Goal: Task Accomplishment & Management: Use online tool/utility

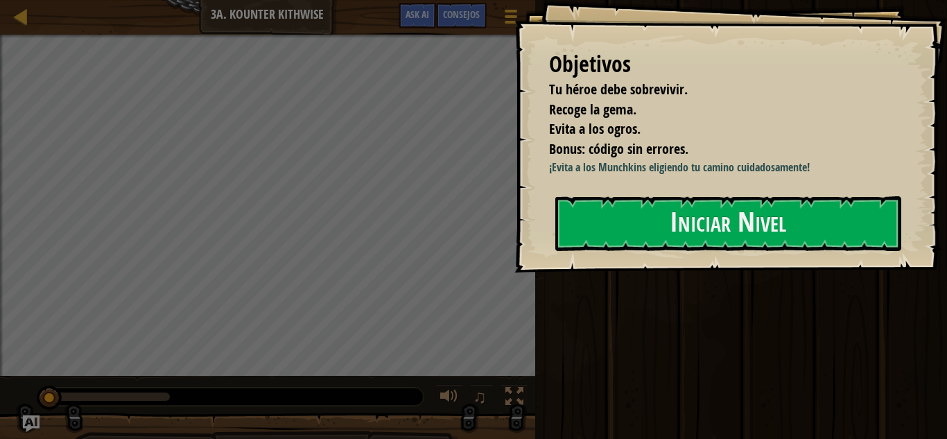
click at [644, 193] on div "Objetivos Tu héroe debe sobrevivir. Recoge la gema. Evita a los ogros. Bonus: c…" at bounding box center [730, 136] width 432 height 272
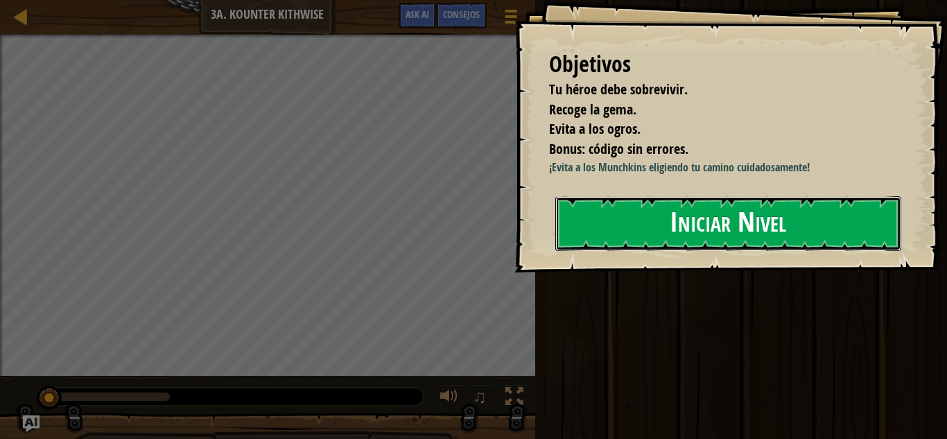
click at [644, 227] on button "Iniciar Nivel" at bounding box center [728, 223] width 346 height 55
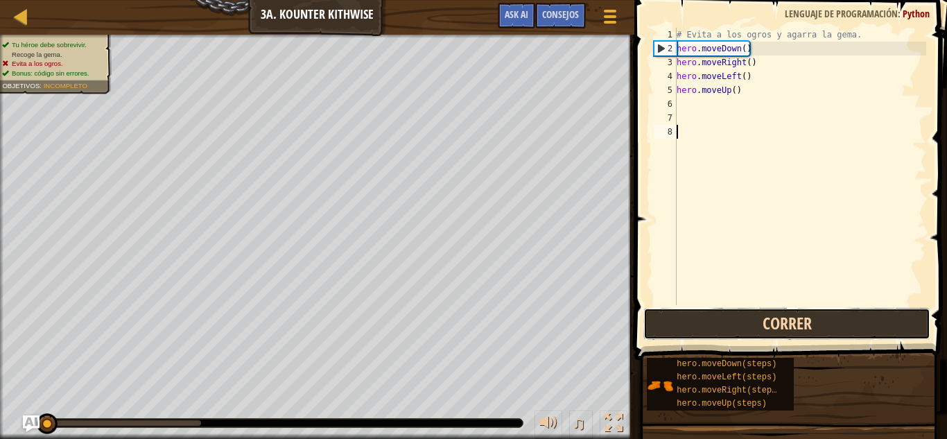
click at [699, 319] on button "Correr" at bounding box center [787, 324] width 288 height 32
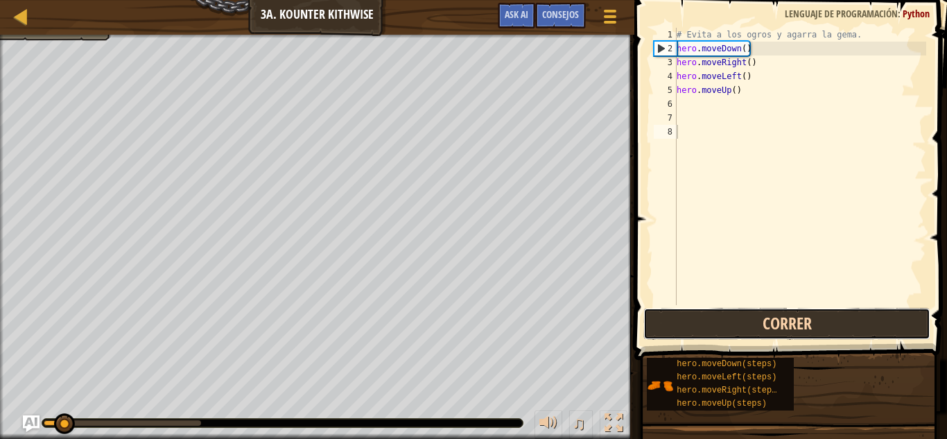
click at [699, 319] on button "Correr" at bounding box center [787, 324] width 288 height 32
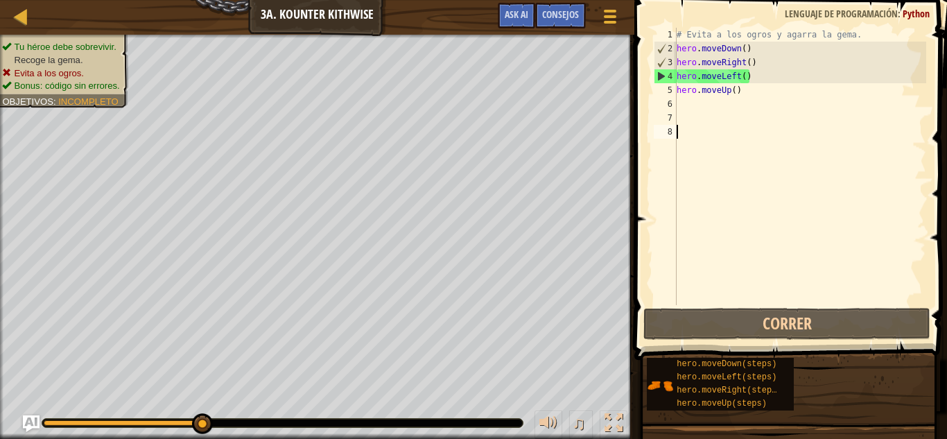
click at [684, 105] on div "# Evita a los ogros y agarra la gema. hero . moveDown ( ) hero . moveRight ( ) …" at bounding box center [800, 180] width 252 height 305
type textarea "h"
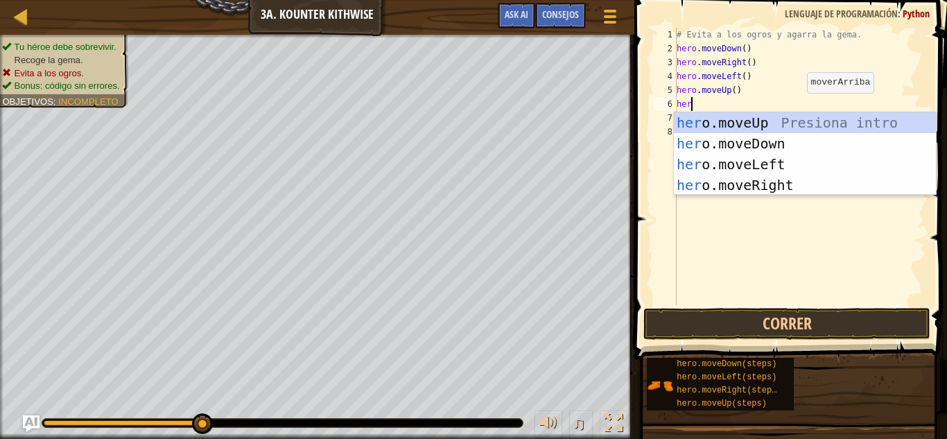
scroll to position [6, 1]
type textarea "h"
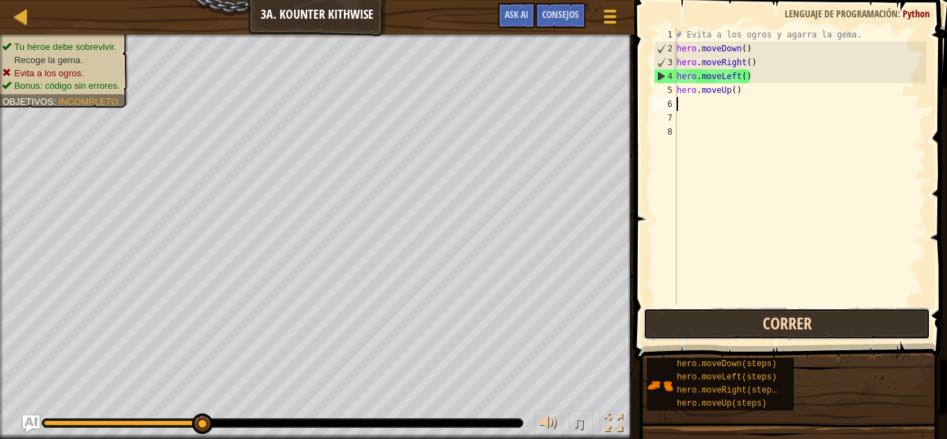
click at [773, 313] on button "Correr" at bounding box center [787, 324] width 288 height 32
click at [723, 323] on button "Correr" at bounding box center [787, 324] width 288 height 32
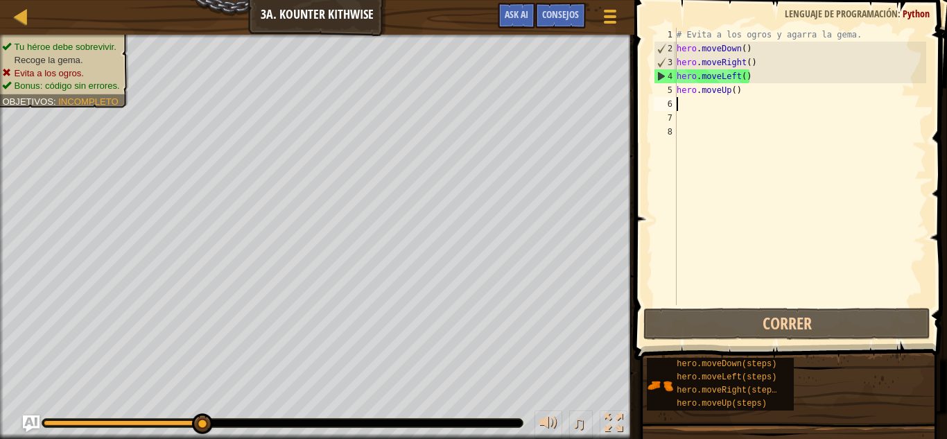
click at [759, 65] on div "# Evita a los ogros y agarra la gema. hero . moveDown ( ) hero . moveRight ( ) …" at bounding box center [800, 180] width 252 height 305
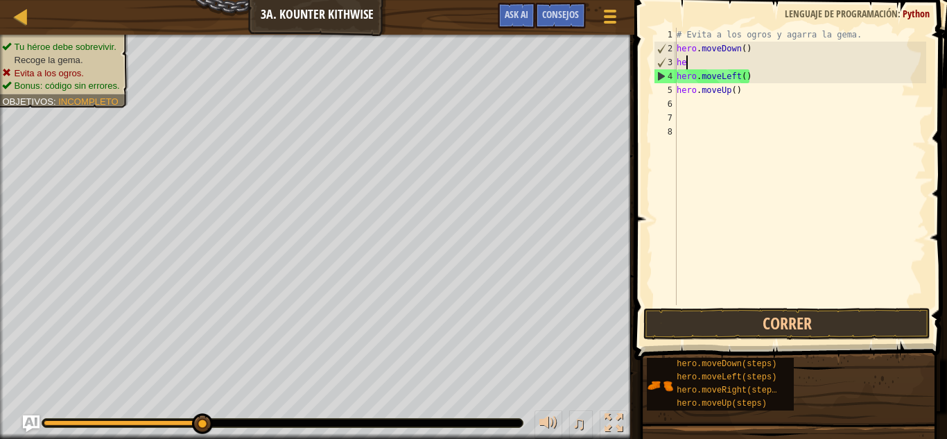
type textarea "h"
click at [757, 77] on div "# Evita a los ogros y agarra la gema. hero . moveDown ( ) hero . moveLeft ( ) h…" at bounding box center [800, 180] width 252 height 305
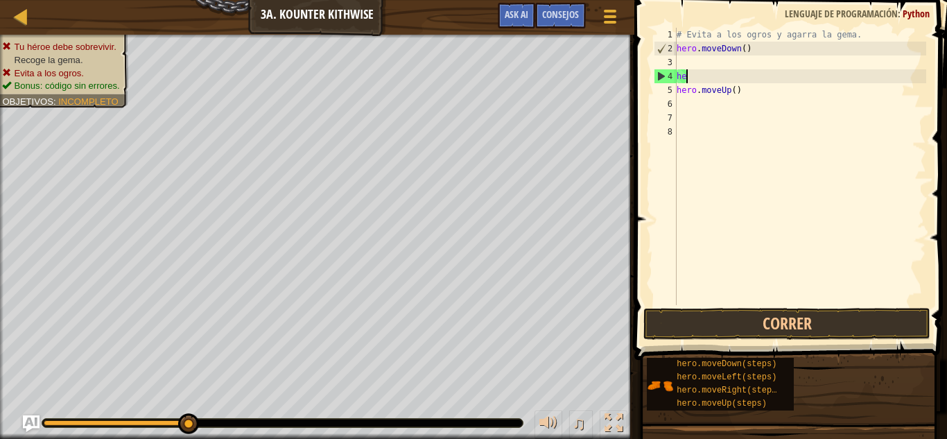
type textarea "h"
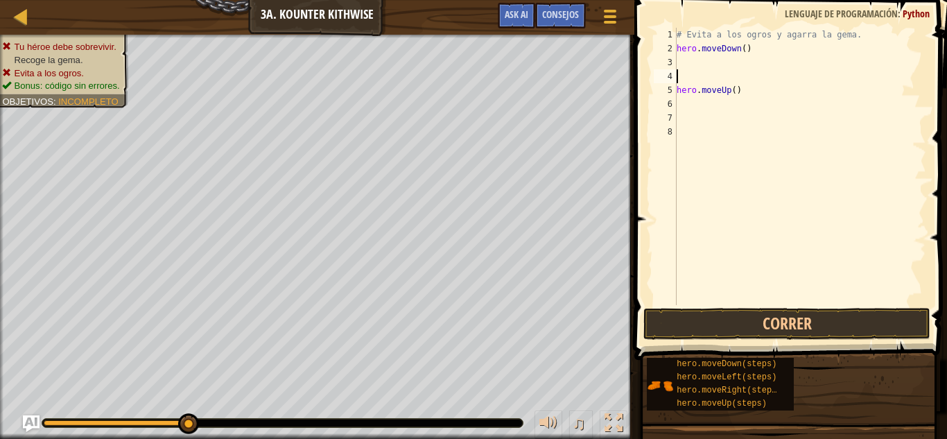
click at [758, 91] on div "# Evita a los ogros y agarra la gema. hero . moveDown ( ) hero . moveUp ( )" at bounding box center [800, 180] width 252 height 305
type textarea "h"
click at [744, 47] on div "# Evita a los ogros y agarra la gema. hero . moveDown ( )" at bounding box center [800, 180] width 252 height 305
type textarea "hero.moveDown(2)"
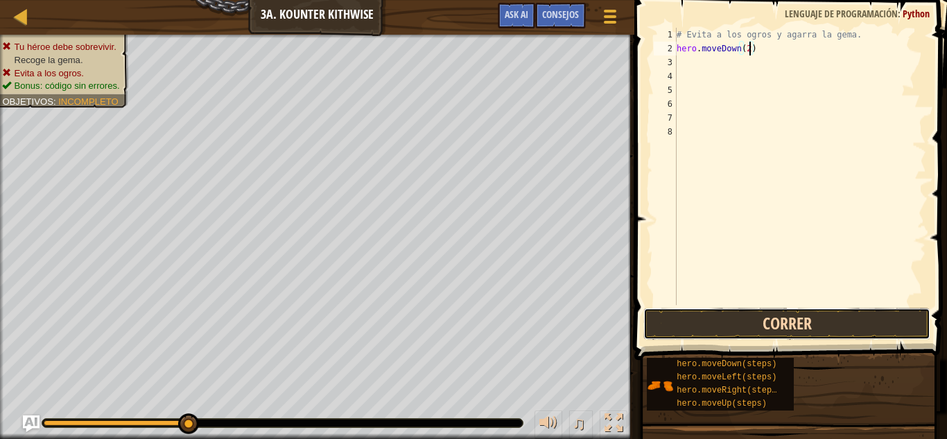
click at [775, 313] on button "Correr" at bounding box center [787, 324] width 288 height 32
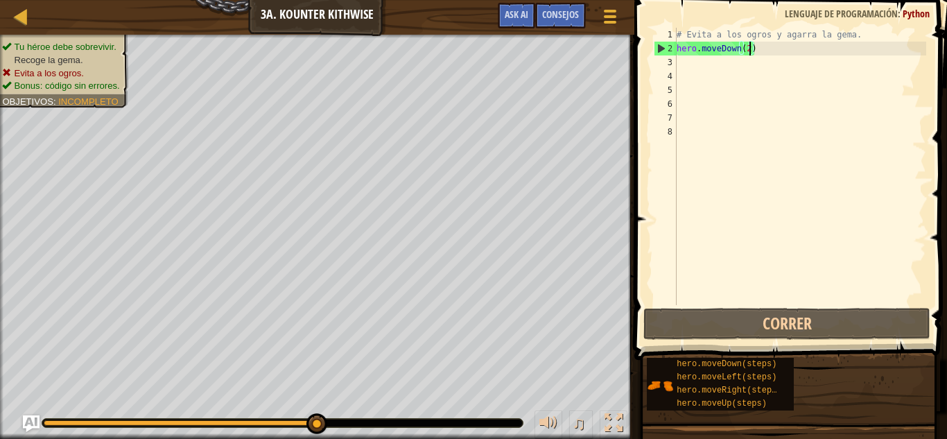
click at [683, 65] on div "# Evita a los ogros y agarra la gema. hero . moveDown ( 2 )" at bounding box center [800, 180] width 252 height 305
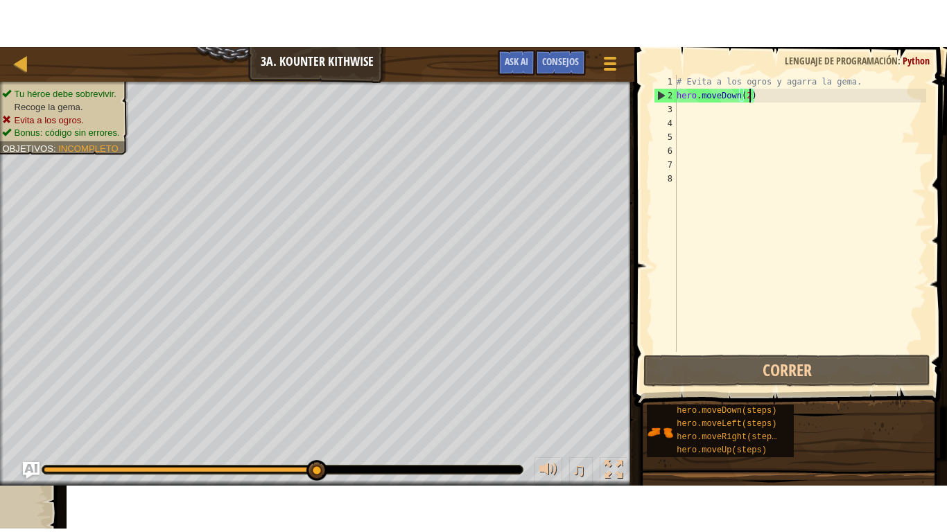
scroll to position [6, 0]
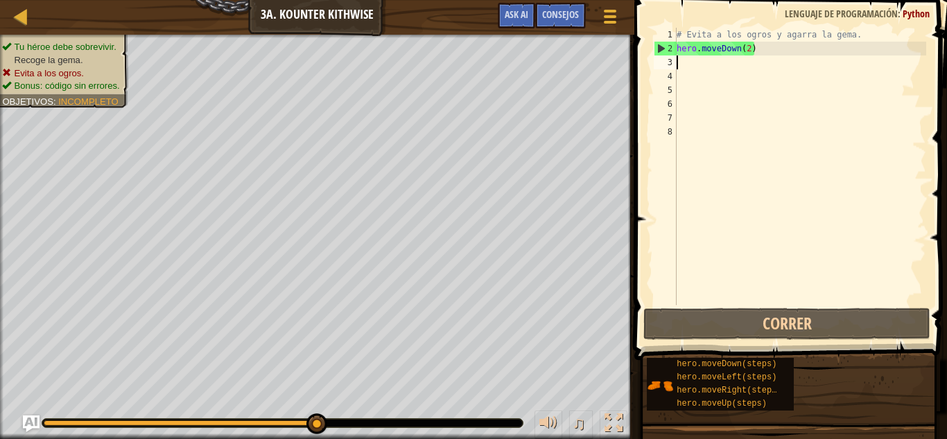
type textarea "h"
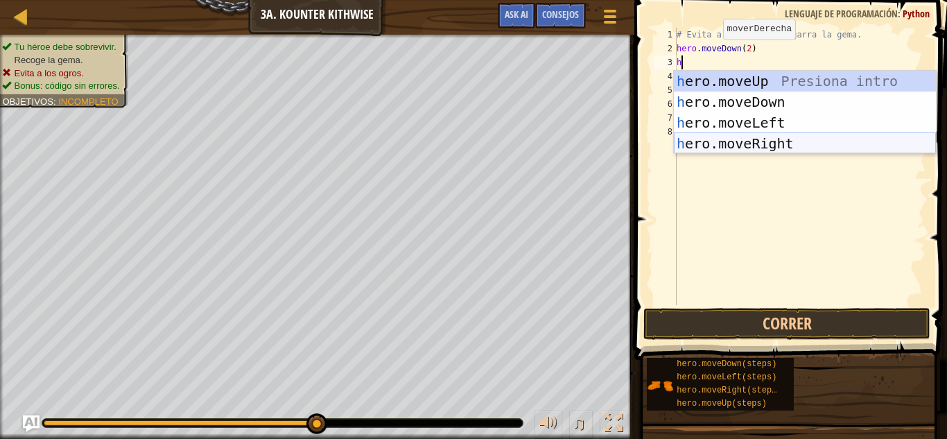
click at [705, 147] on div "h ero.moveUp Presiona intro h ero.moveDown Presiona intro h ero.moveLeft Presio…" at bounding box center [805, 133] width 262 height 125
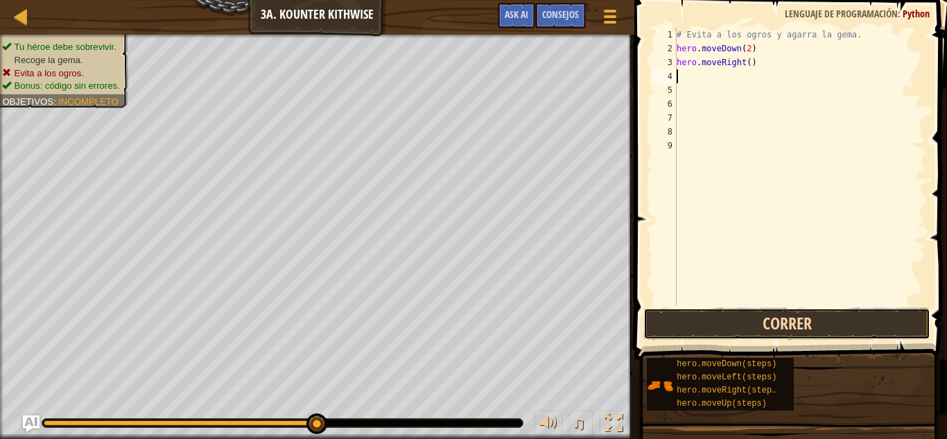
click at [728, 331] on button "Correr" at bounding box center [787, 324] width 288 height 32
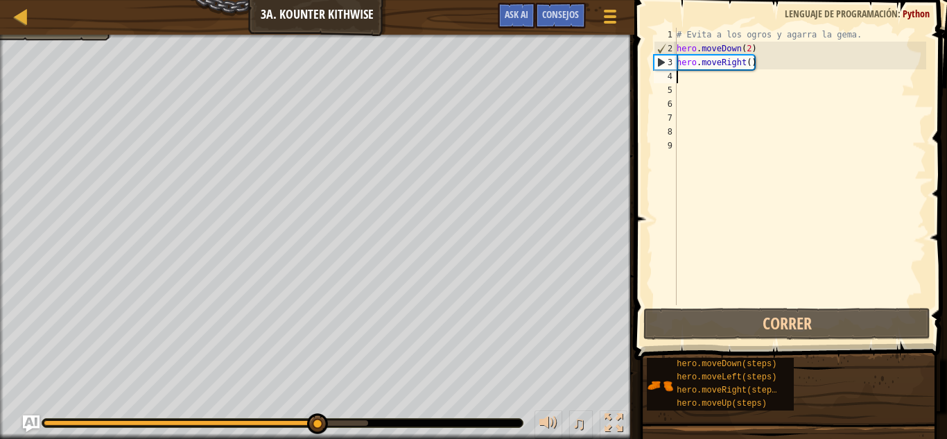
type textarea "h"
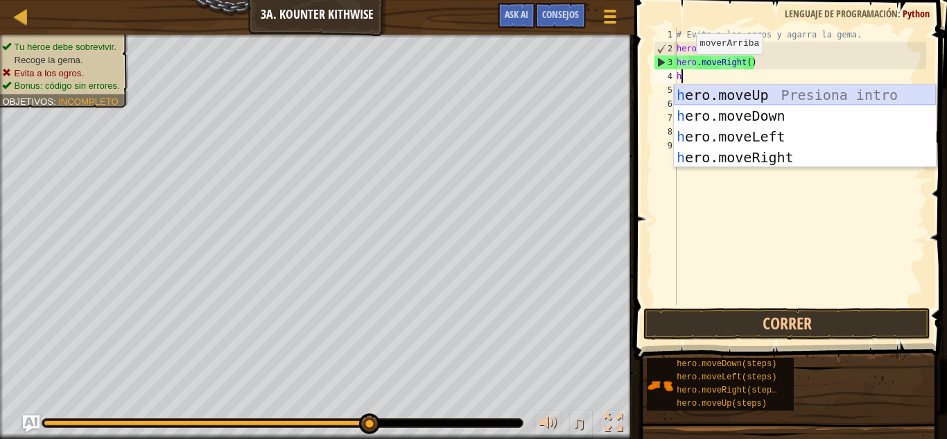
click at [705, 87] on div "h ero.moveUp Presiona intro h ero.moveDown Presiona intro h ero.moveLeft Presio…" at bounding box center [805, 147] width 262 height 125
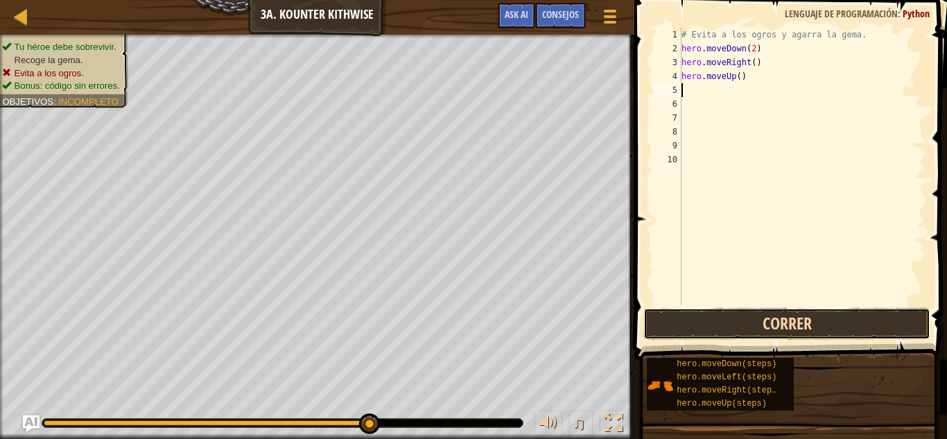
click at [712, 326] on button "Correr" at bounding box center [787, 324] width 288 height 32
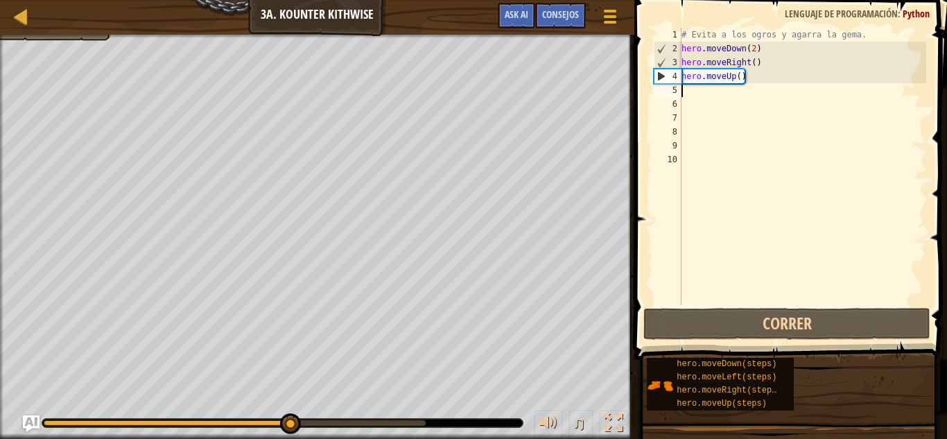
click at [685, 93] on div "# Evita a los ogros y agarra la gema. hero . moveDown ( 2 ) hero . moveRight ( …" at bounding box center [801, 180] width 247 height 305
type textarea "h"
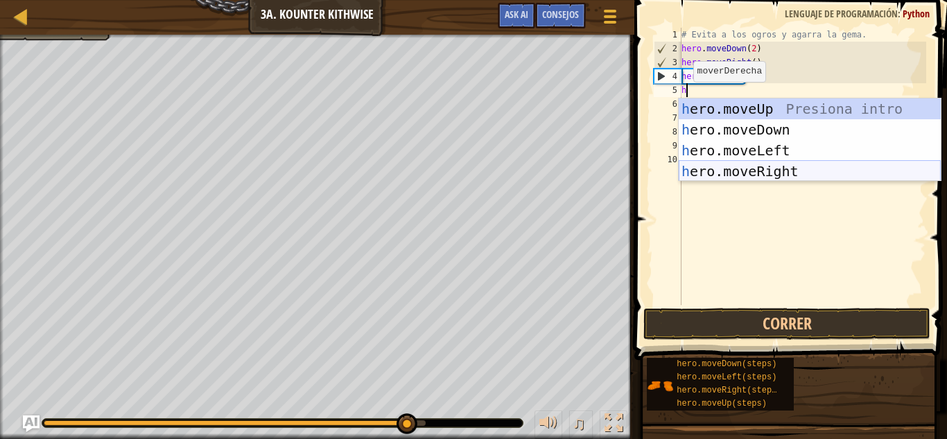
click at [739, 169] on div "h ero.moveUp Presiona intro h ero.moveDown Presiona intro h ero.moveLeft Presio…" at bounding box center [809, 160] width 262 height 125
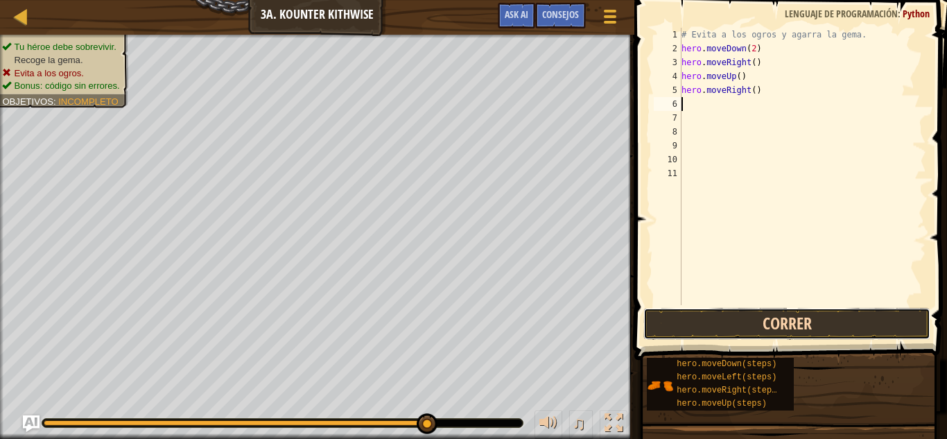
click at [709, 331] on button "Correr" at bounding box center [787, 324] width 288 height 32
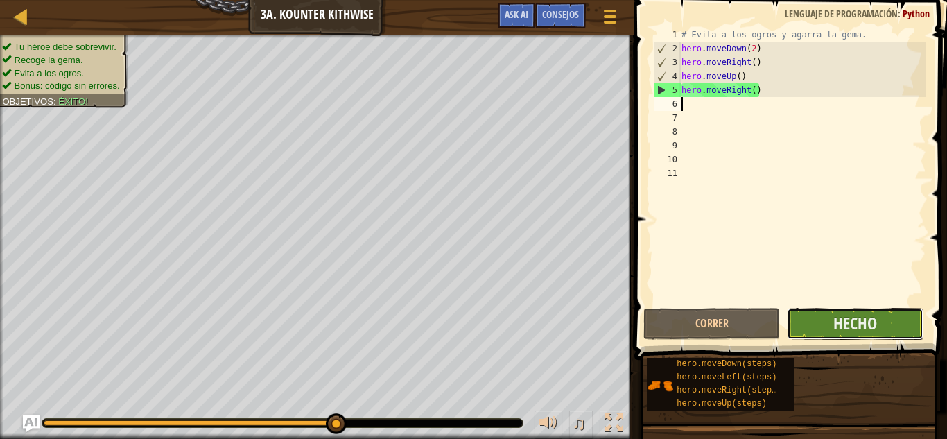
click at [817, 315] on button "Hecho" at bounding box center [855, 324] width 137 height 32
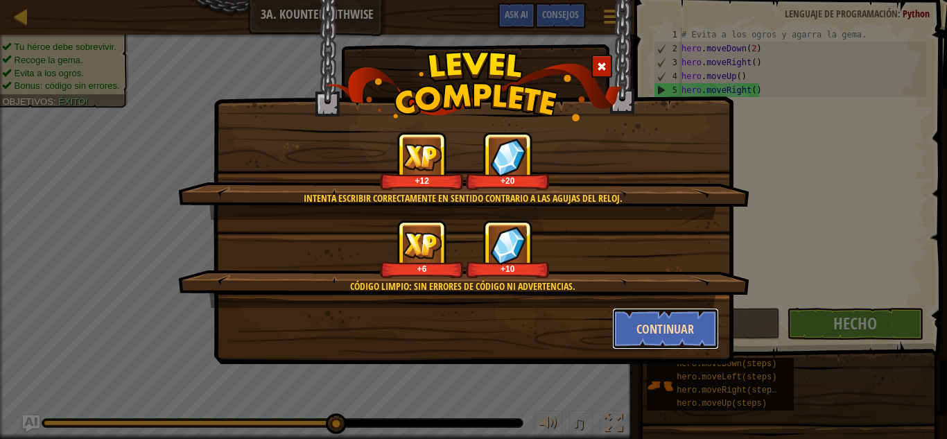
click at [669, 313] on button "Continuar" at bounding box center [665, 329] width 107 height 42
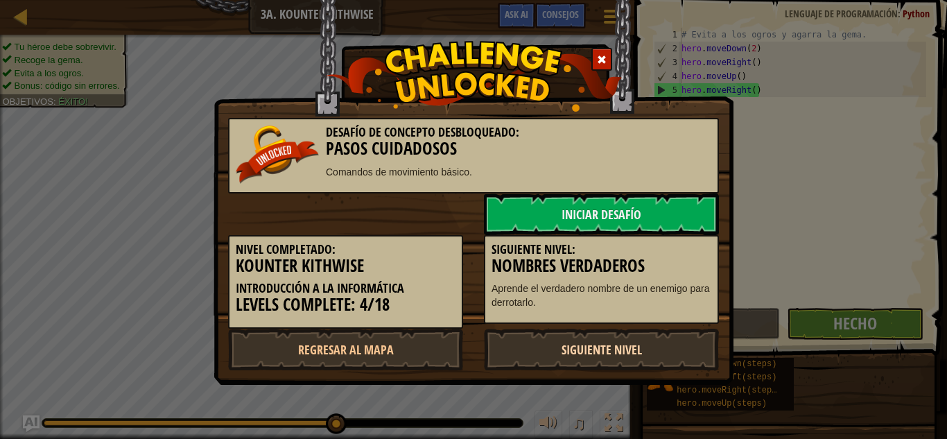
click at [595, 344] on link "Siguiente nivel" at bounding box center [601, 349] width 235 height 42
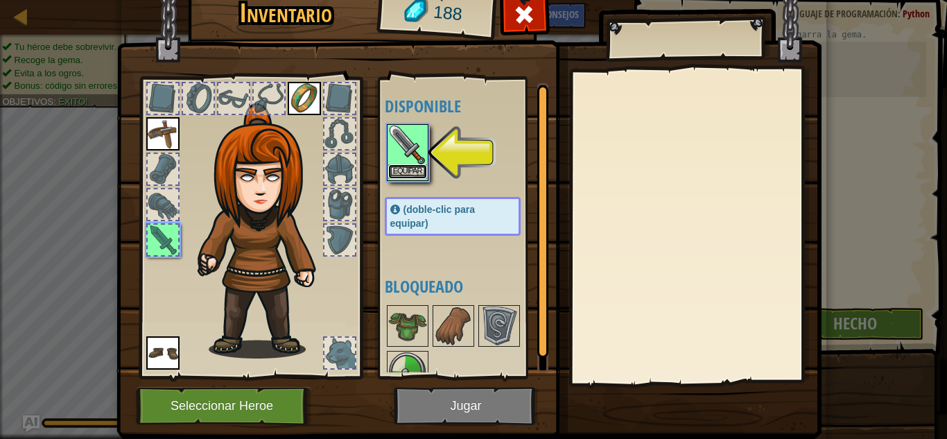
click at [413, 168] on button "Equipar" at bounding box center [407, 171] width 39 height 15
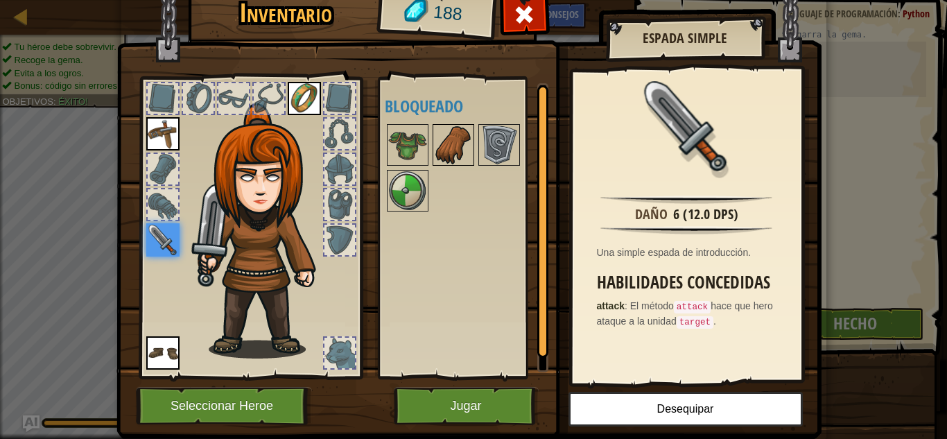
click at [441, 139] on img at bounding box center [453, 144] width 39 height 39
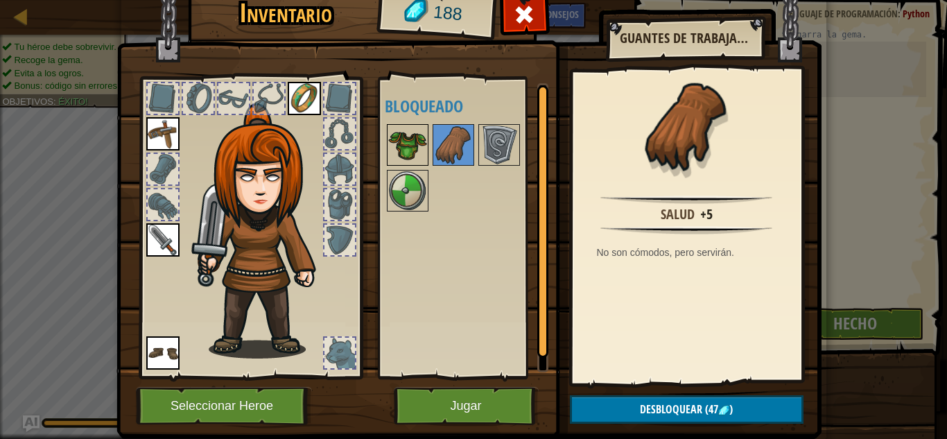
click at [416, 143] on img at bounding box center [407, 144] width 39 height 39
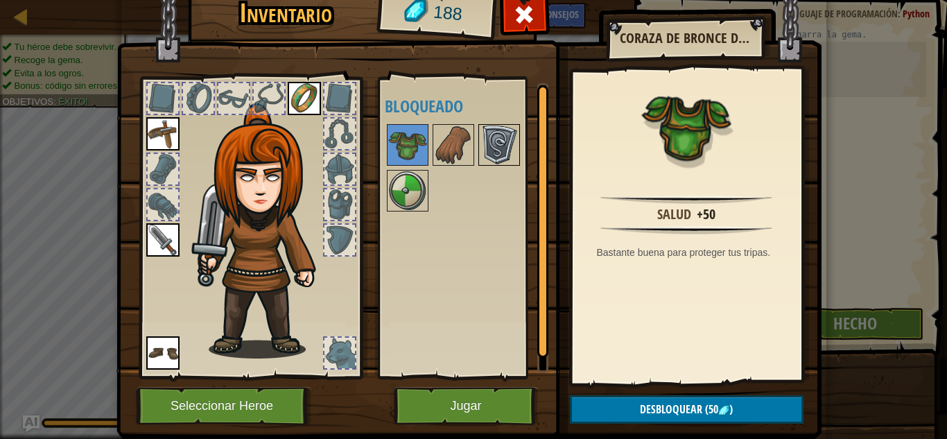
click at [493, 159] on img at bounding box center [499, 144] width 39 height 39
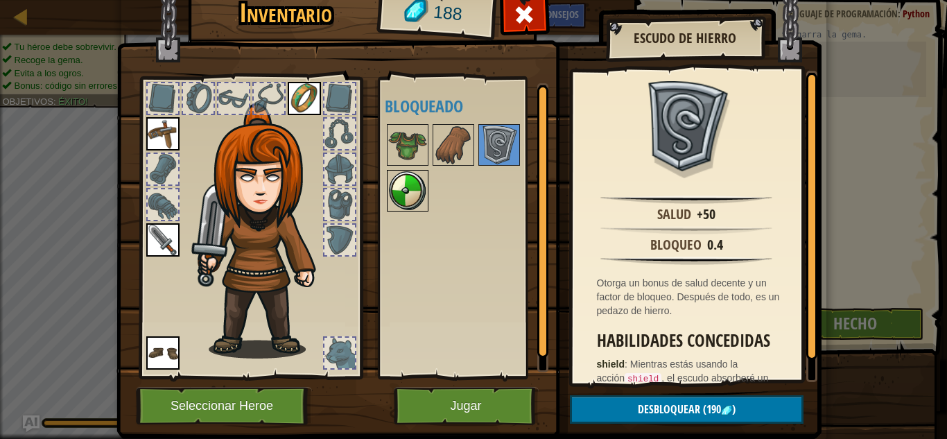
click at [405, 195] on img at bounding box center [407, 190] width 39 height 39
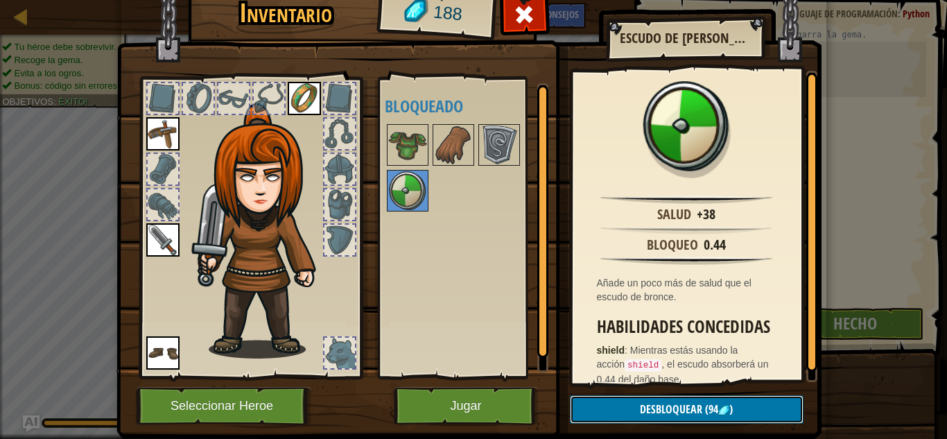
click at [685, 410] on span "Desbloquear" at bounding box center [671, 408] width 62 height 15
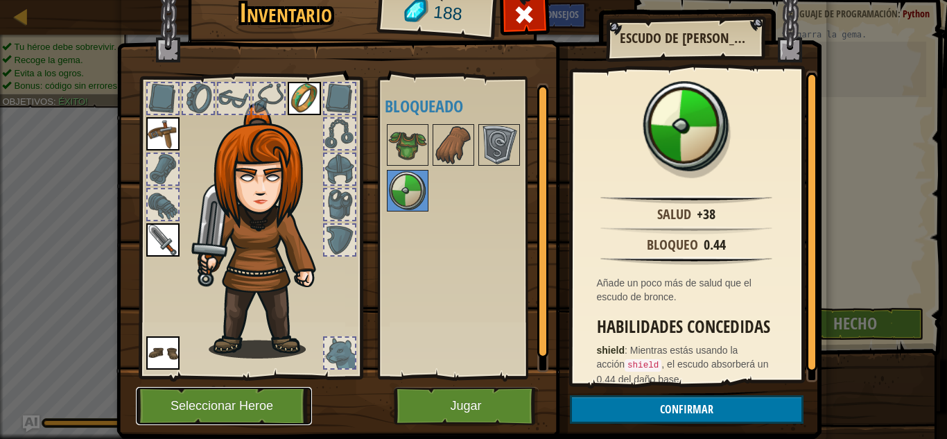
click at [278, 403] on button "Seleccionar Heroe" at bounding box center [224, 406] width 176 height 38
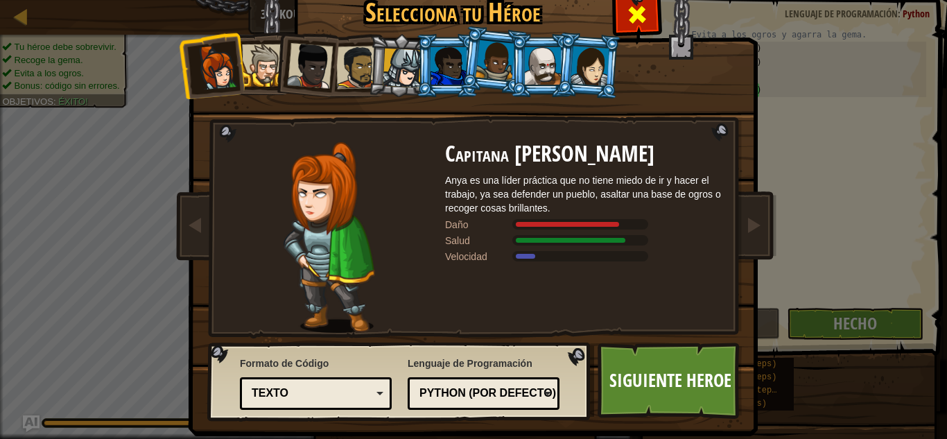
click at [646, 11] on span at bounding box center [637, 14] width 22 height 22
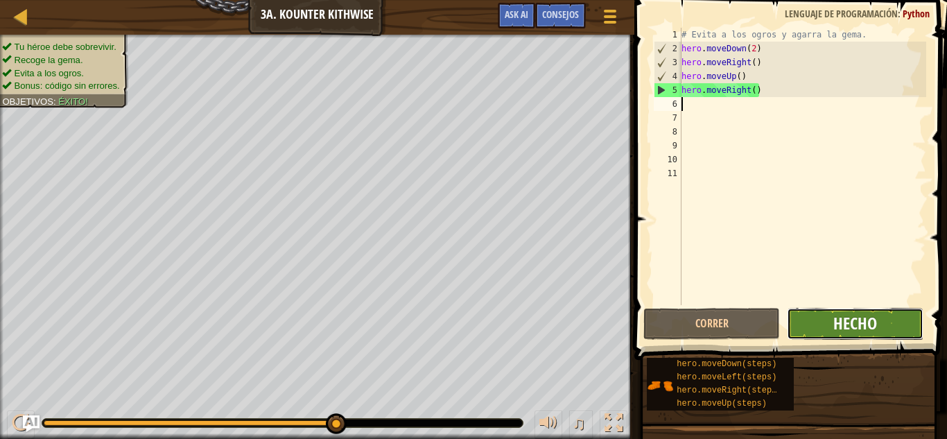
click at [840, 316] on span "Hecho" at bounding box center [855, 323] width 44 height 22
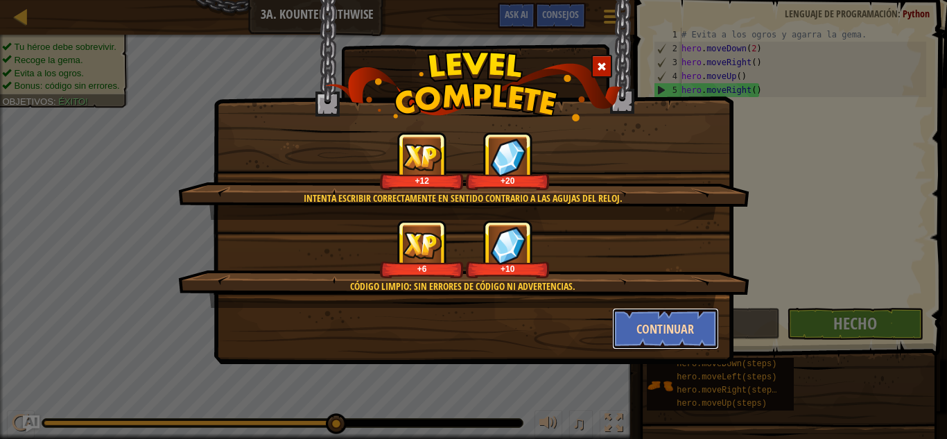
click at [671, 323] on button "Continuar" at bounding box center [665, 329] width 107 height 42
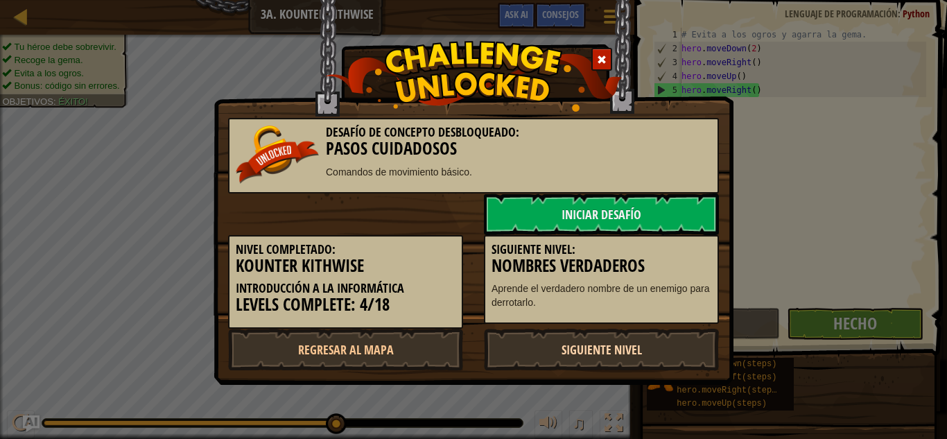
click at [581, 340] on link "Siguiente nivel" at bounding box center [601, 349] width 235 height 42
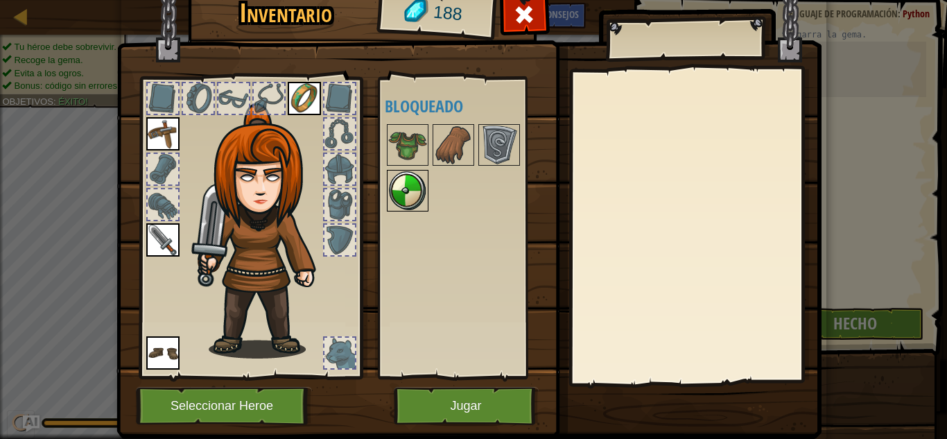
click at [410, 185] on img at bounding box center [407, 190] width 39 height 39
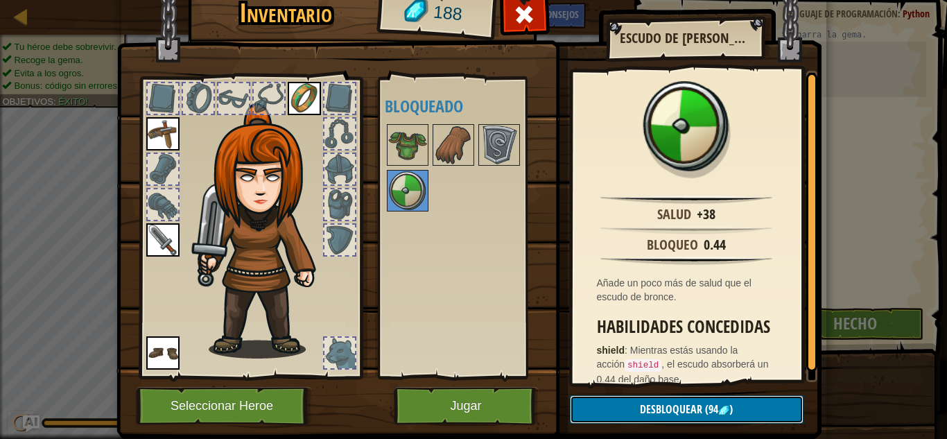
click at [634, 401] on button "Desbloquear (94 )" at bounding box center [687, 409] width 234 height 28
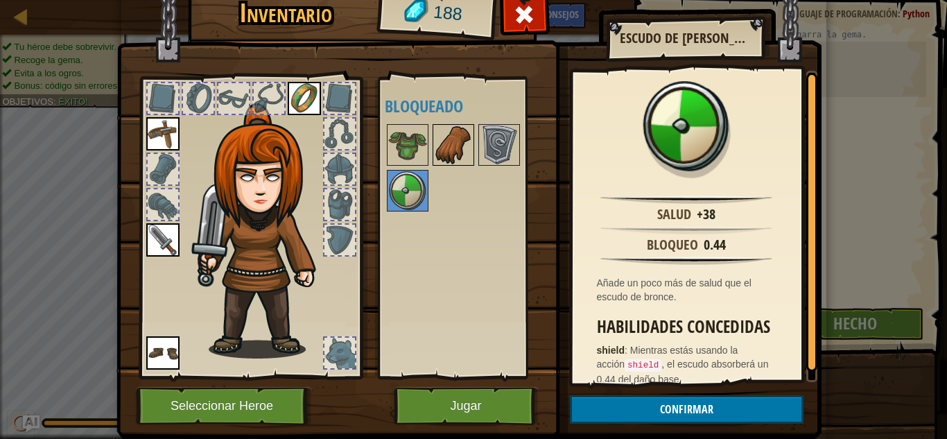
click at [438, 146] on img at bounding box center [453, 144] width 39 height 39
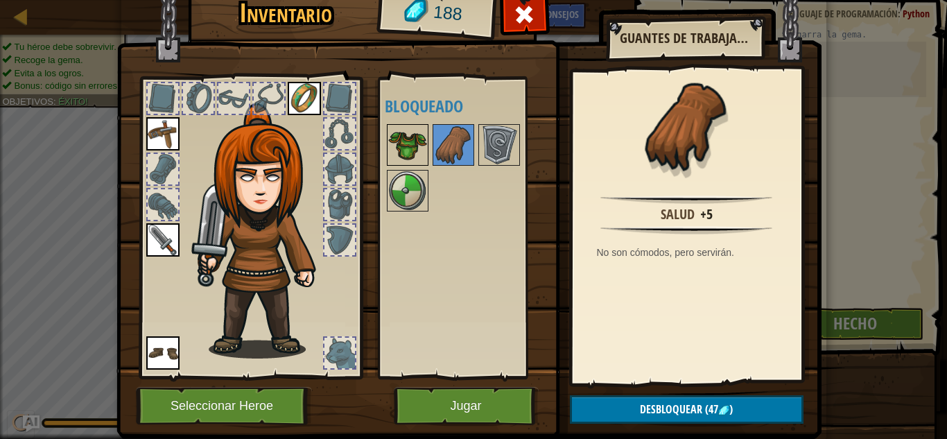
click at [417, 149] on img at bounding box center [407, 144] width 39 height 39
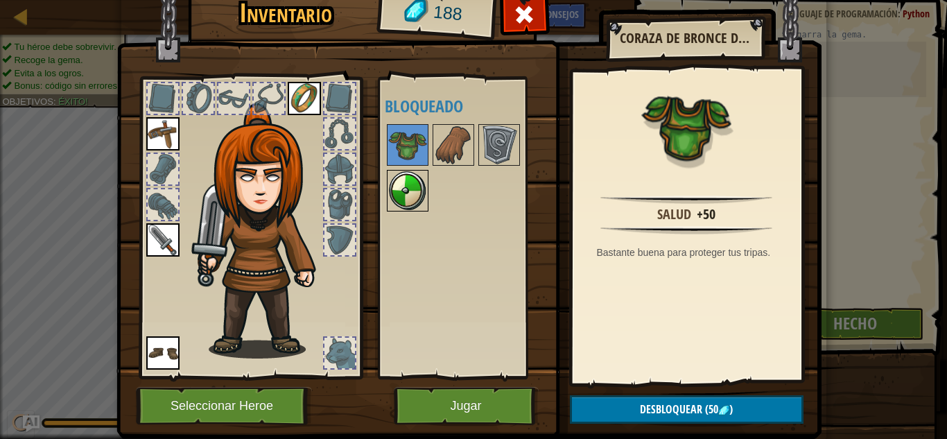
click at [410, 190] on img at bounding box center [407, 190] width 39 height 39
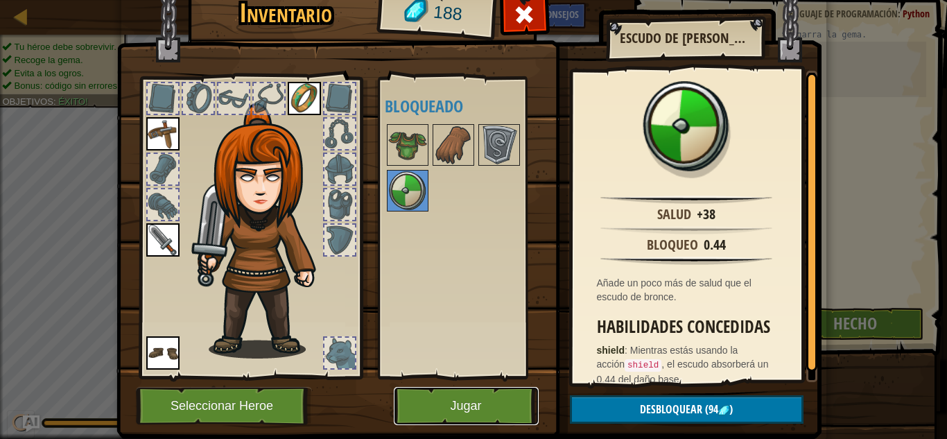
click at [471, 401] on button "Jugar" at bounding box center [466, 406] width 145 height 38
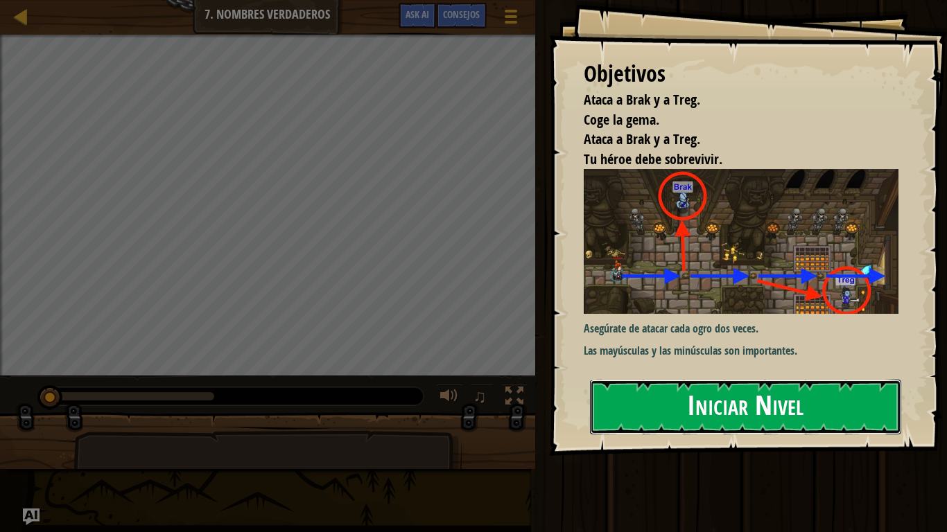
click at [692, 399] on button "Iniciar Nivel" at bounding box center [745, 407] width 311 height 55
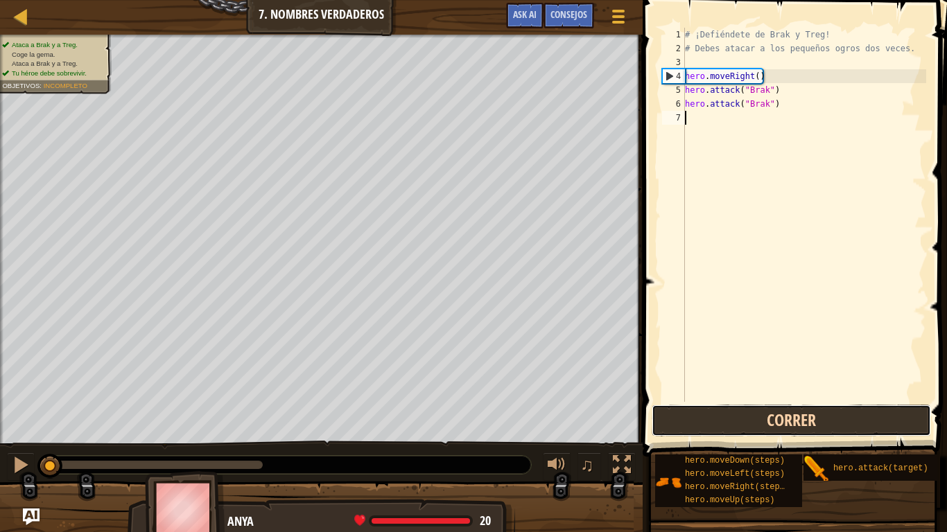
click at [721, 416] on button "Correr" at bounding box center [790, 421] width 279 height 32
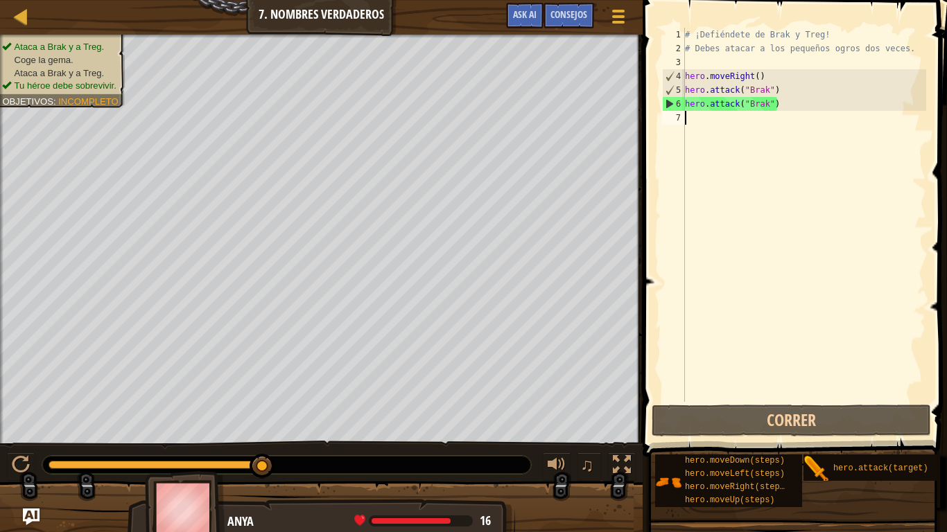
type textarea "h"
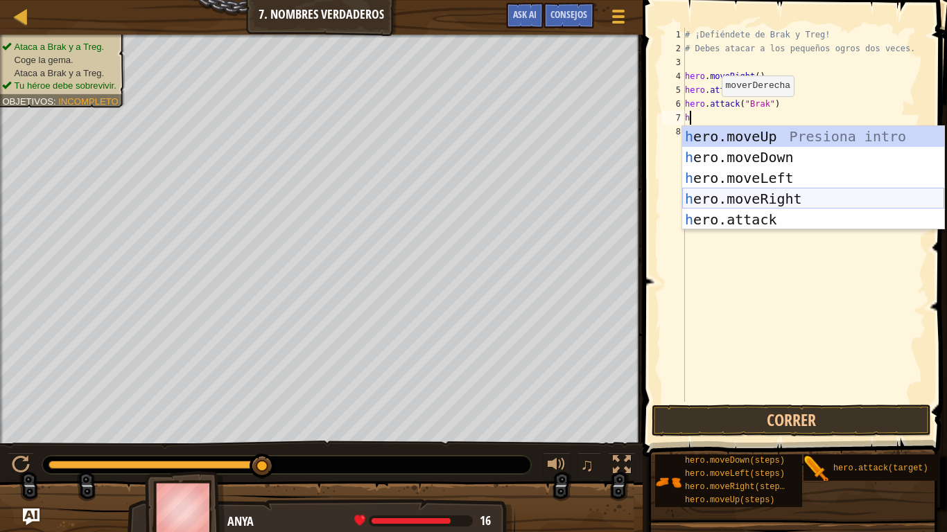
click at [734, 198] on div "h ero.moveUp Presiona intro h ero.moveDown Presiona intro h ero.moveLeft Presio…" at bounding box center [813, 199] width 262 height 146
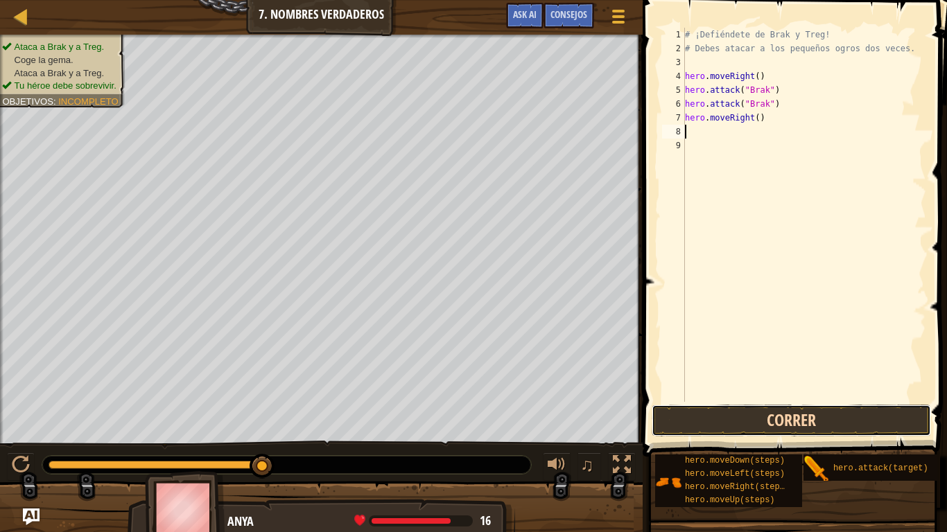
click at [730, 419] on button "Correr" at bounding box center [790, 421] width 279 height 32
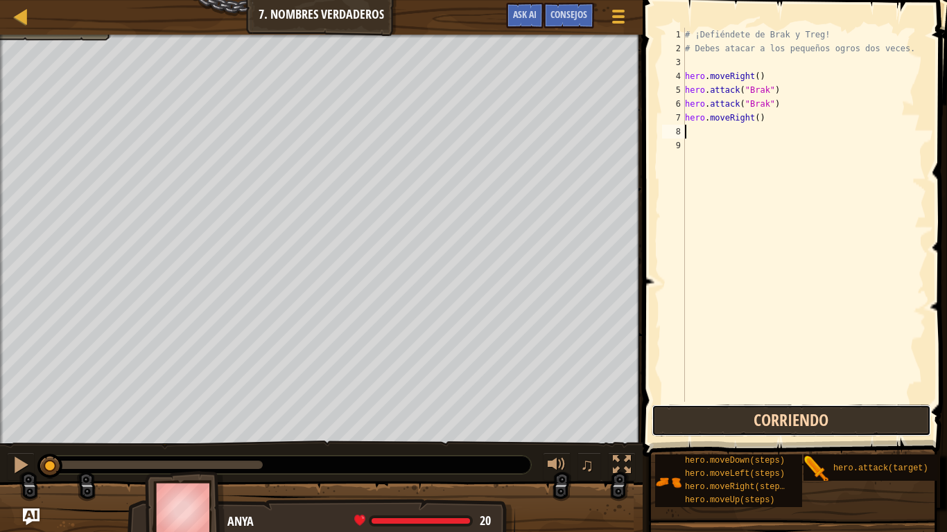
click at [730, 419] on button "Corriendo" at bounding box center [790, 421] width 279 height 32
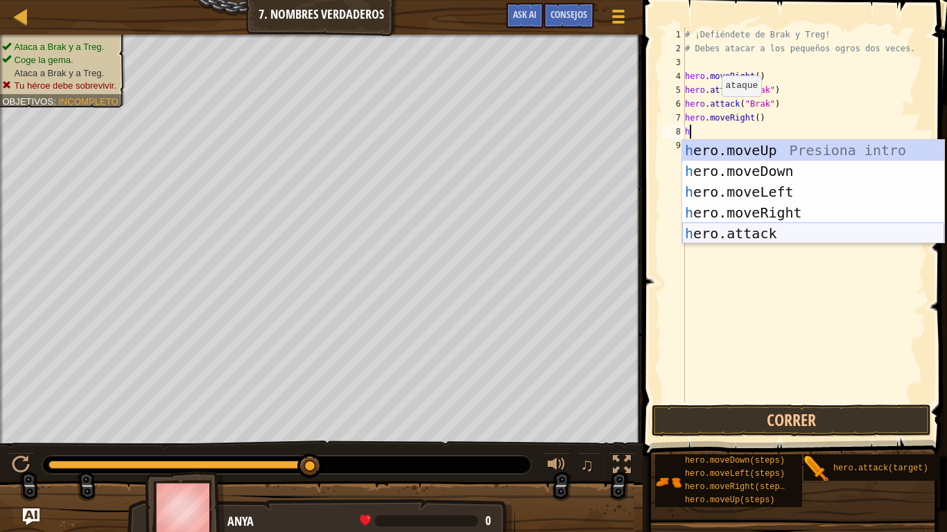
click at [759, 234] on div "h ero.moveUp Presiona intro h ero.moveDown Presiona intro h ero.moveLeft Presio…" at bounding box center [813, 213] width 262 height 146
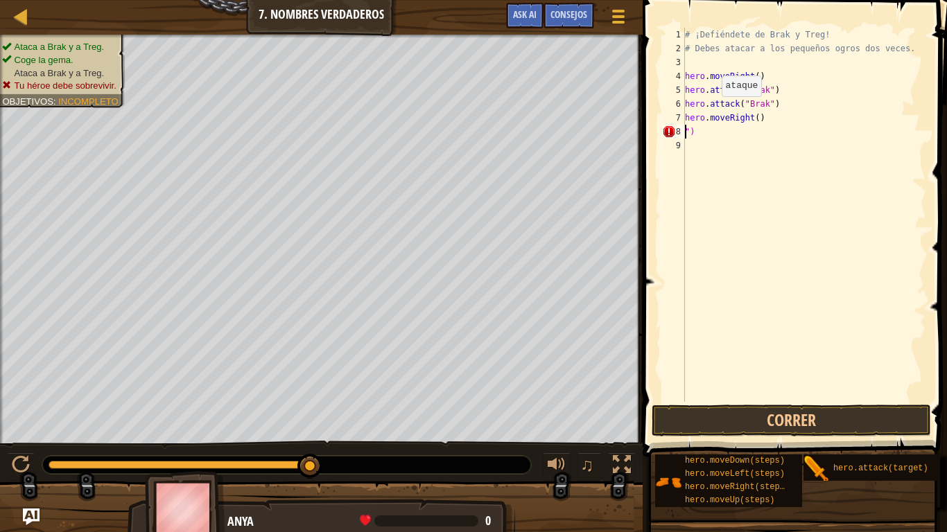
scroll to position [6, 1]
click at [709, 137] on div "# ¡Defiéndete de Brak y Treg! # Debes atacar a los pequeños ogros dos veces. he…" at bounding box center [804, 229] width 244 height 402
type textarea """
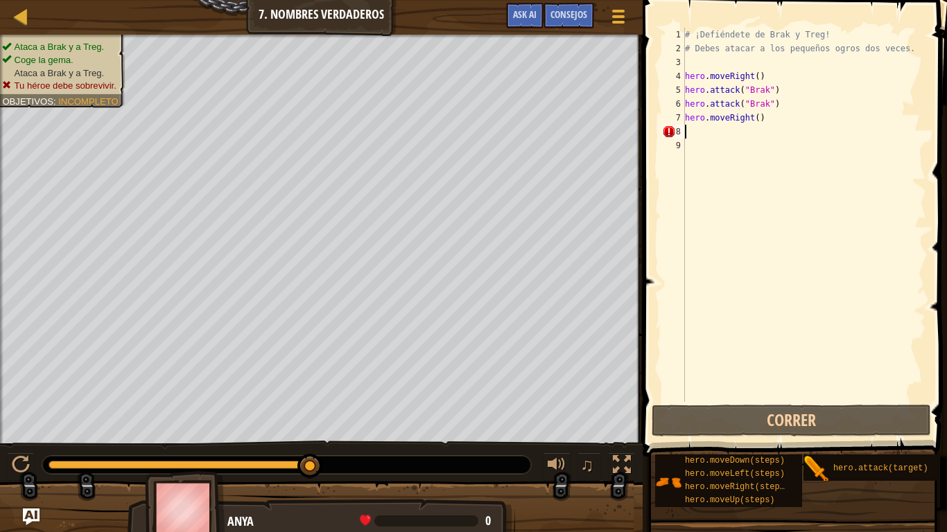
type textarea "hero.moveRight()"
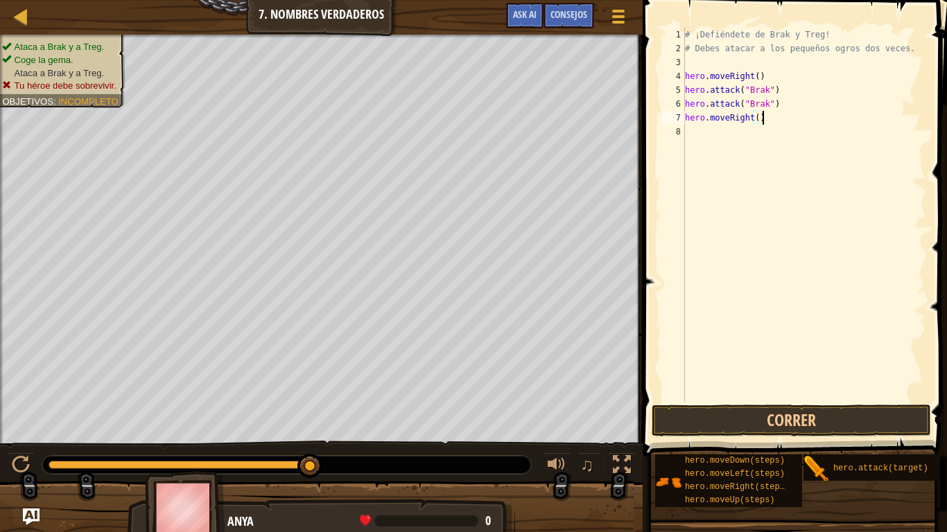
click at [688, 133] on div "# ¡Defiéndete de Brak y Treg! # Debes atacar a los pequeños ogros dos veces. he…" at bounding box center [804, 229] width 244 height 402
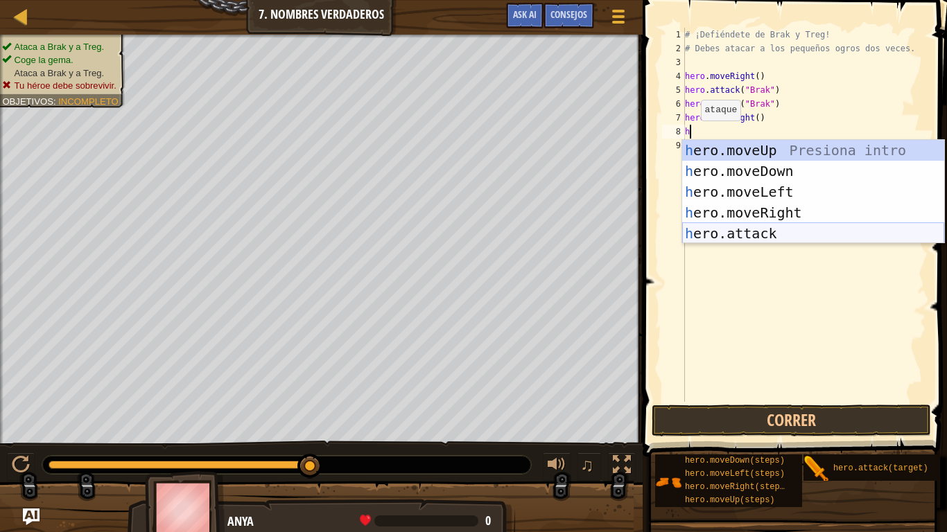
click at [736, 239] on div "h ero.moveUp Presiona intro h ero.moveDown Presiona intro h ero.moveLeft Presio…" at bounding box center [813, 213] width 262 height 146
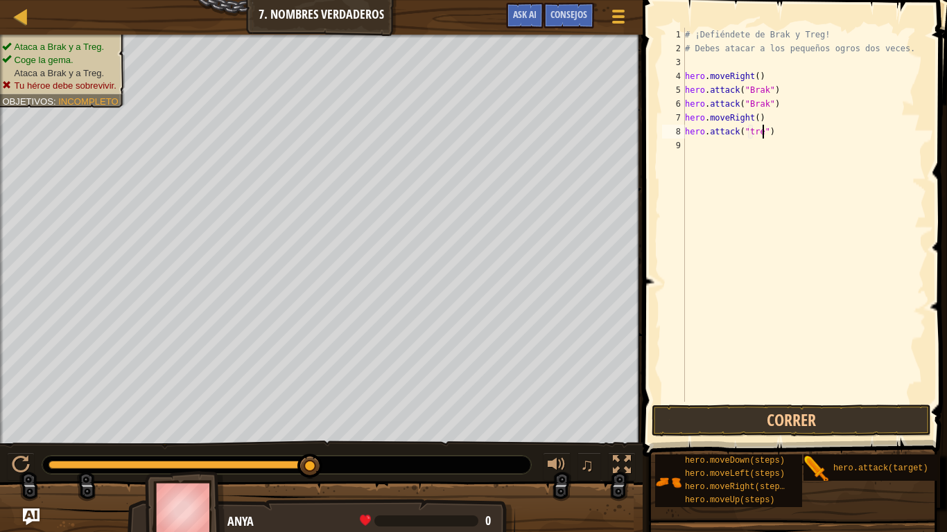
scroll to position [6, 12]
click at [796, 412] on button "Correr" at bounding box center [790, 421] width 279 height 32
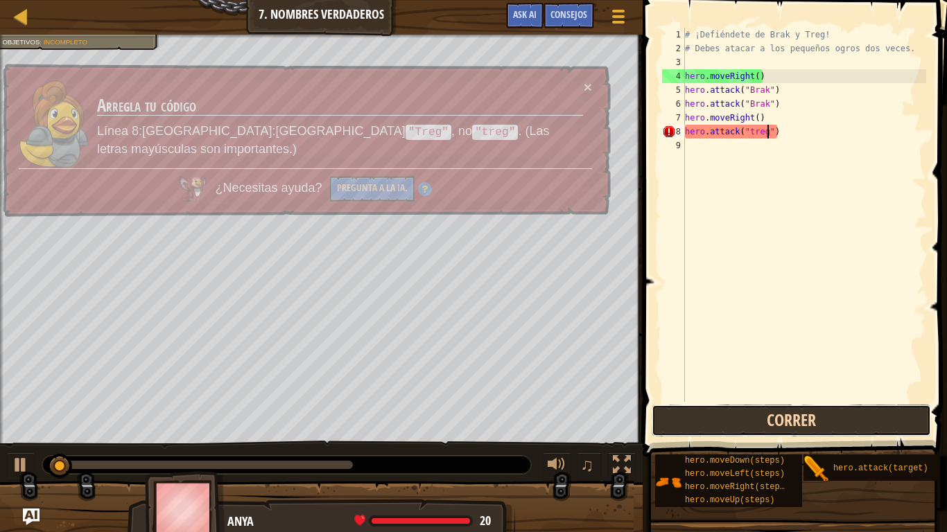
click at [796, 412] on button "Correr" at bounding box center [790, 421] width 279 height 32
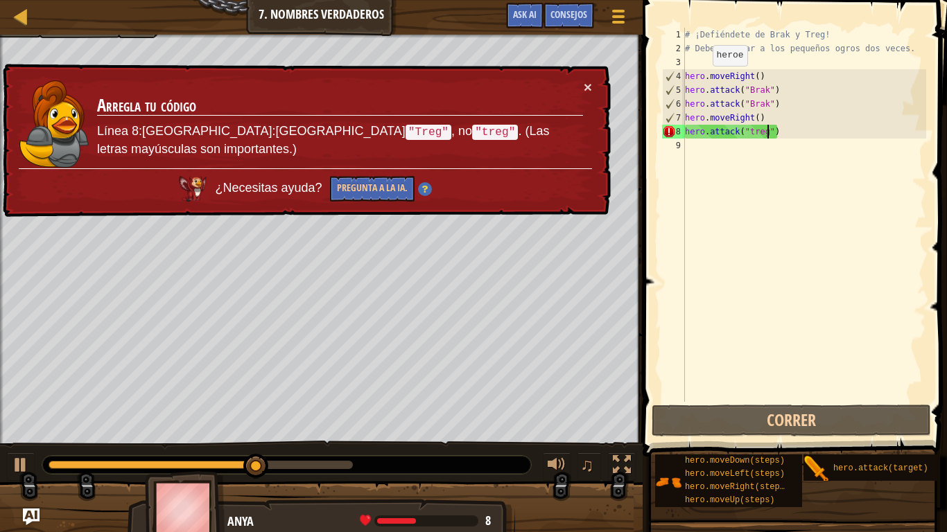
click at [593, 80] on div "× Arregla tu código Línea 8:ArgumentError:Ataca "Treg" , no "treg" . (Las letra…" at bounding box center [304, 141] width 611 height 158
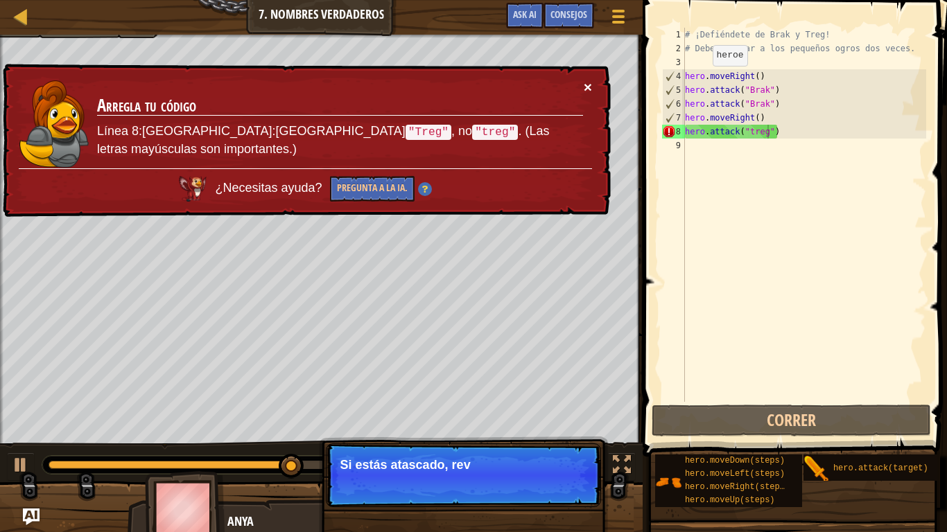
click at [587, 82] on button "×" at bounding box center [587, 88] width 8 height 15
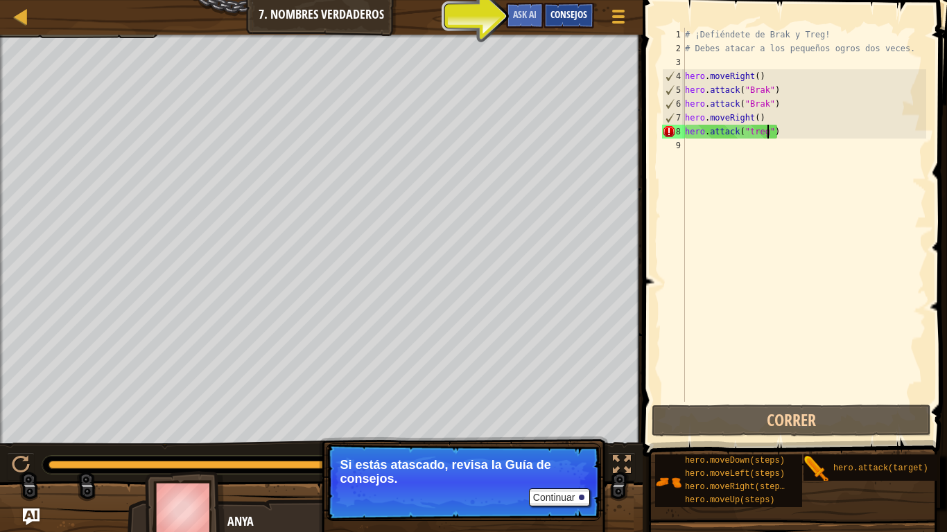
click at [581, 9] on span "Consejos" at bounding box center [568, 14] width 37 height 13
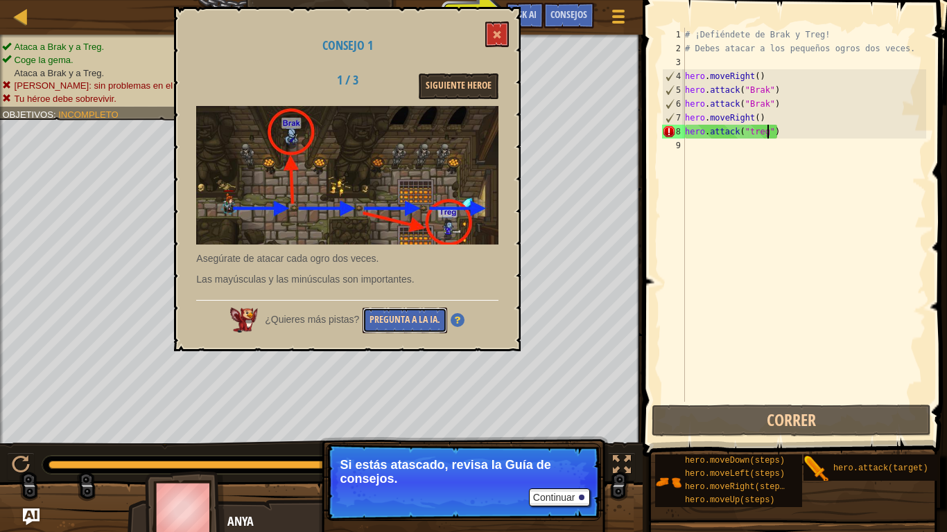
click at [387, 309] on button "Pregunta a la IA." at bounding box center [404, 321] width 85 height 26
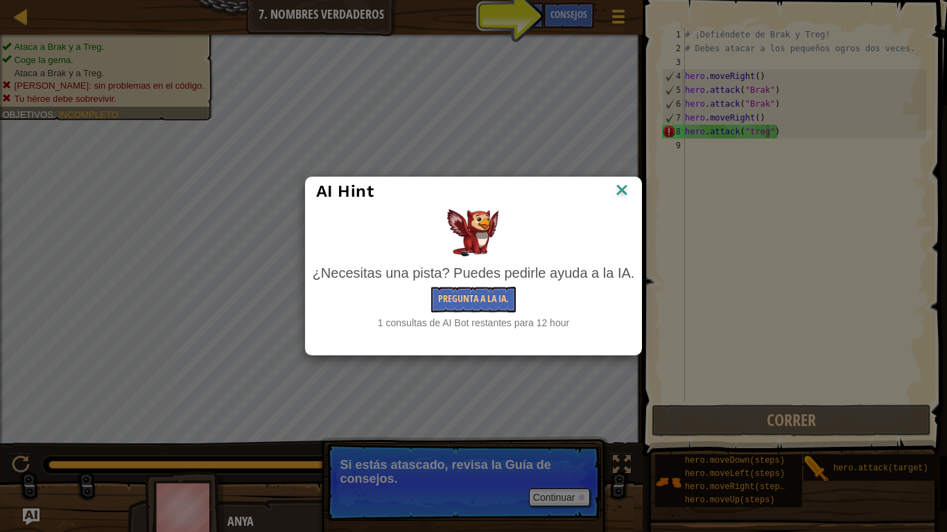
click at [463, 286] on div "¿Necesitas una pista? Puedes pedirle ayuda a la IA. Pregunta a la IA. 1 consult…" at bounding box center [474, 296] width 322 height 67
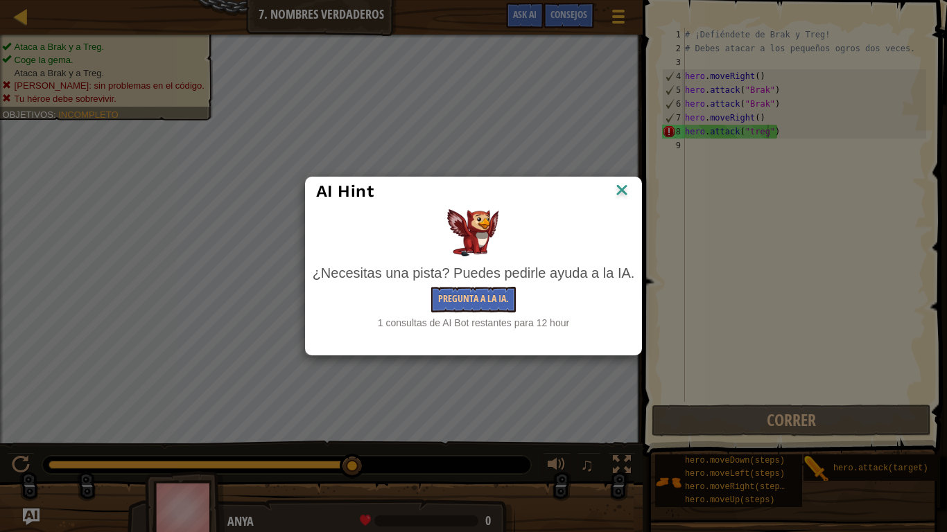
click at [463, 286] on div "¿Necesitas una pista? Puedes pedirle ayuda a la IA. Pregunta a la IA. 1 consult…" at bounding box center [474, 296] width 322 height 67
click at [486, 299] on button "Pregunta a la IA." at bounding box center [473, 300] width 85 height 26
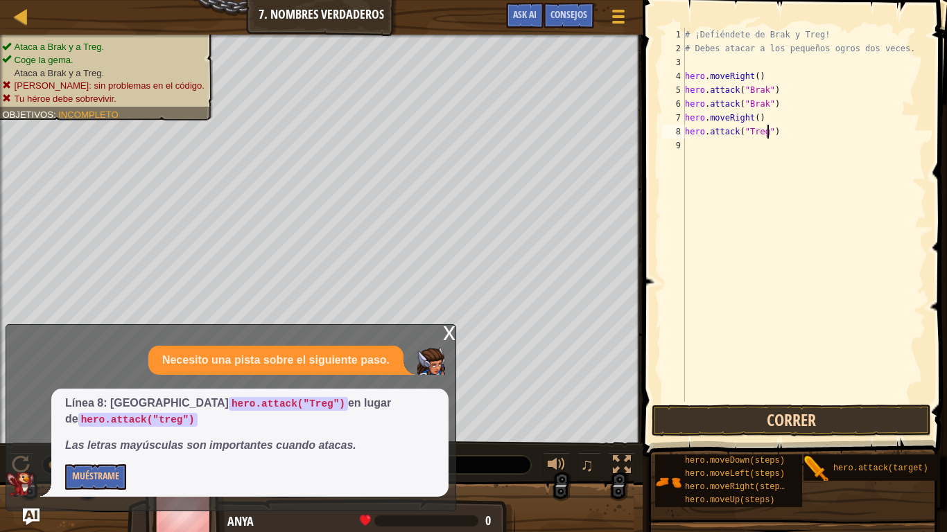
type textarea "hero.attack("Treg")"
click at [692, 428] on button "Correr" at bounding box center [790, 421] width 279 height 32
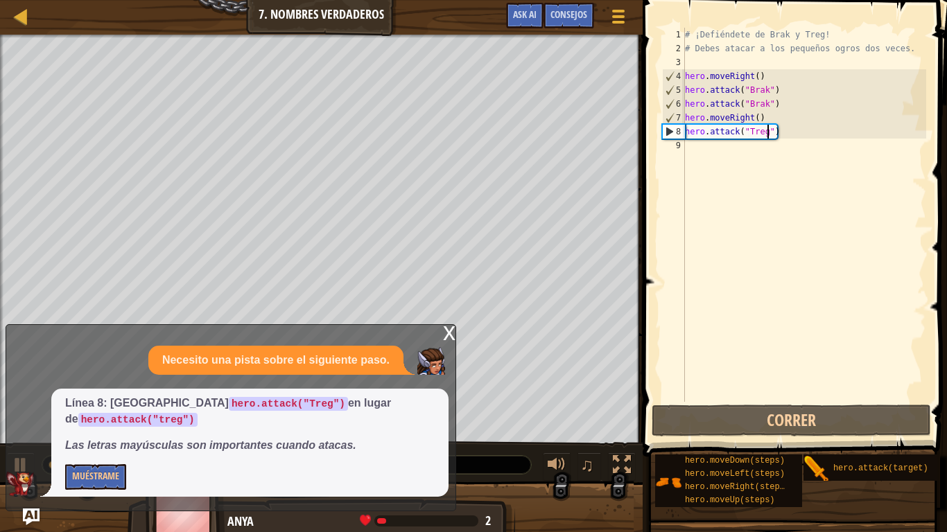
click at [689, 152] on div "# ¡Defiéndete de Brak y Treg! # Debes atacar a los pequeños ogros dos veces. he…" at bounding box center [804, 229] width 244 height 402
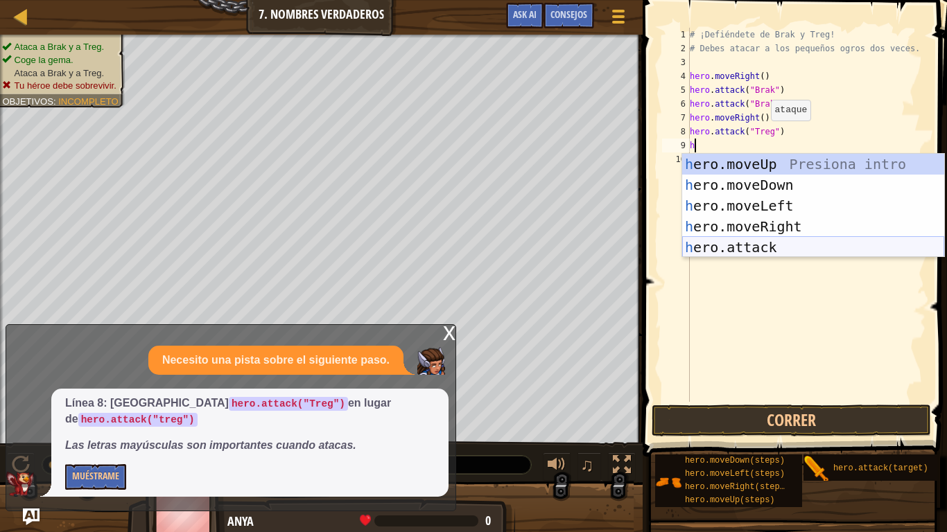
click at [743, 243] on div "h ero.moveUp Presiona intro h ero.moveDown Presiona intro h ero.moveLeft Presio…" at bounding box center [813, 227] width 262 height 146
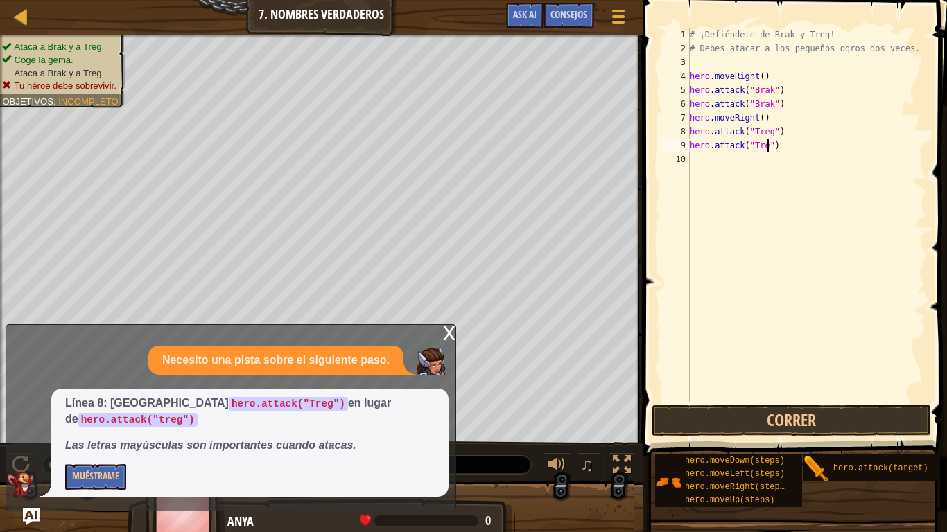
scroll to position [6, 12]
type textarea "hero.attack("Treg")"
click at [771, 419] on button "Correr" at bounding box center [790, 421] width 279 height 32
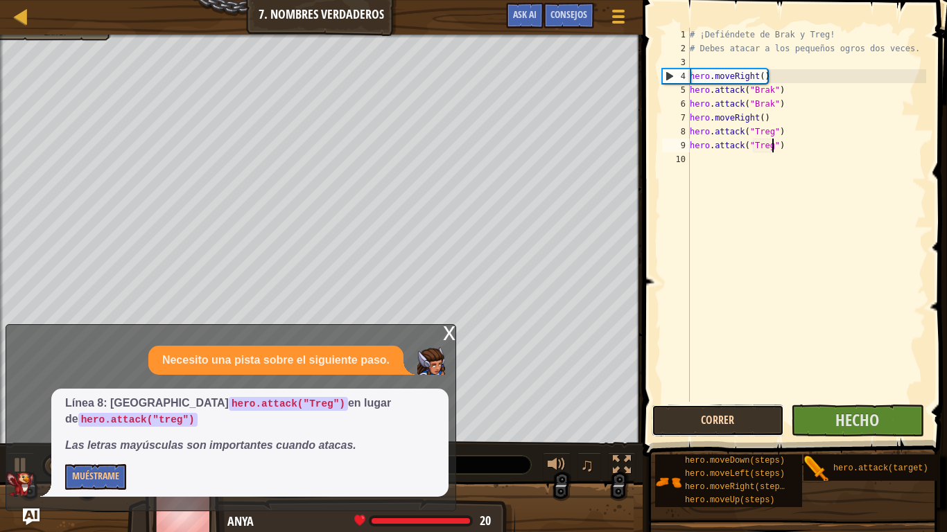
click at [771, 419] on button "Correr" at bounding box center [717, 421] width 132 height 32
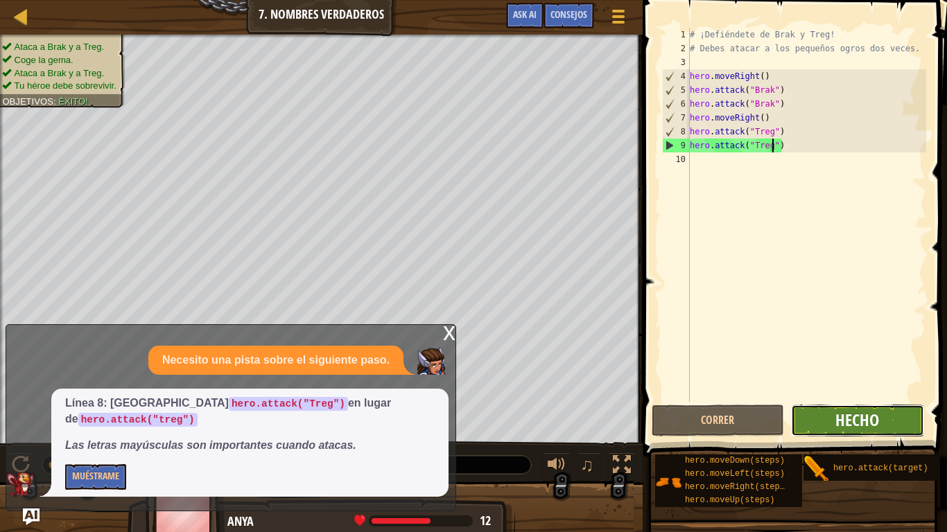
click at [843, 423] on span "Hecho" at bounding box center [857, 420] width 44 height 22
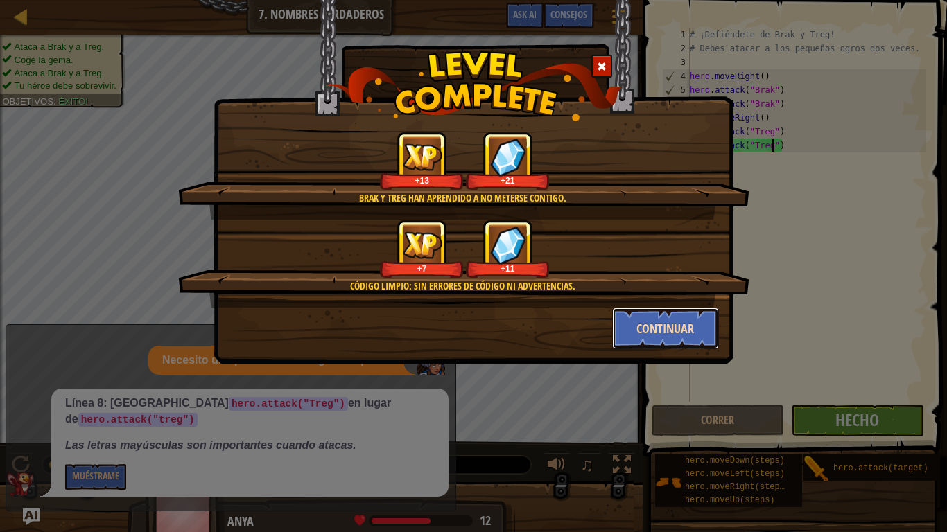
click at [639, 321] on button "Continuar" at bounding box center [665, 329] width 107 height 42
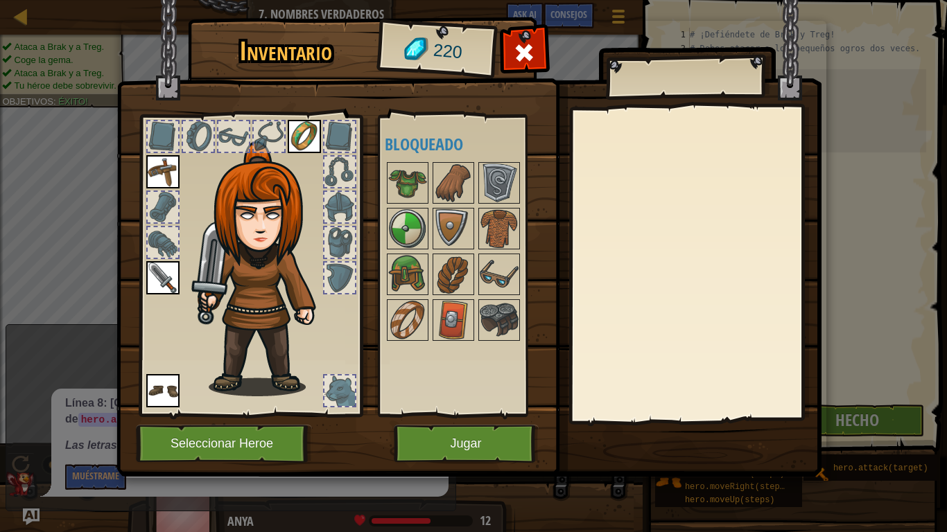
click at [416, 346] on div "Disponible Equipar [GEOGRAPHIC_DATA] [GEOGRAPHIC_DATA] [GEOGRAPHIC_DATA] (doble…" at bounding box center [467, 265] width 164 height 289
click at [407, 304] on img at bounding box center [407, 320] width 39 height 39
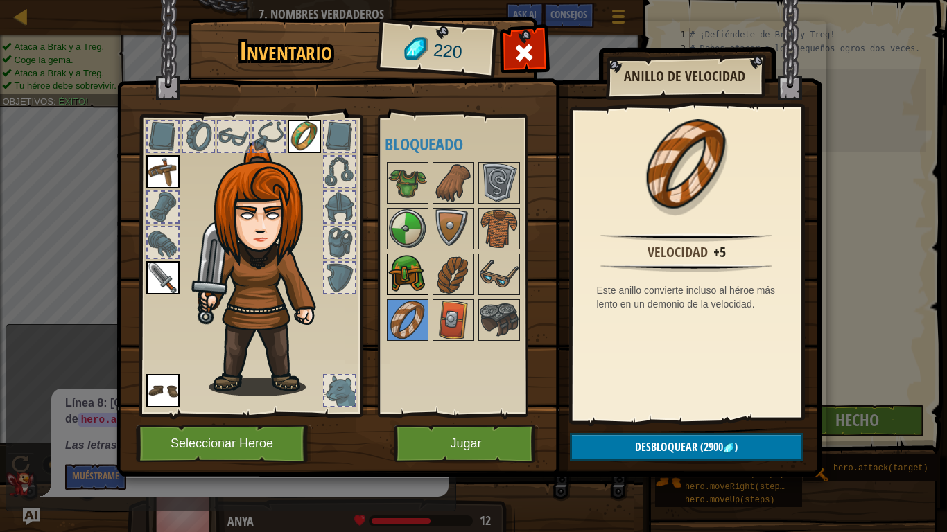
click at [419, 275] on img at bounding box center [407, 274] width 39 height 39
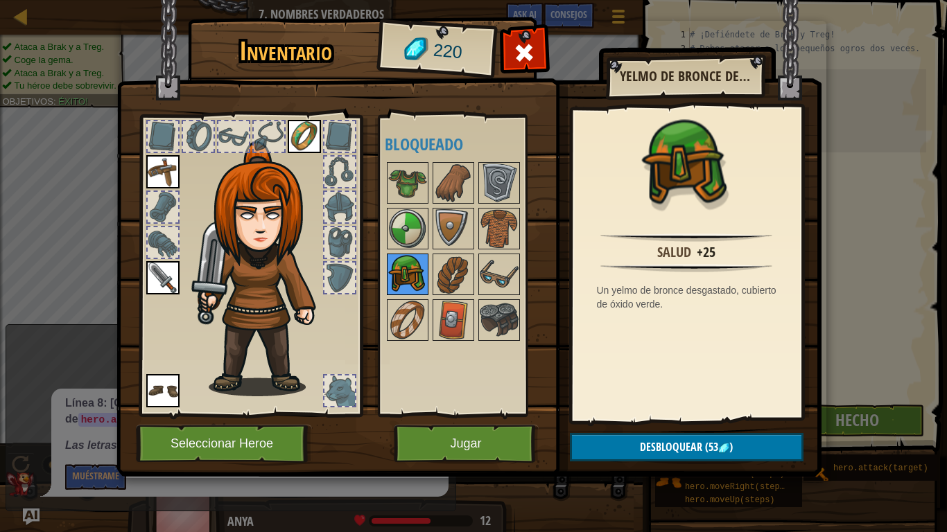
click at [419, 275] on img at bounding box center [407, 274] width 39 height 39
click at [417, 235] on img at bounding box center [407, 228] width 39 height 39
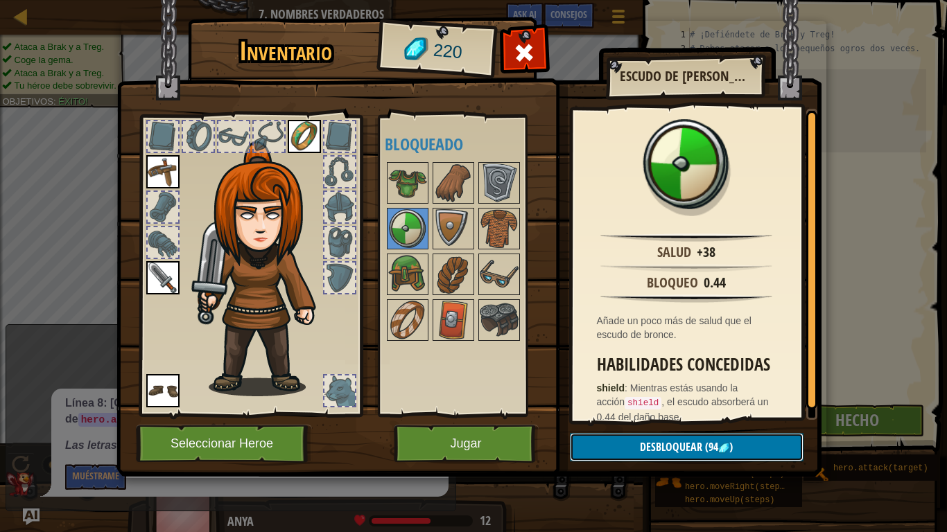
click at [656, 438] on span "Desbloquear" at bounding box center [671, 446] width 62 height 15
click at [656, 438] on button "Confirmar" at bounding box center [687, 447] width 234 height 28
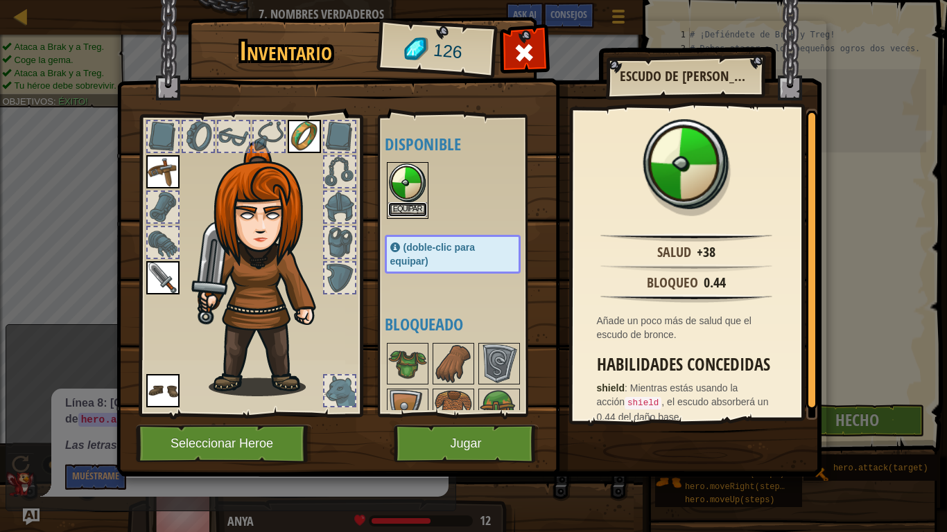
click at [417, 206] on button "Equipar" at bounding box center [407, 209] width 39 height 15
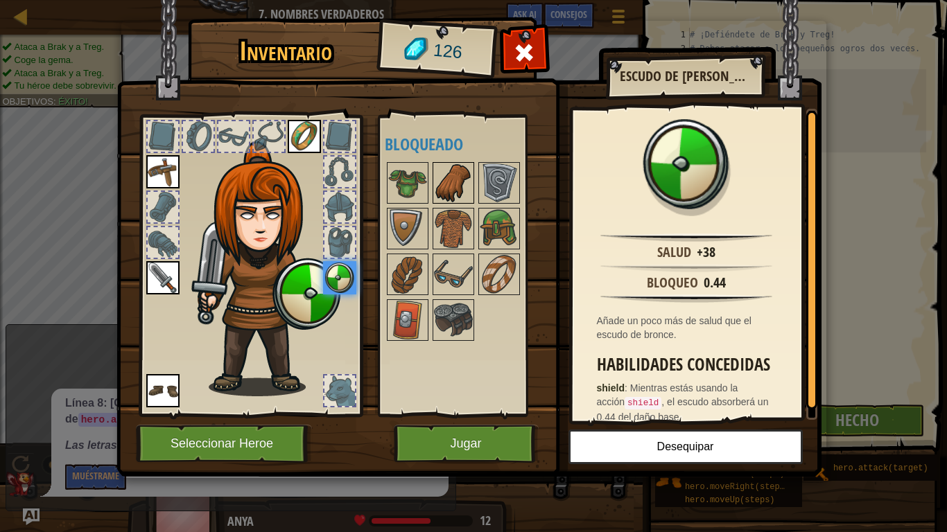
click at [443, 183] on img at bounding box center [453, 183] width 39 height 39
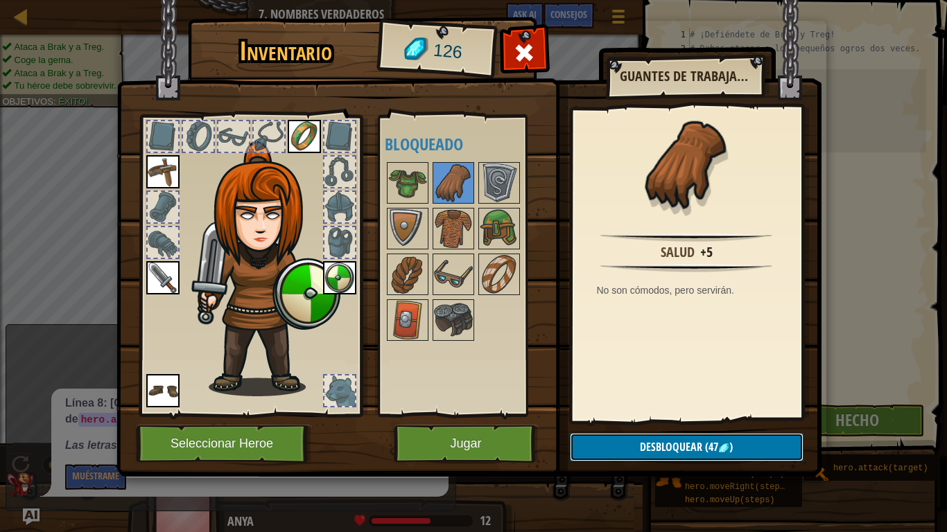
click at [647, 438] on span "Desbloquear" at bounding box center [671, 446] width 62 height 15
click at [523, 46] on span at bounding box center [524, 53] width 22 height 22
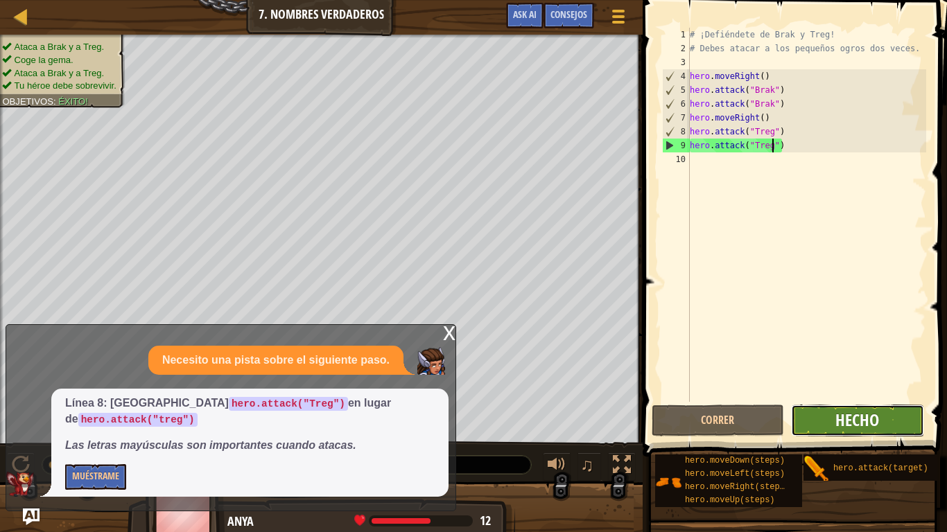
click at [835, 429] on button "Hecho" at bounding box center [857, 421] width 132 height 32
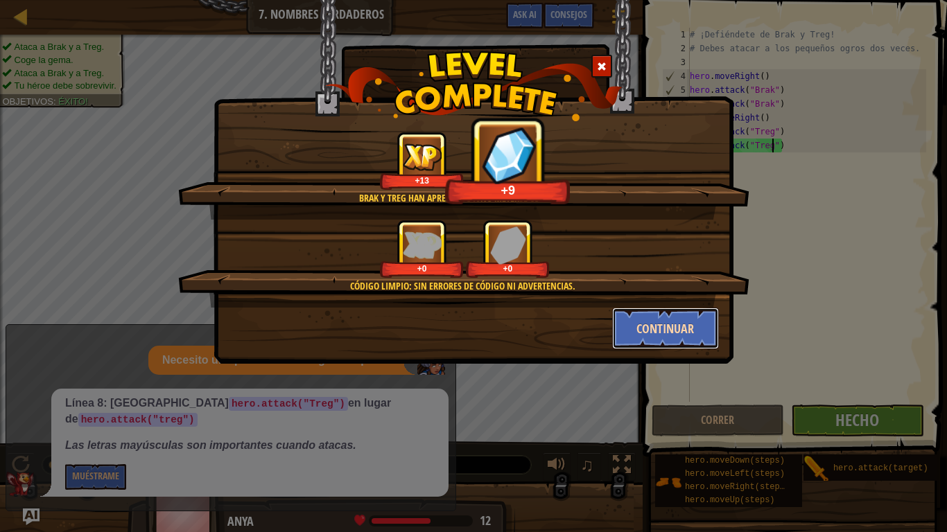
click at [644, 331] on button "Continuar" at bounding box center [665, 329] width 107 height 42
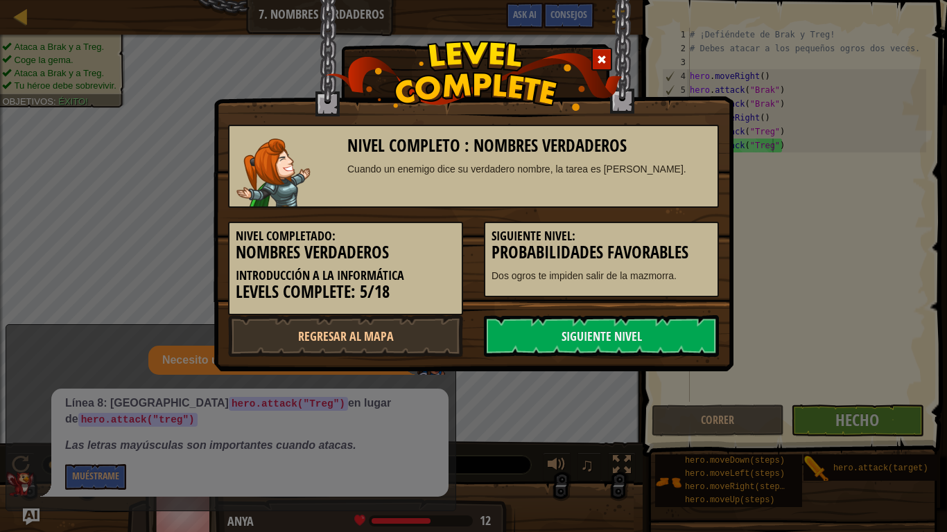
click at [644, 331] on link "Siguiente nivel" at bounding box center [601, 336] width 235 height 42
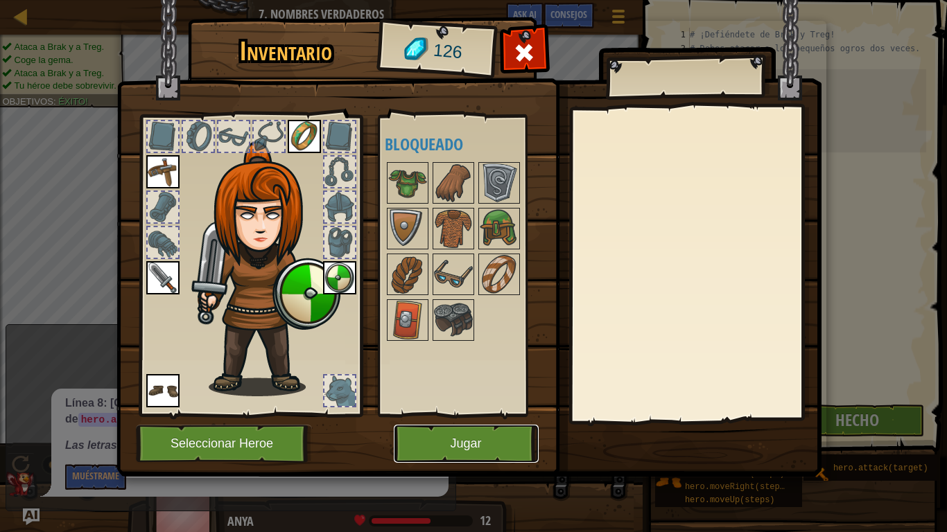
click at [506, 438] on button "Jugar" at bounding box center [466, 444] width 145 height 38
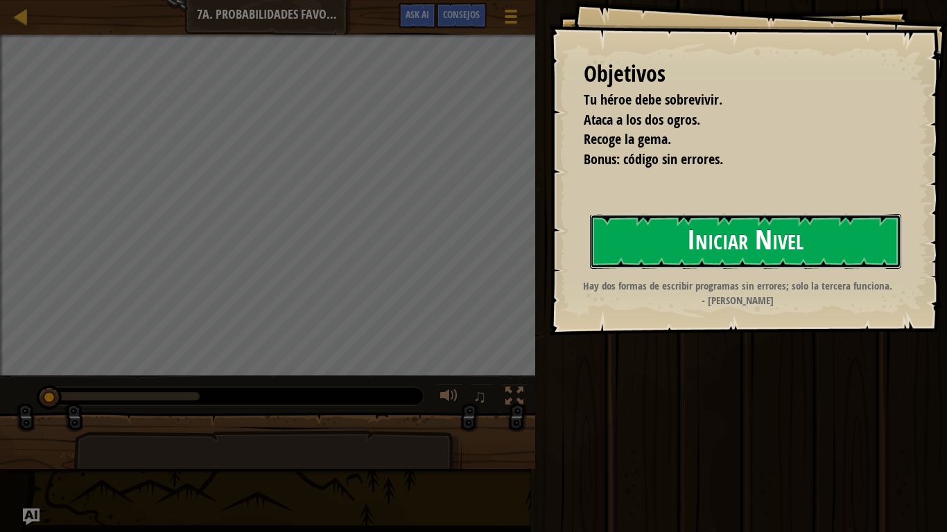
click at [702, 222] on button "Iniciar Nivel" at bounding box center [745, 241] width 311 height 55
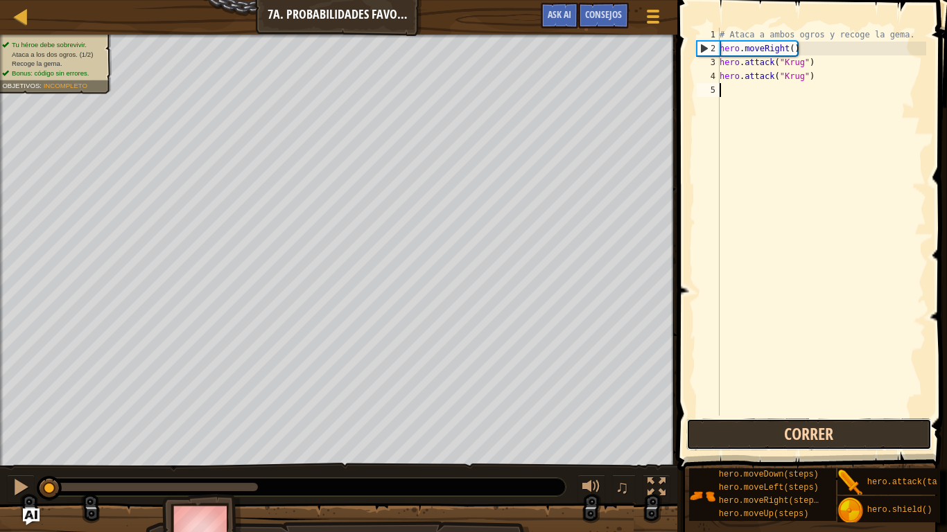
click at [759, 428] on button "Correr" at bounding box center [808, 435] width 245 height 32
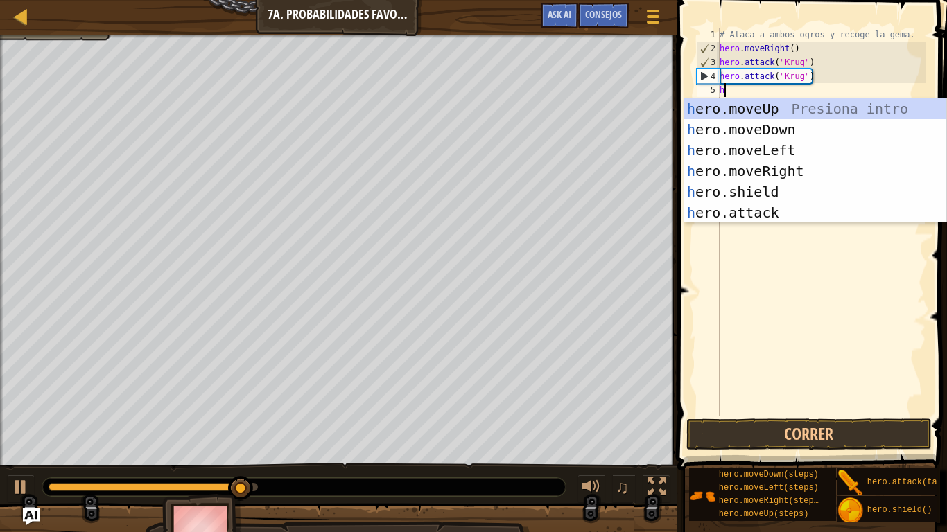
scroll to position [6, 0]
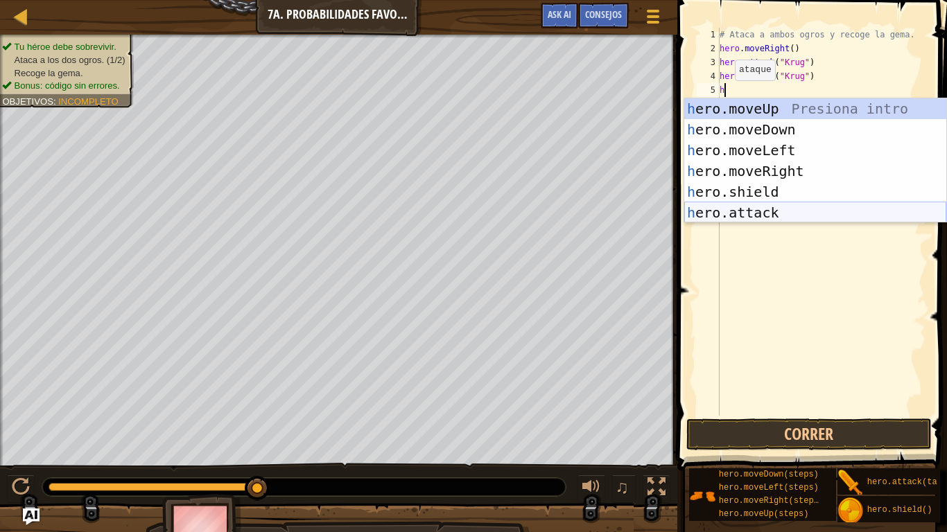
click at [719, 204] on div "h ero.moveUp Presiona intro h ero.moveDown Presiona intro h ero.moveLeft Presio…" at bounding box center [815, 181] width 262 height 166
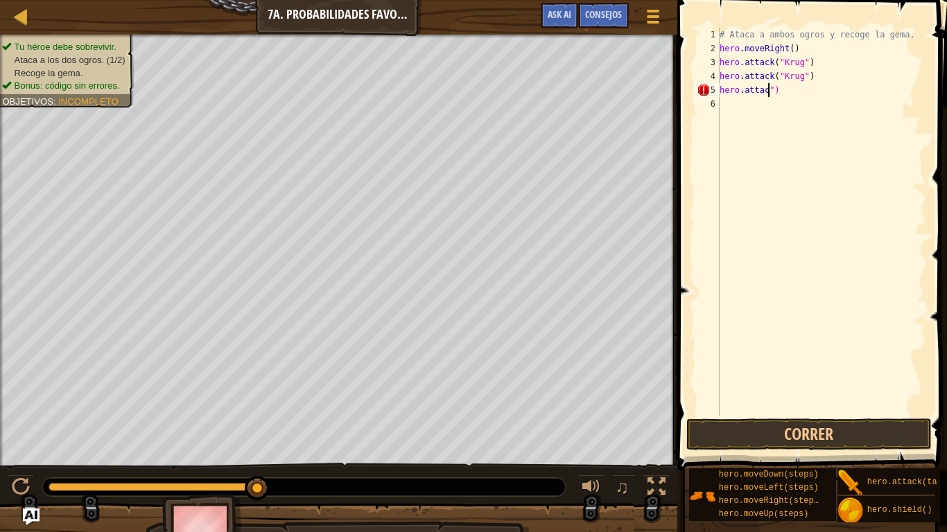
click at [808, 85] on div "# Ataca a ambos ogros y recoge la gema. hero . moveRight ( ) hero . attack ( "[…" at bounding box center [821, 236] width 209 height 416
type textarea "h"
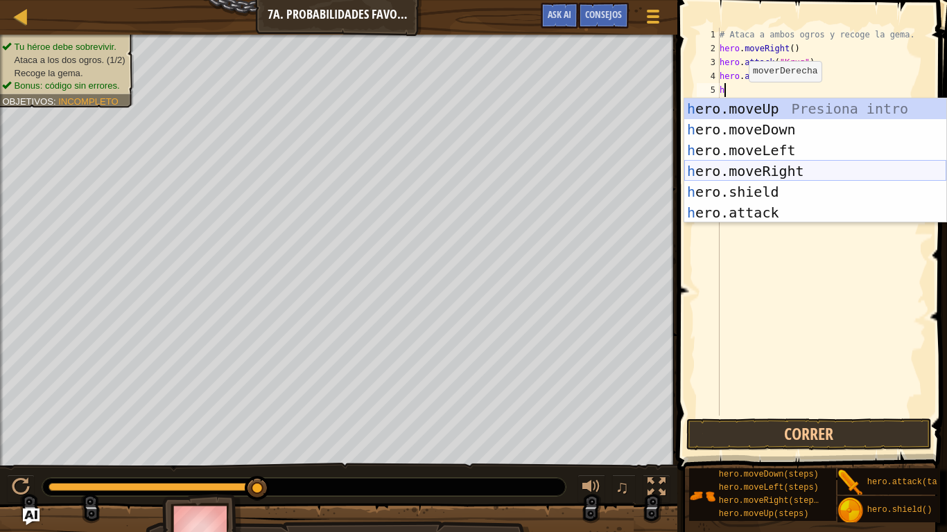
click at [759, 173] on div "h ero.moveUp Presiona intro h ero.moveDown Presiona intro h ero.moveLeft Presio…" at bounding box center [815, 181] width 262 height 166
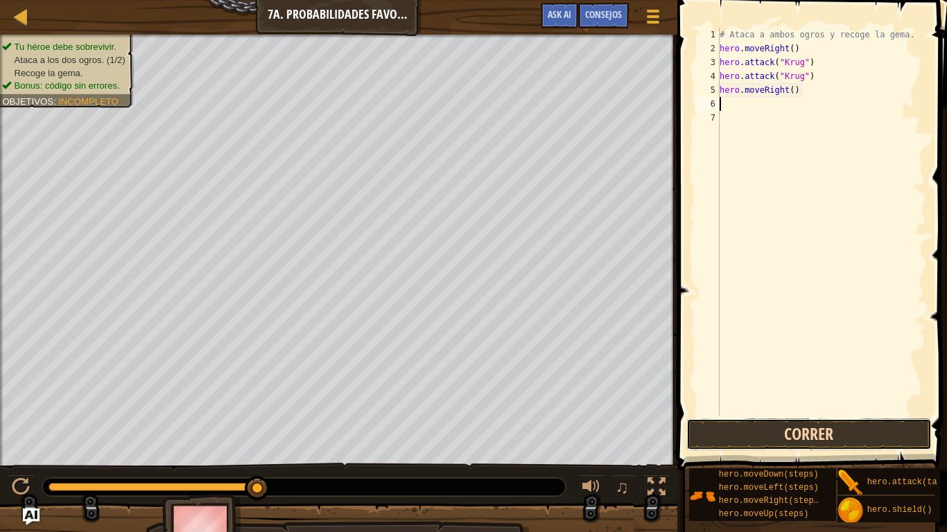
click at [771, 434] on button "Correr" at bounding box center [808, 435] width 245 height 32
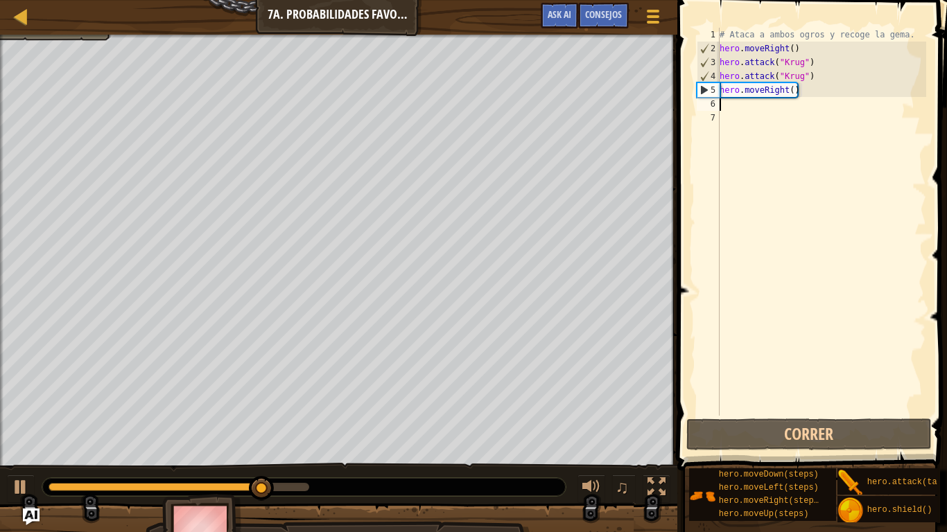
type textarea "h"
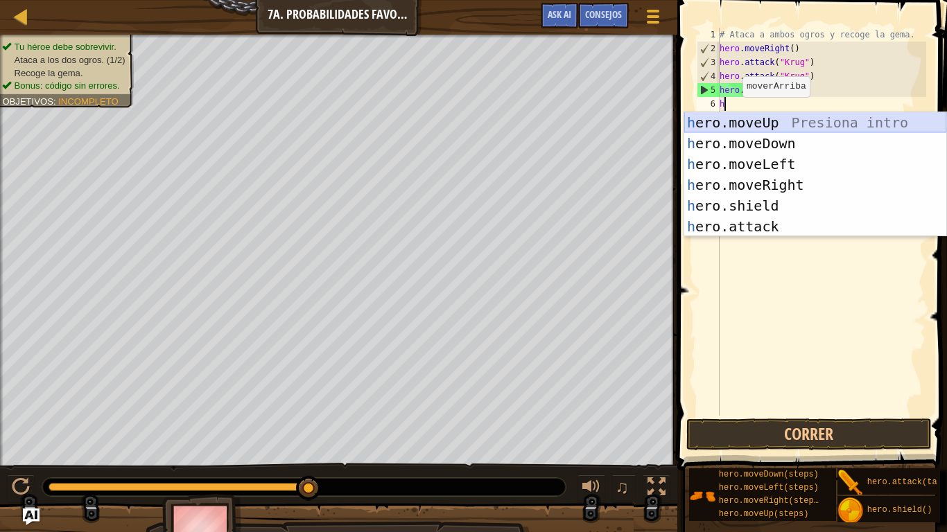
click at [735, 121] on div "h ero.moveUp Presiona intro h ero.moveDown Presiona intro h ero.moveLeft Presio…" at bounding box center [815, 195] width 262 height 166
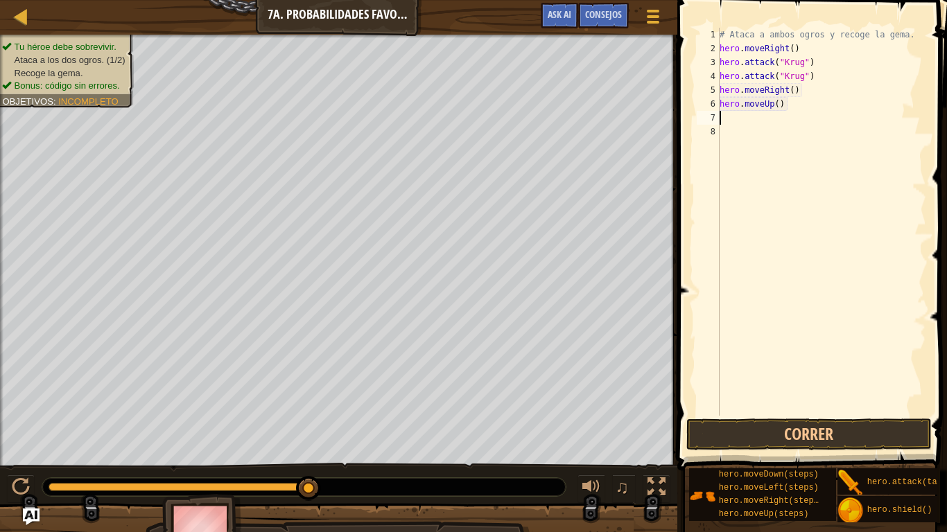
type textarea "h"
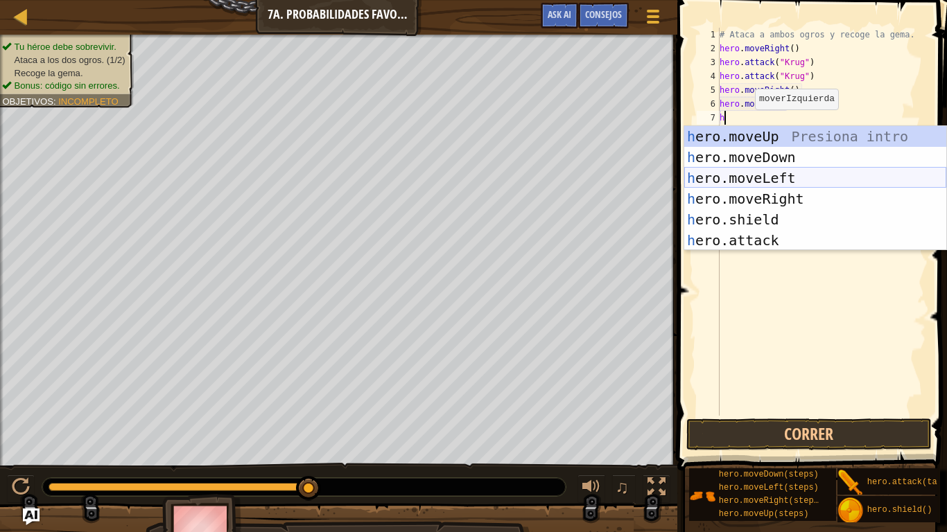
click at [739, 171] on div "h ero.moveUp Presiona intro h ero.moveDown Presiona intro h ero.moveLeft Presio…" at bounding box center [815, 209] width 262 height 166
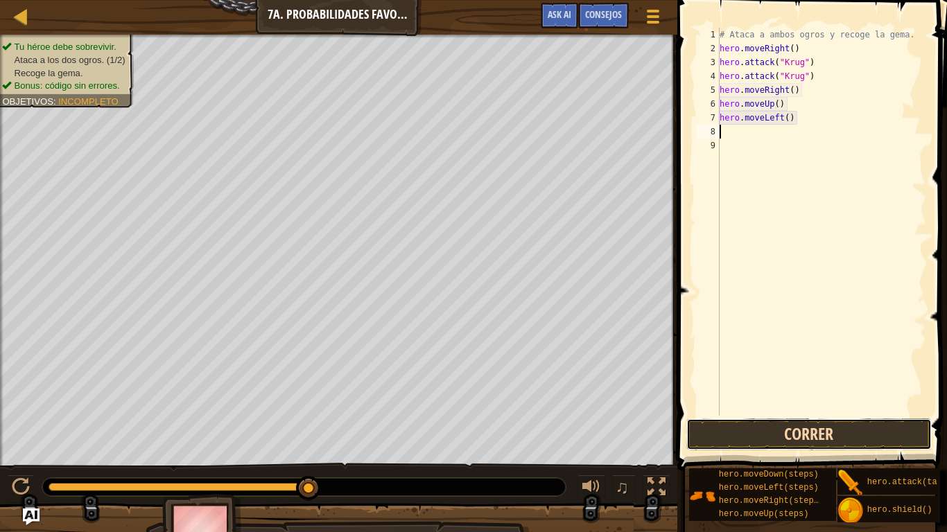
click at [744, 422] on button "Correr" at bounding box center [808, 435] width 245 height 32
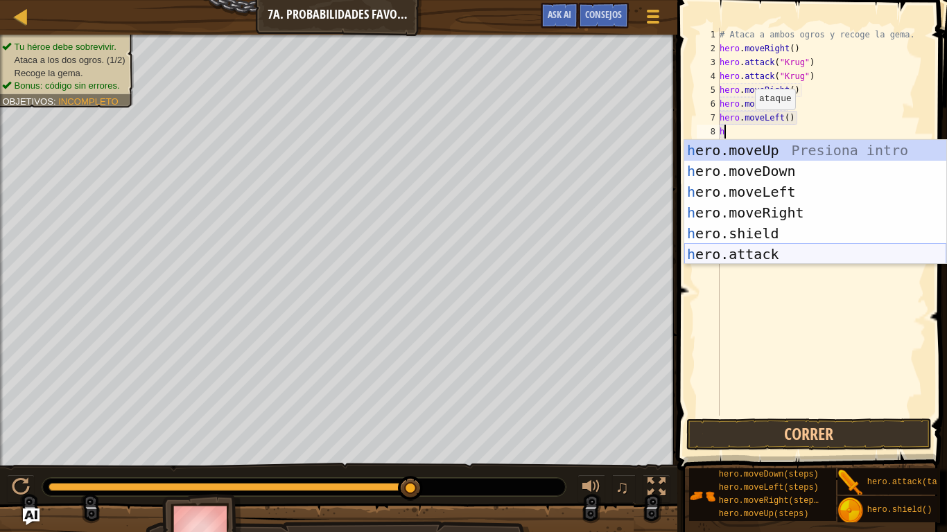
click at [732, 255] on div "h ero.moveUp Presiona intro h ero.moveDown Presiona intro h ero.moveLeft Presio…" at bounding box center [815, 223] width 262 height 166
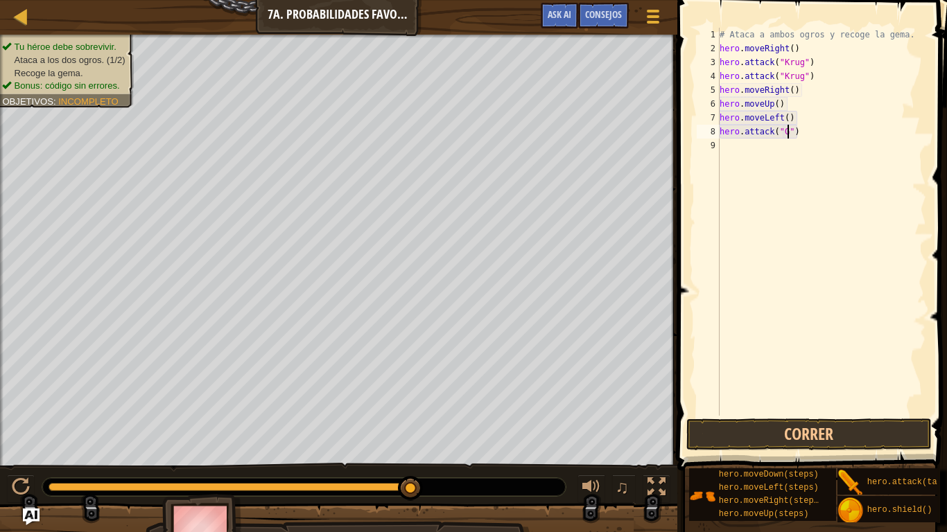
scroll to position [6, 10]
type textarea "hero.attack("Grup")"
click at [723, 147] on div "# Ataca a ambos ogros y recoge la gema. hero . moveRight ( ) hero . attack ( "[…" at bounding box center [821, 236] width 209 height 416
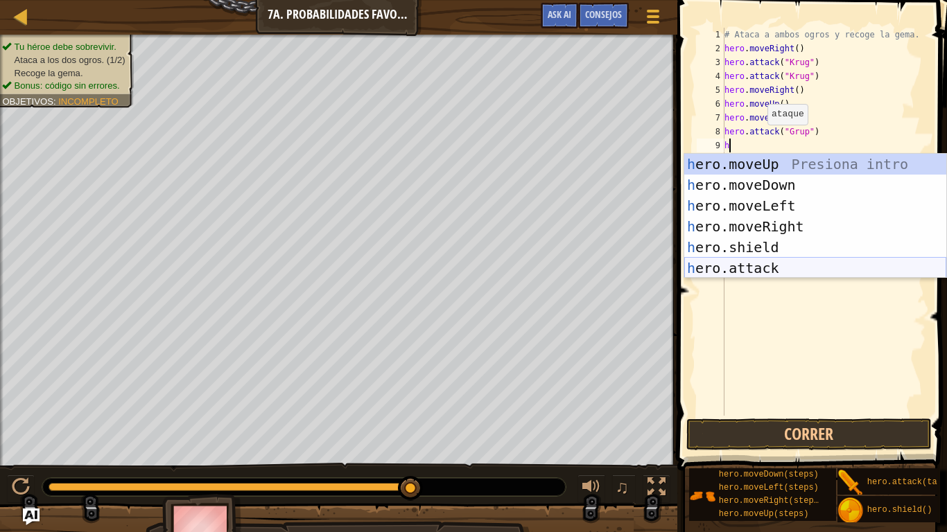
click at [752, 263] on div "h ero.moveUp Presiona intro h ero.moveDown Presiona intro h ero.moveLeft Presio…" at bounding box center [815, 237] width 262 height 166
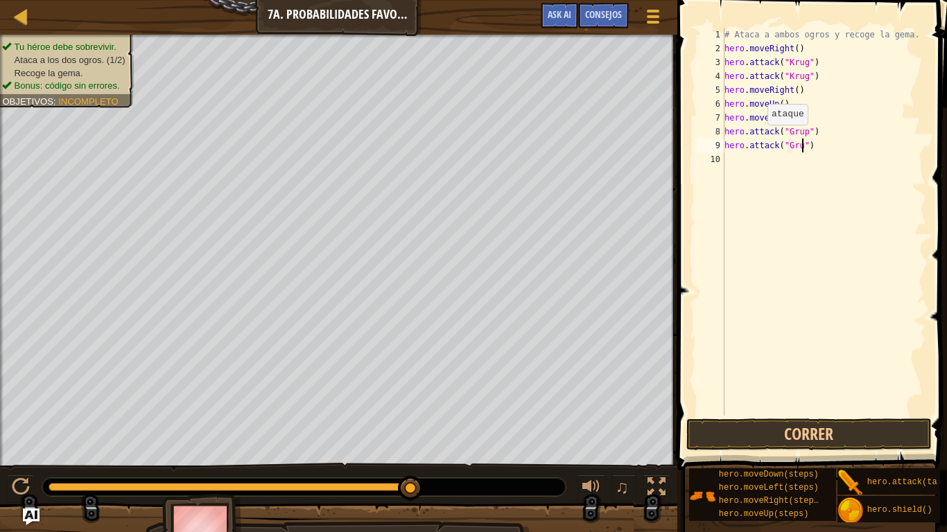
scroll to position [6, 12]
click at [771, 429] on button "Correr" at bounding box center [808, 435] width 245 height 32
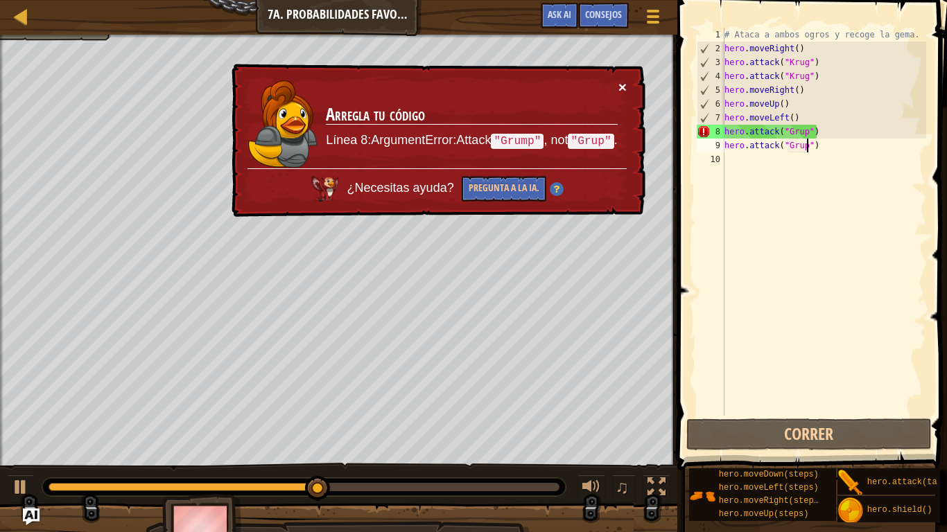
click at [622, 82] on button "×" at bounding box center [622, 87] width 8 height 15
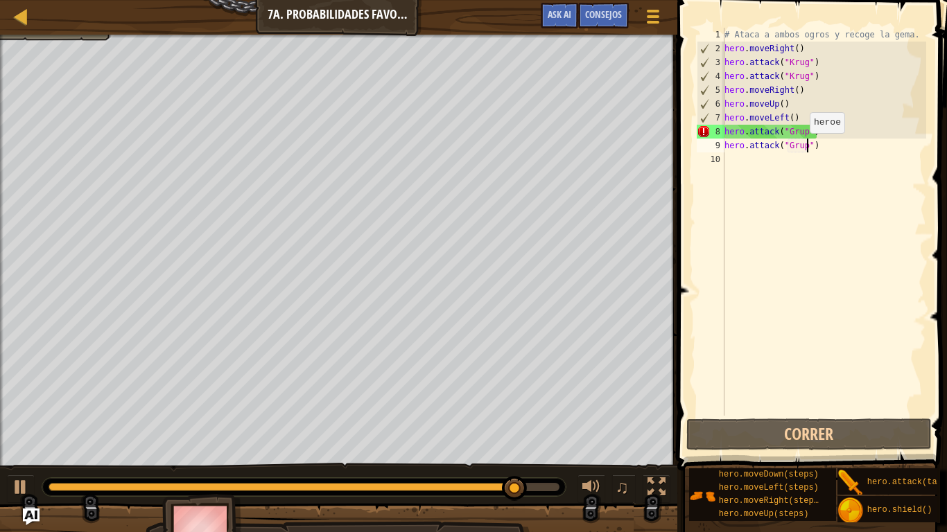
click at [802, 146] on div "# Ataca a ambos ogros y recoge la gema. hero . moveRight ( ) hero . attack ( "[…" at bounding box center [823, 236] width 204 height 416
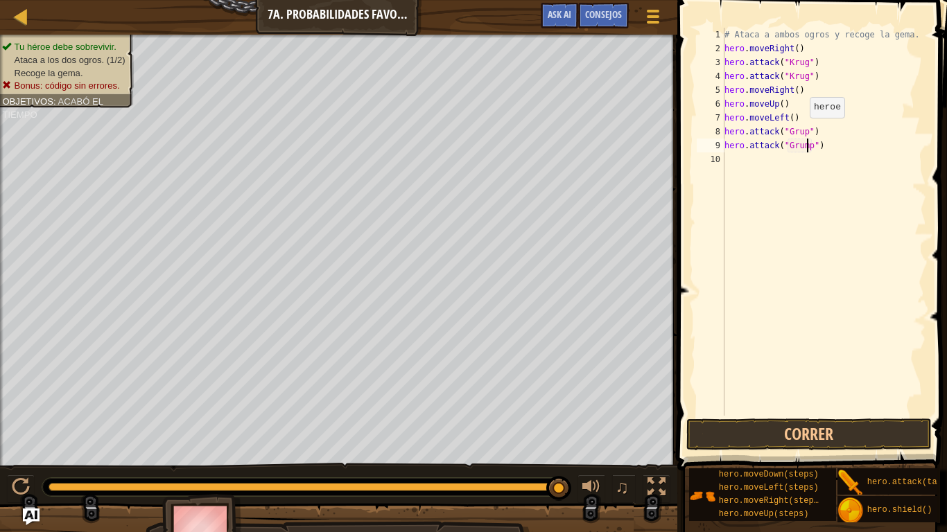
click at [802, 132] on div "# Ataca a ambos ogros y recoge la gema. hero . moveRight ( ) hero . attack ( "[…" at bounding box center [823, 236] width 204 height 416
type textarea "hero.attack("Grump")"
click at [734, 438] on button "Correr" at bounding box center [808, 435] width 245 height 32
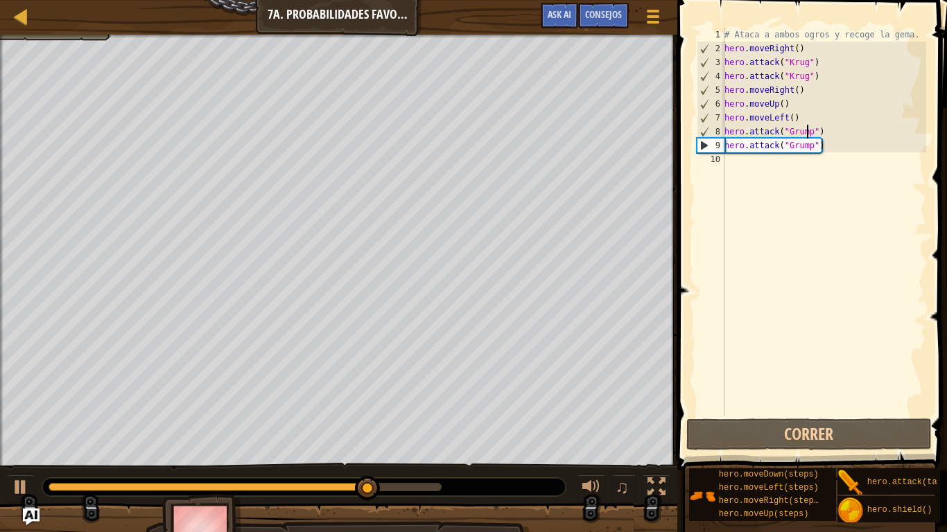
click at [732, 171] on div "# Ataca a ambos ogros y recoge la gema. hero . moveRight ( ) hero . attack ( "[…" at bounding box center [823, 236] width 204 height 416
type textarea "j"
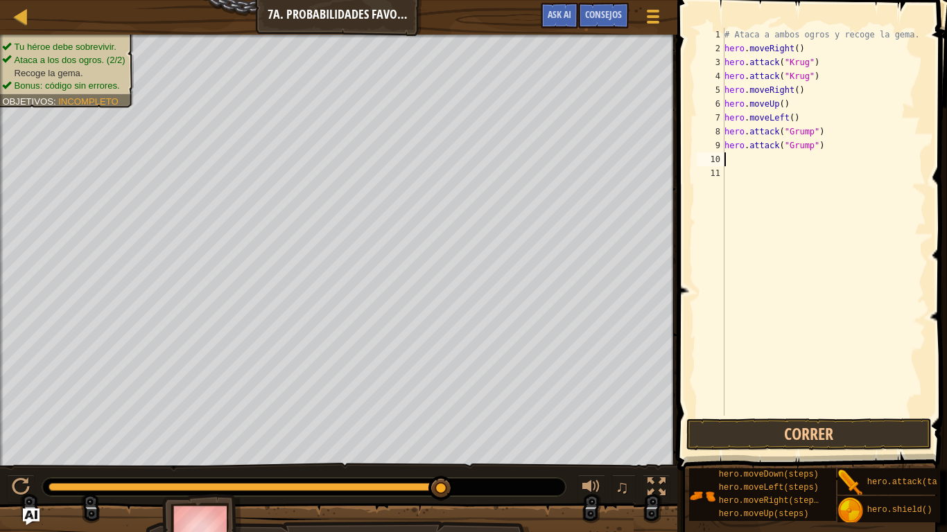
type textarea "h"
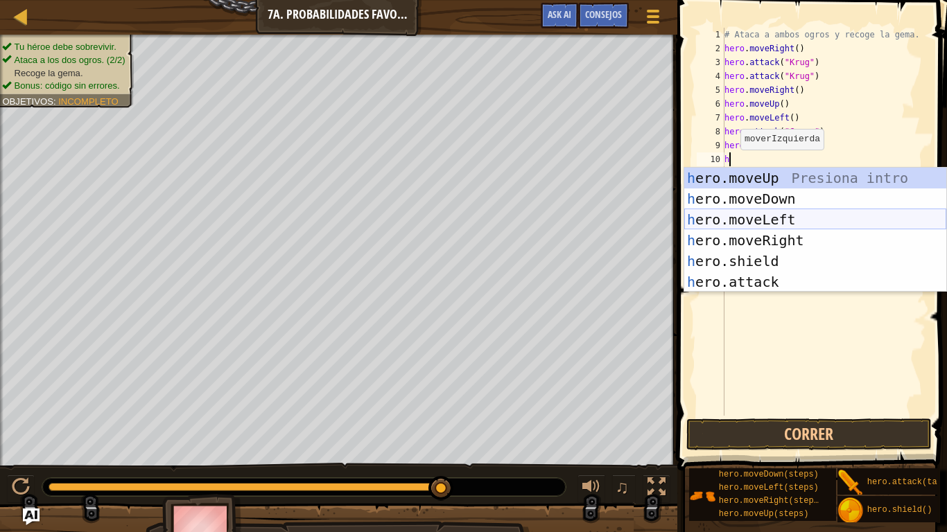
click at [741, 216] on div "h ero.moveUp Presiona intro h ero.moveDown Presiona intro h ero.moveLeft Presio…" at bounding box center [815, 251] width 262 height 166
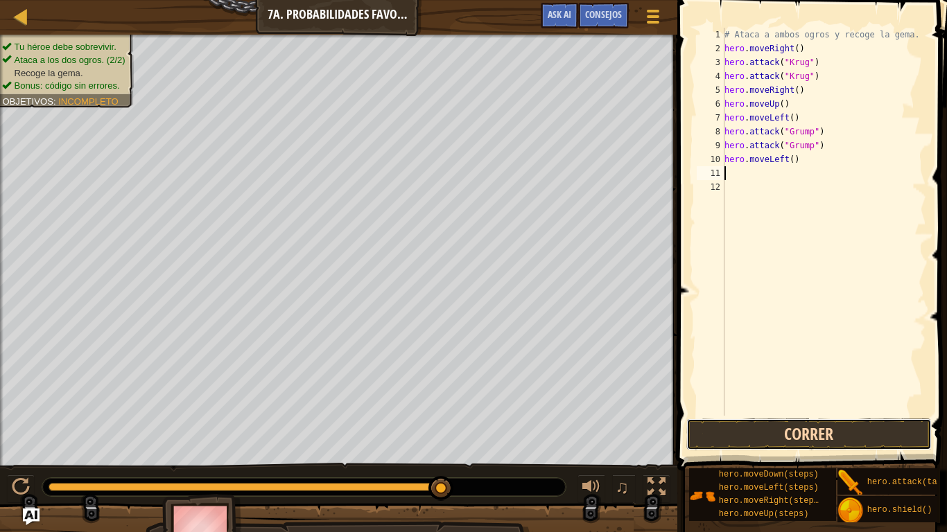
click at [748, 436] on button "Correr" at bounding box center [808, 435] width 245 height 32
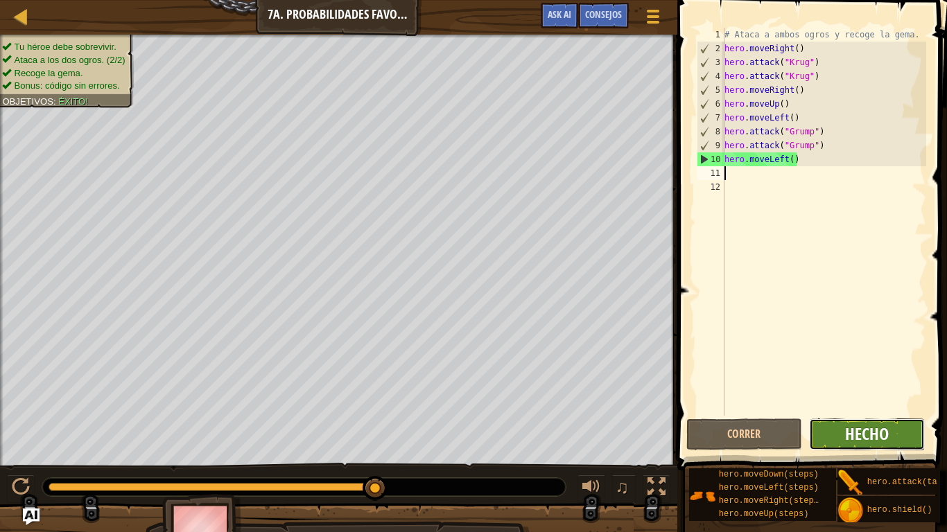
click at [856, 437] on span "Hecho" at bounding box center [867, 434] width 44 height 22
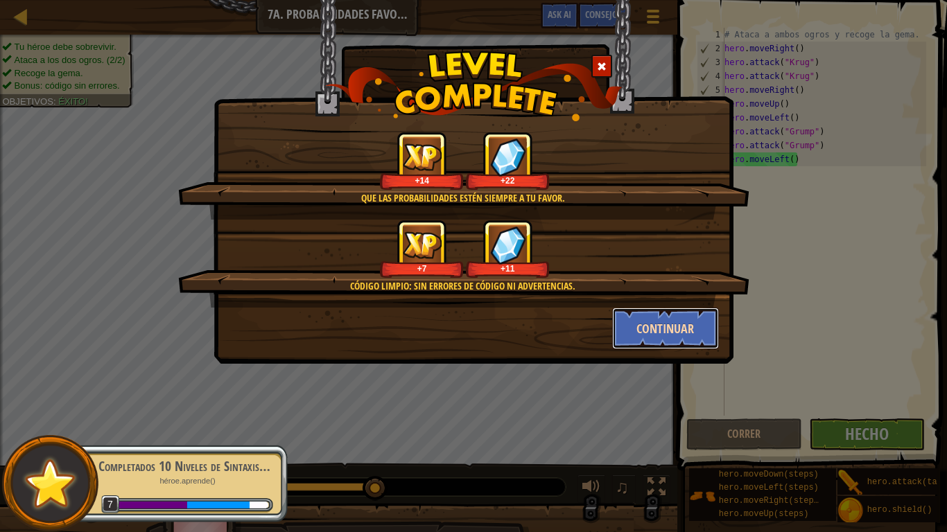
click at [677, 324] on button "Continuar" at bounding box center [665, 329] width 107 height 42
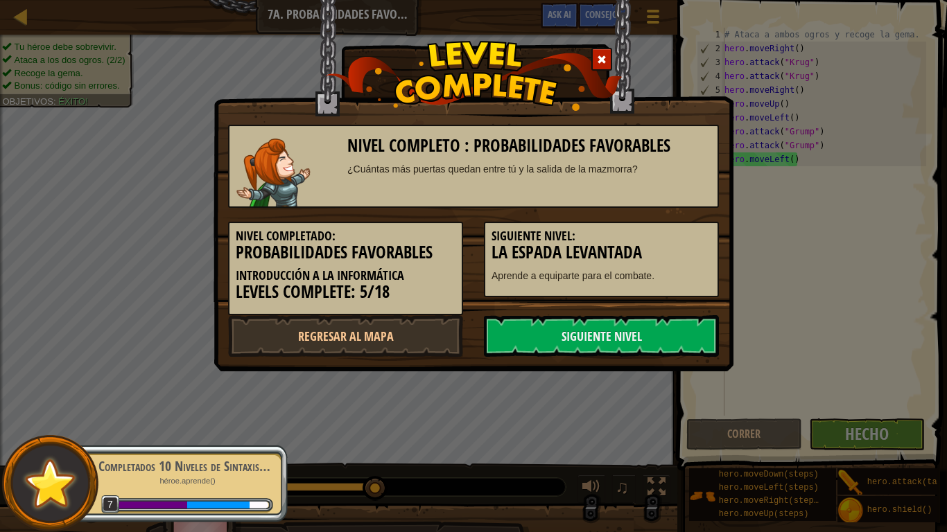
click at [677, 324] on link "Siguiente nivel" at bounding box center [601, 336] width 235 height 42
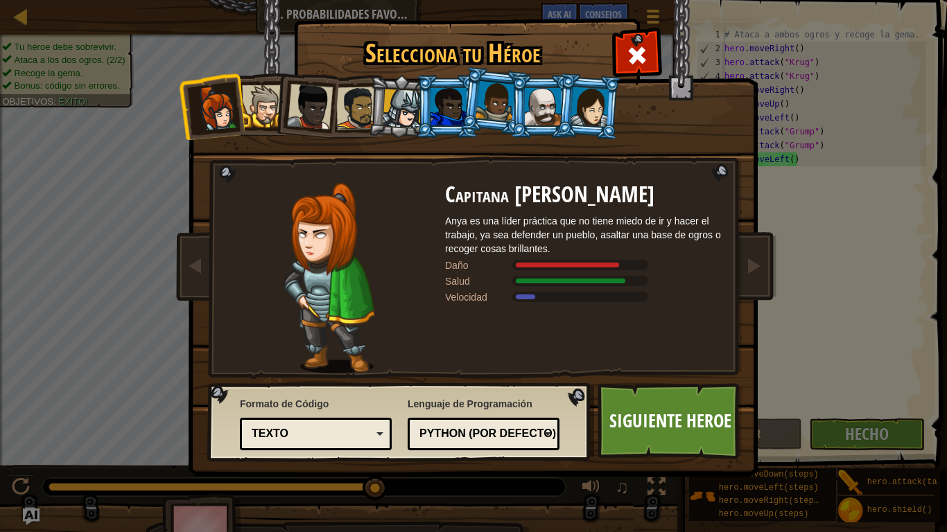
click at [613, 39] on img at bounding box center [476, 229] width 600 height 496
click at [640, 45] on span at bounding box center [637, 55] width 22 height 22
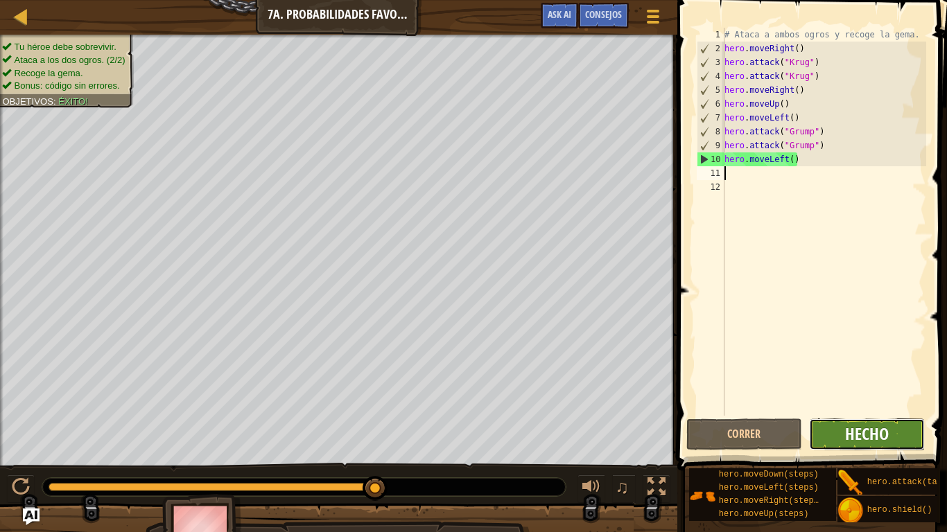
click at [863, 438] on span "Hecho" at bounding box center [867, 434] width 44 height 22
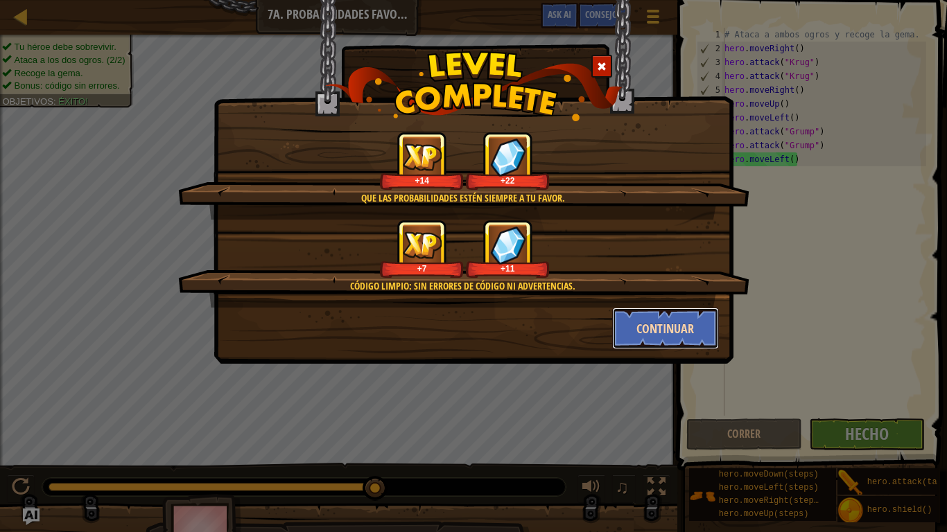
click at [680, 313] on button "Continuar" at bounding box center [665, 329] width 107 height 42
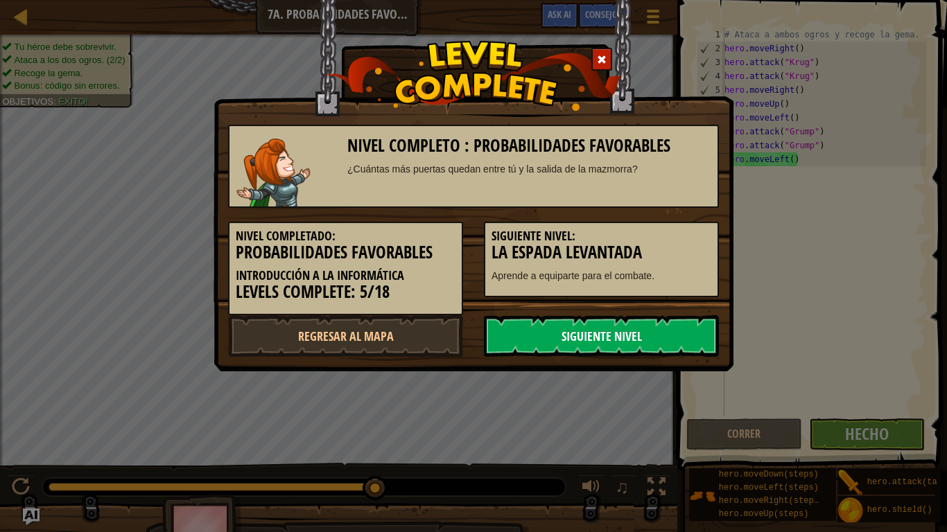
click at [552, 327] on link "Siguiente nivel" at bounding box center [601, 336] width 235 height 42
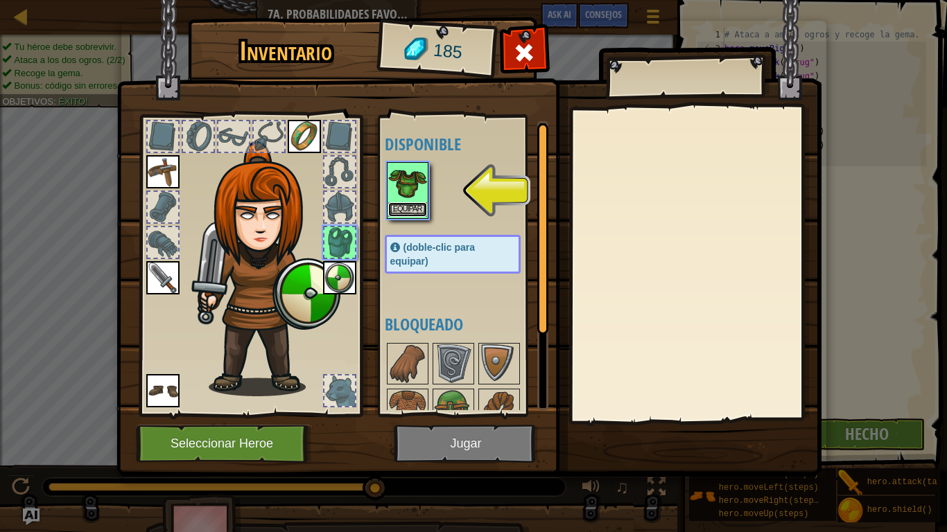
click at [396, 207] on button "Equipar" at bounding box center [407, 209] width 39 height 15
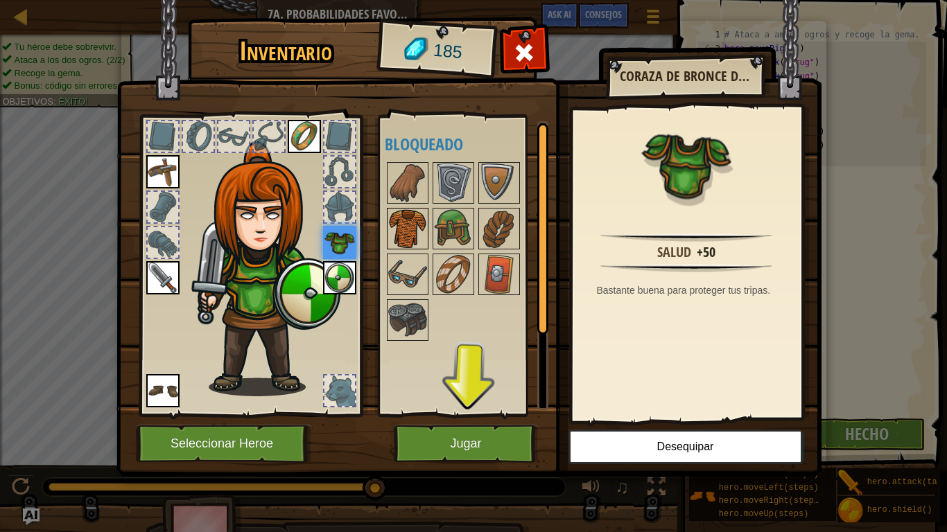
click at [401, 237] on img at bounding box center [407, 228] width 39 height 39
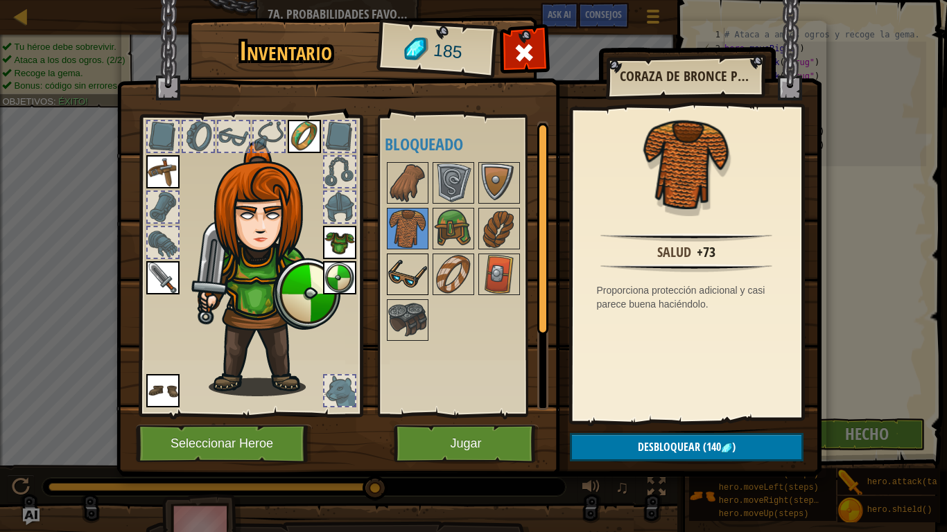
click at [395, 271] on img at bounding box center [407, 274] width 39 height 39
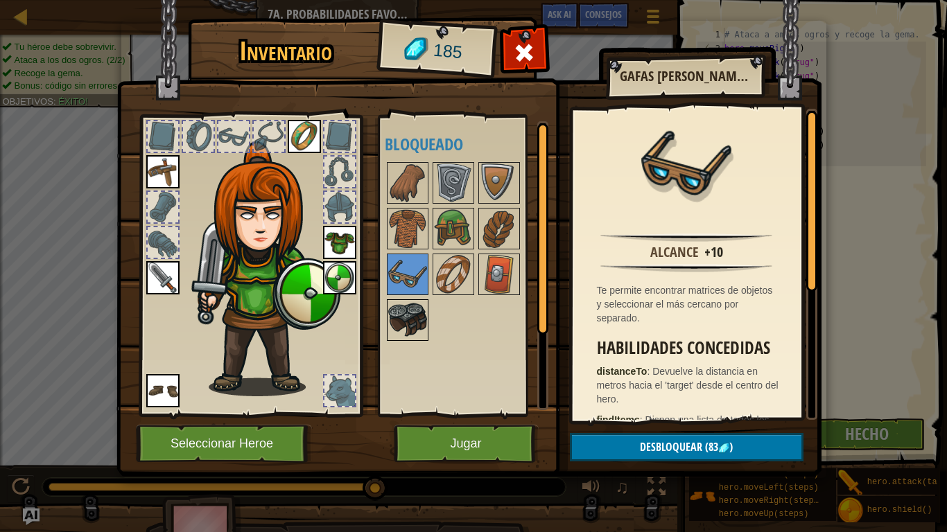
click at [412, 331] on img at bounding box center [407, 320] width 39 height 39
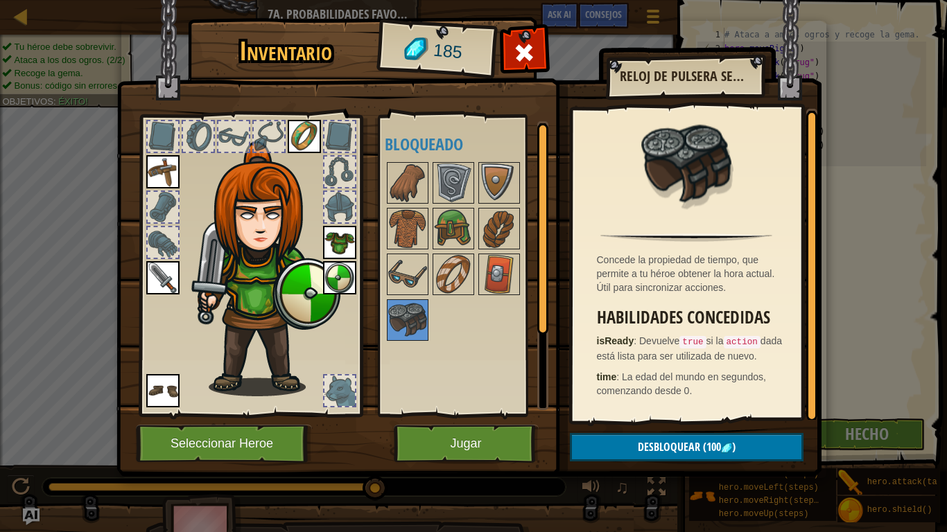
click at [611, 303] on div "Concede la propiedad de tiempo, que permite a tu héroe obtener la hora actual. …" at bounding box center [686, 264] width 228 height 311
click at [340, 170] on div at bounding box center [339, 172] width 30 height 30
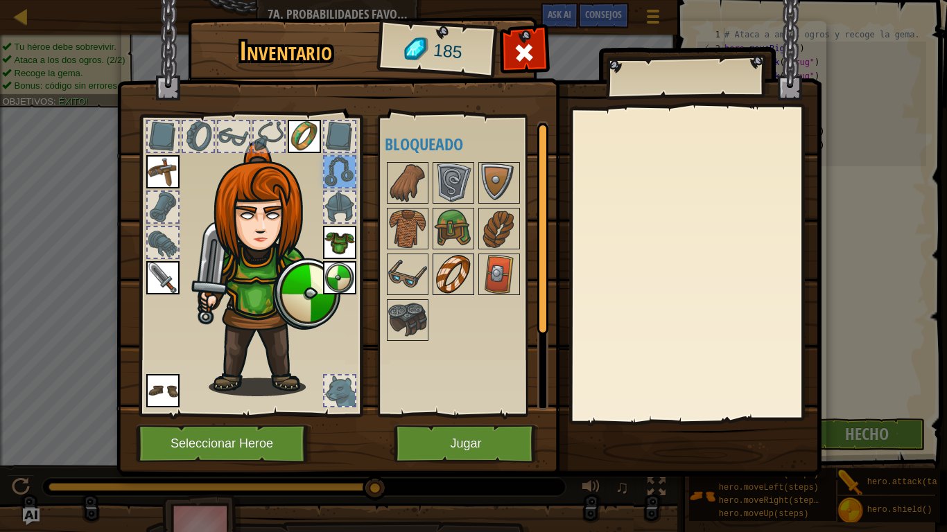
click at [446, 271] on img at bounding box center [453, 274] width 39 height 39
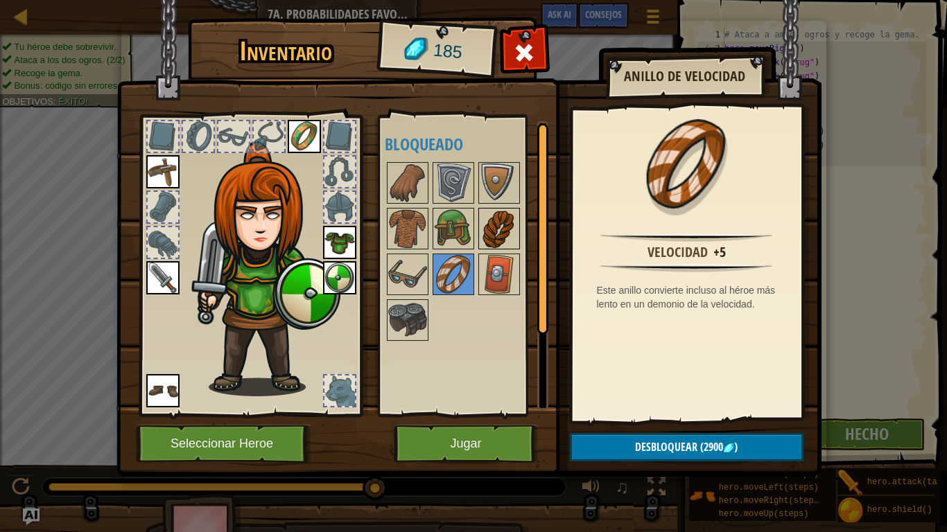
click at [518, 211] on div at bounding box center [499, 229] width 42 height 42
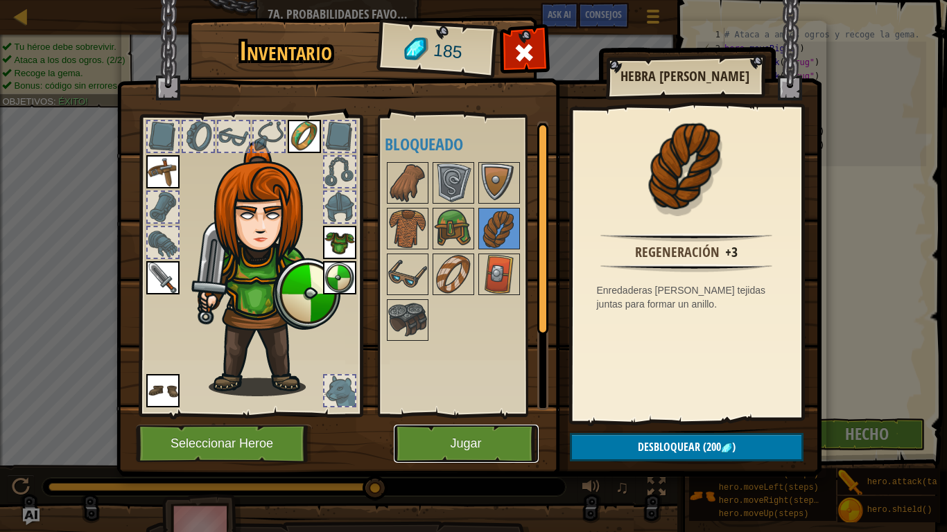
click at [455, 437] on button "Jugar" at bounding box center [466, 444] width 145 height 38
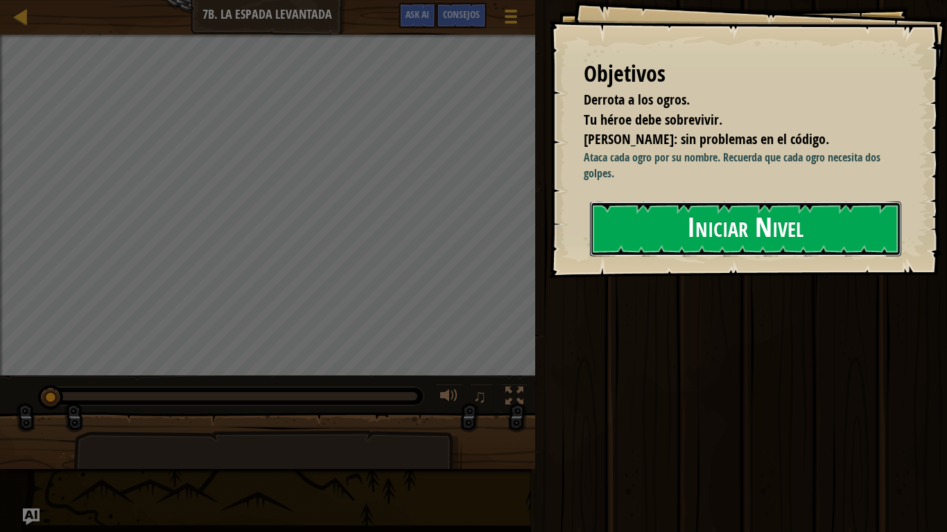
click at [628, 211] on button "Iniciar Nivel" at bounding box center [745, 229] width 311 height 55
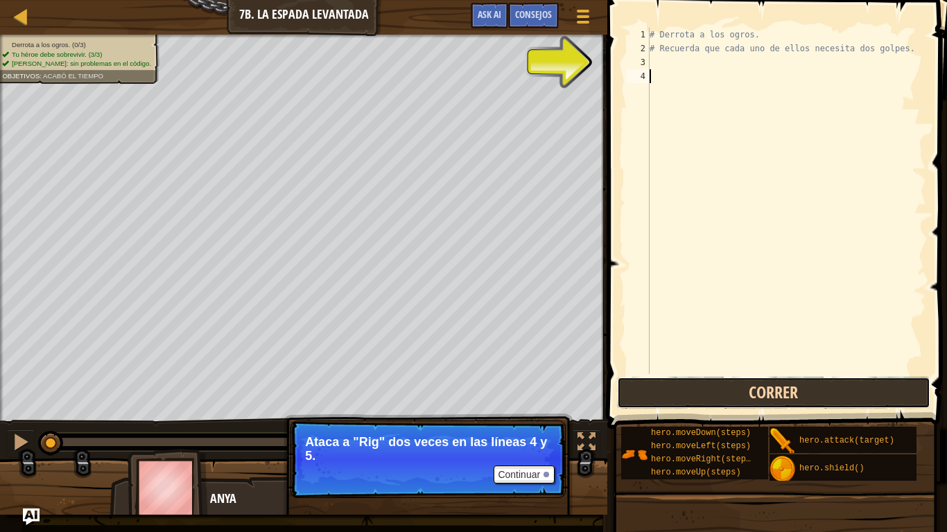
click at [712, 393] on button "Correr" at bounding box center [773, 393] width 313 height 32
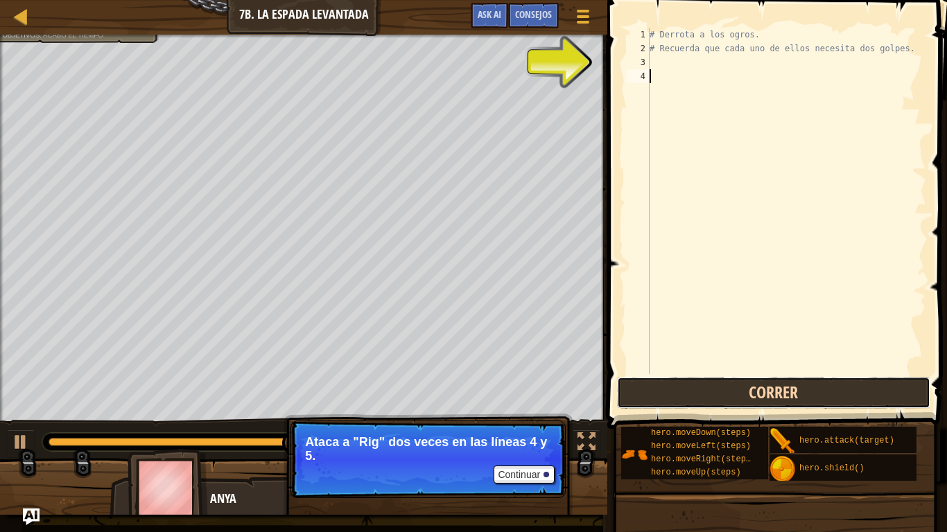
click at [712, 393] on button "Correr" at bounding box center [773, 393] width 313 height 32
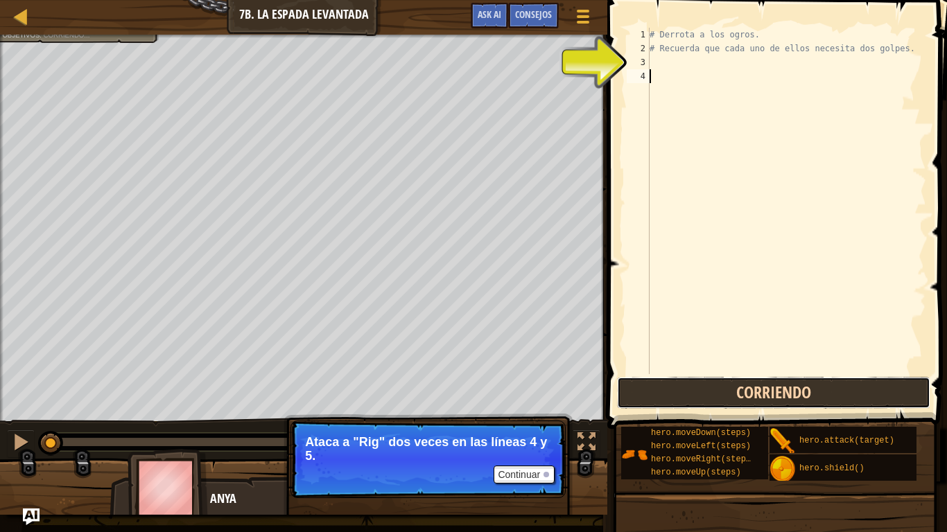
click at [712, 393] on button "Corriendo" at bounding box center [773, 393] width 313 height 32
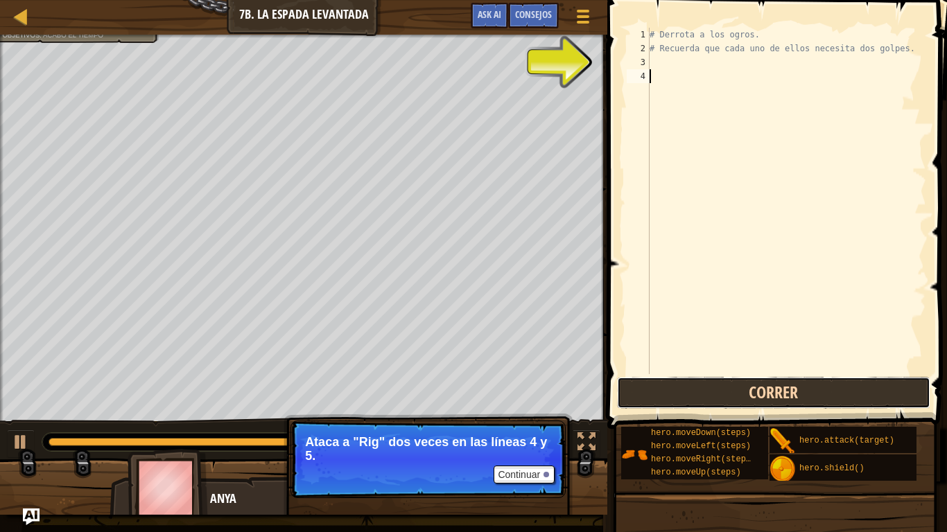
click at [766, 405] on button "Correr" at bounding box center [773, 393] width 313 height 32
click at [726, 383] on button "Correr" at bounding box center [773, 393] width 313 height 32
click at [739, 389] on button "Correr" at bounding box center [773, 393] width 313 height 32
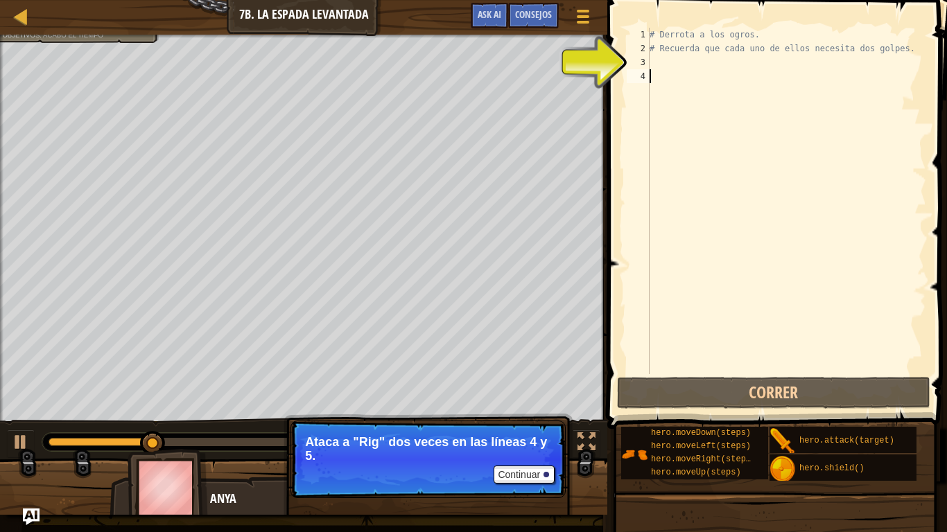
click at [649, 54] on div "# Derrota a los ogros. # Recuerda que cada uno de ellos necesita dos golpes." at bounding box center [786, 215] width 279 height 374
type textarea "# Recuerda que cada uno de ellos necesita dos golpes."
click at [654, 63] on div "# Derrota a los ogros. # Recuerda que cada uno de ellos necesita dos golpes." at bounding box center [786, 215] width 279 height 374
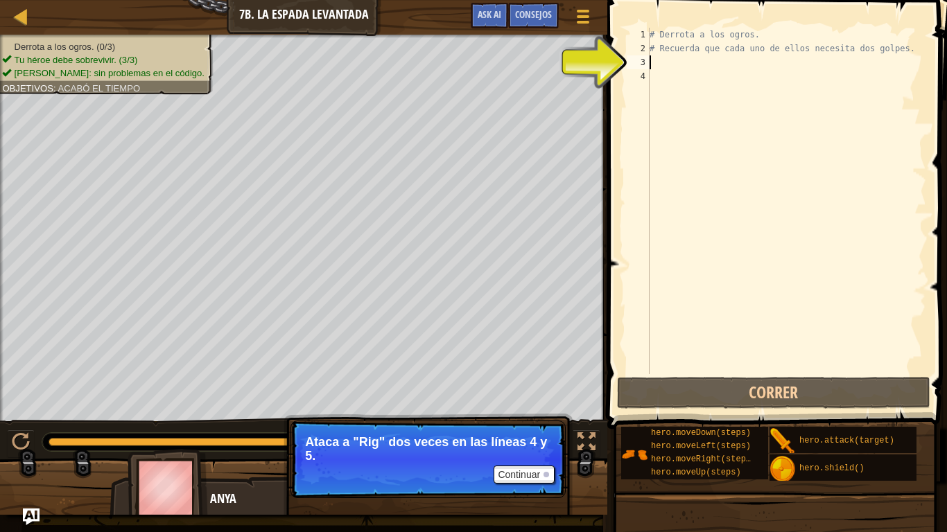
scroll to position [6, 0]
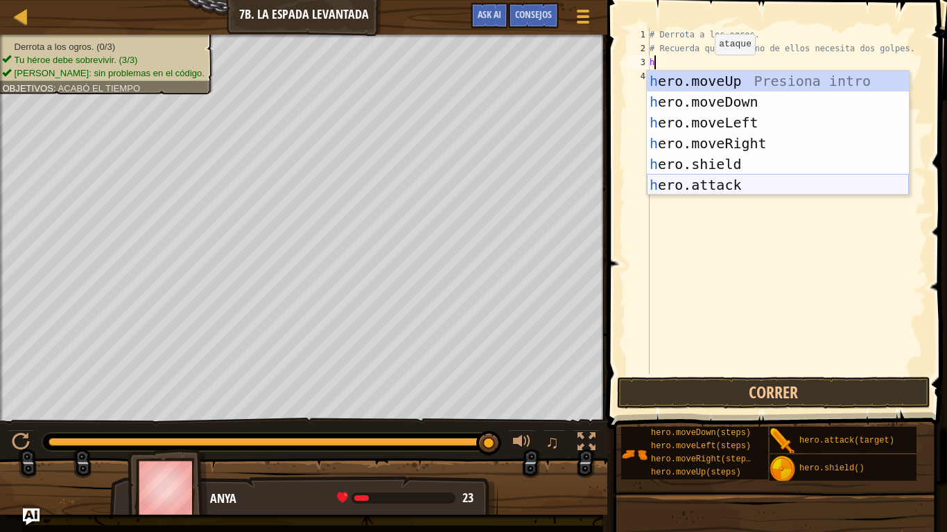
click at [719, 177] on div "h ero.moveUp Presiona intro h ero.moveDown Presiona intro h ero.moveLeft Presio…" at bounding box center [778, 154] width 262 height 166
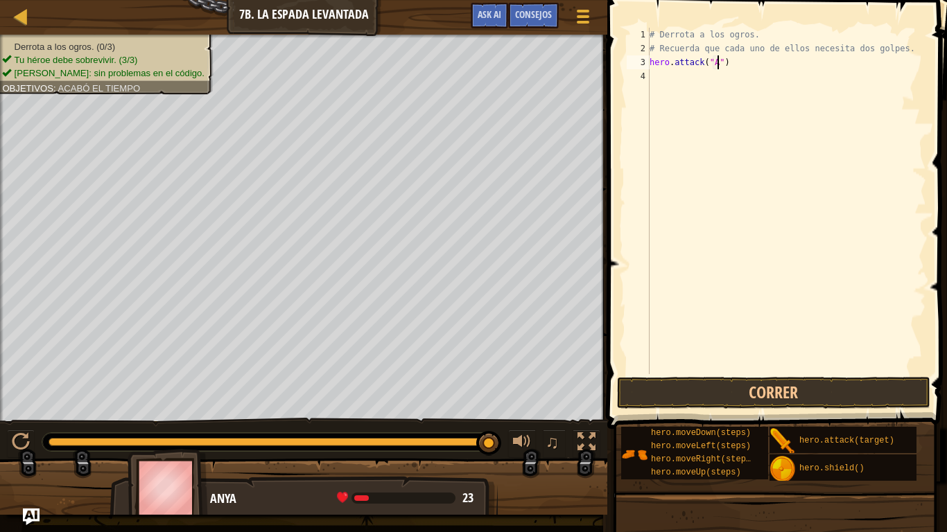
scroll to position [6, 11]
type textarea "hero.attack("Ack")"
click at [664, 80] on div "# Derrota a los ogros. # Recuerda que cada uno de ellos necesita dos golpes. he…" at bounding box center [786, 215] width 279 height 374
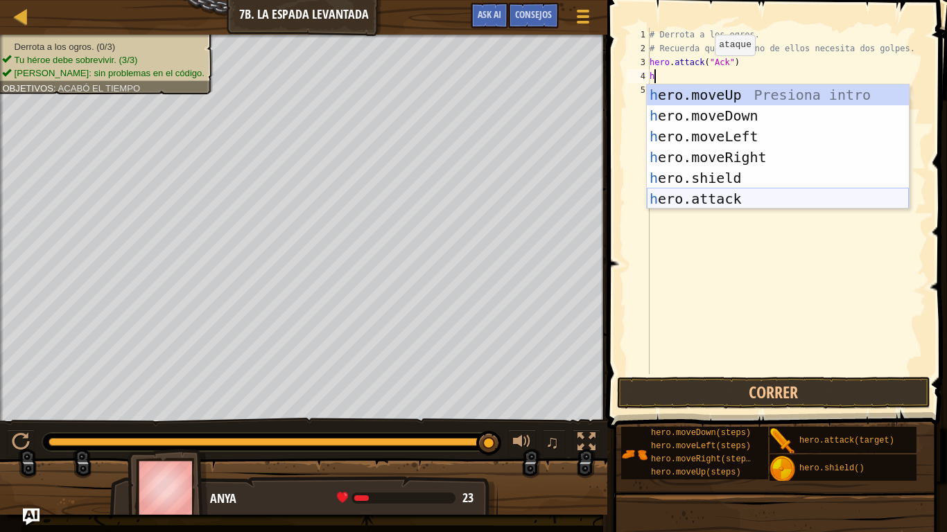
click at [705, 202] on div "h ero.moveUp Presiona intro h ero.moveDown Presiona intro h ero.moveLeft Presio…" at bounding box center [778, 168] width 262 height 166
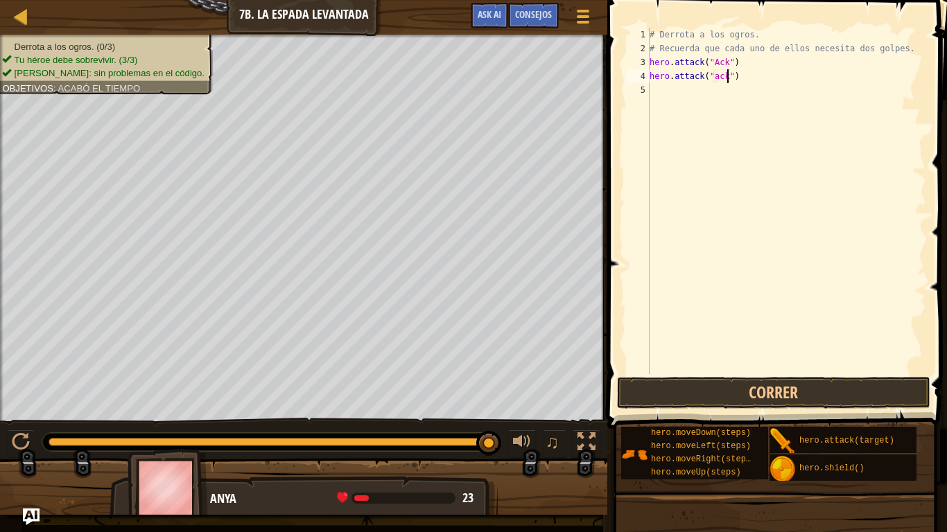
scroll to position [6, 12]
click at [666, 387] on button "Correr" at bounding box center [773, 393] width 313 height 32
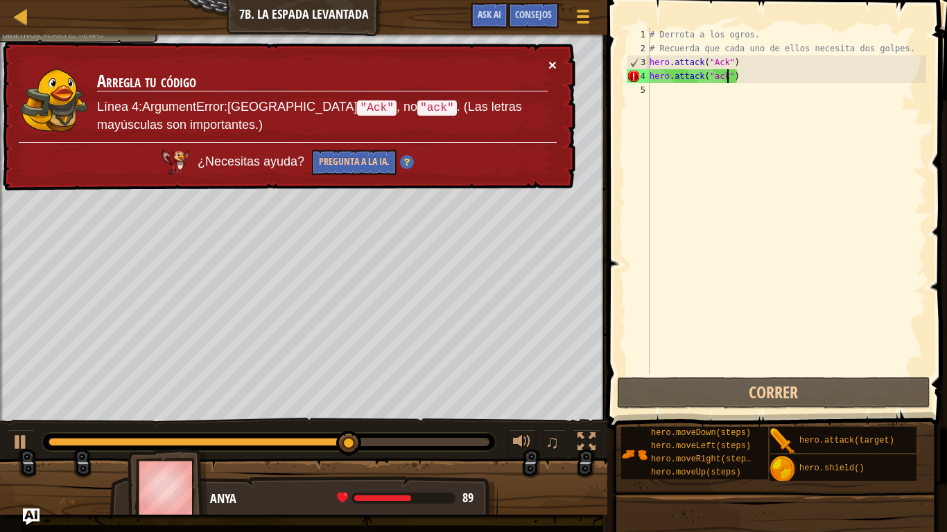
click at [554, 63] on button "×" at bounding box center [552, 65] width 8 height 15
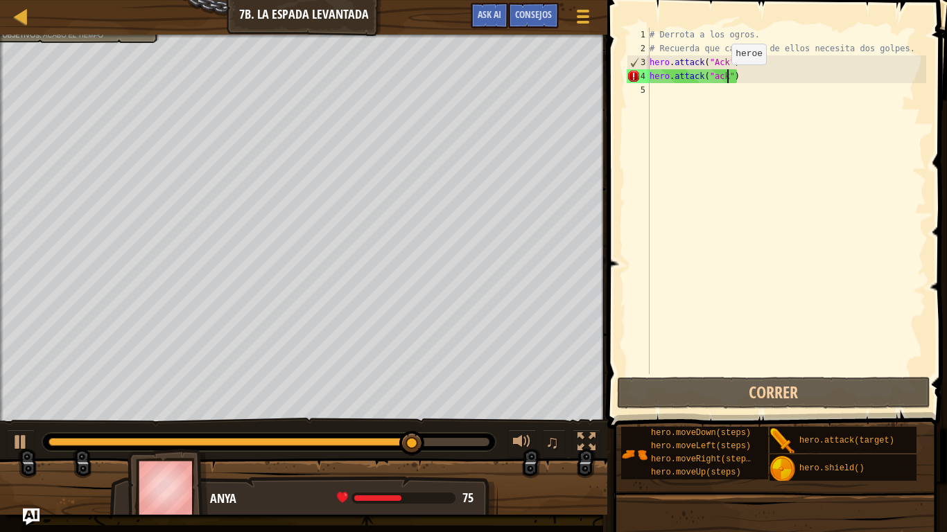
click at [719, 78] on div "# Derrota a los ogros. # Recuerda que cada uno de ellos necesita dos golpes. he…" at bounding box center [786, 215] width 279 height 374
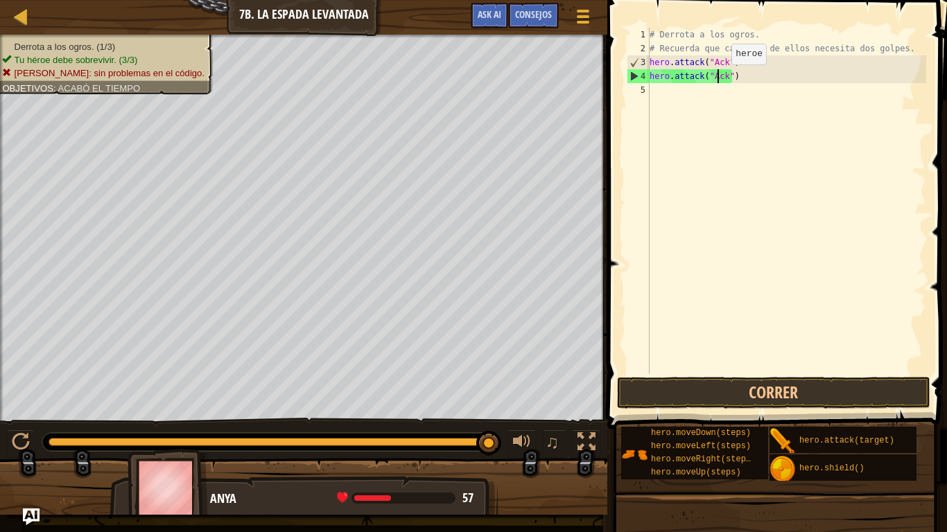
scroll to position [6, 10]
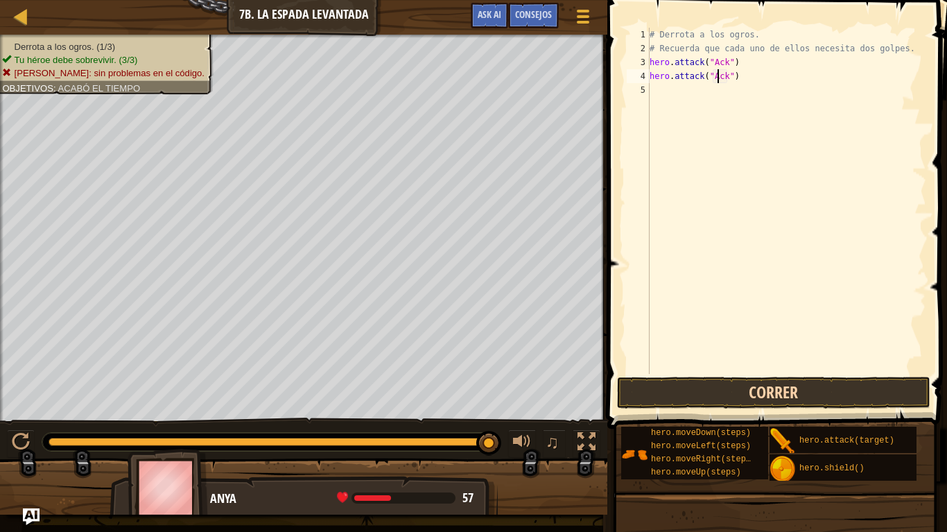
type textarea "hero.attack("Ack")"
click at [699, 403] on button "Correr" at bounding box center [773, 393] width 313 height 32
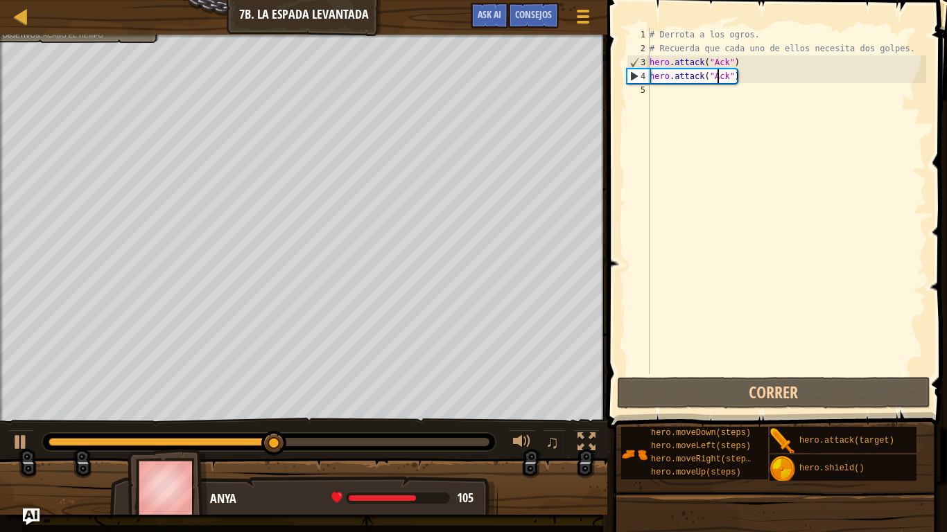
click at [649, 91] on div "# Derrota a los ogros. # Recuerda que cada uno de ellos necesita dos golpes. he…" at bounding box center [786, 215] width 279 height 374
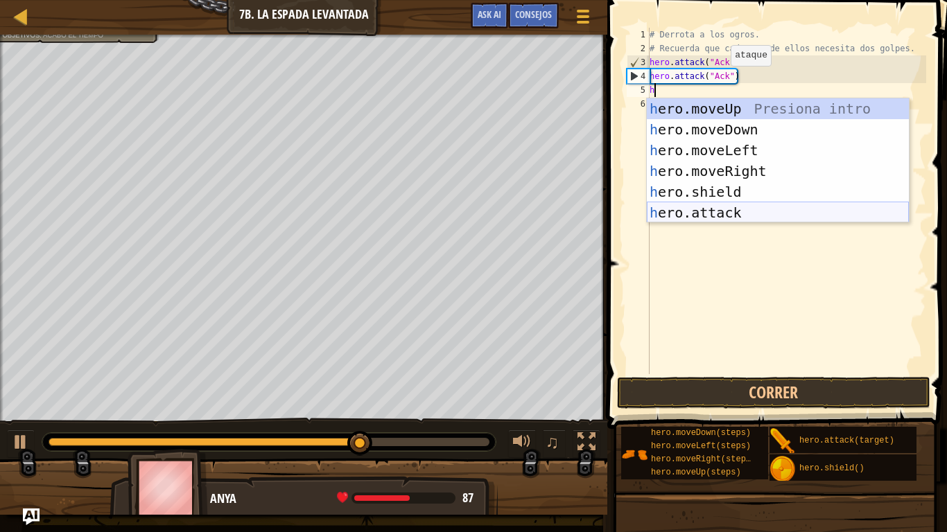
click at [690, 213] on div "h ero.moveUp Presiona intro h ero.moveDown Presiona intro h ero.moveLeft Presio…" at bounding box center [778, 181] width 262 height 166
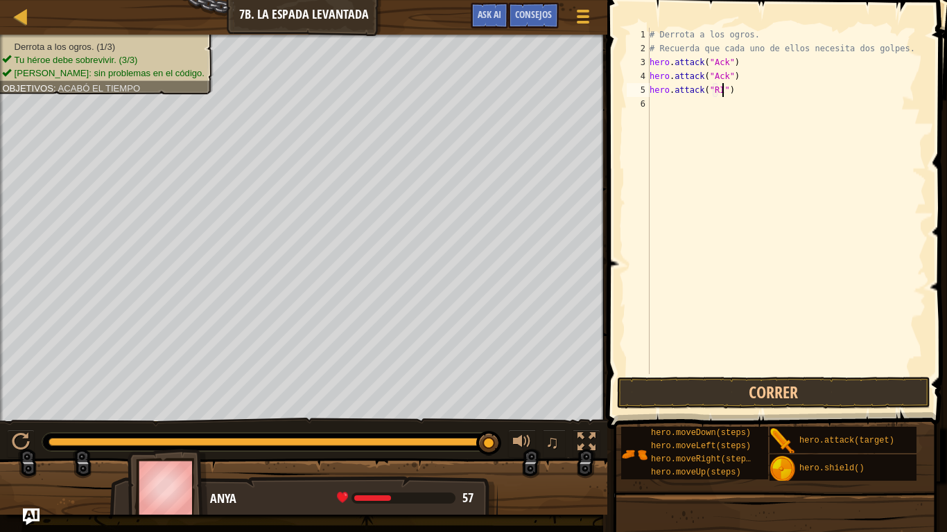
scroll to position [6, 11]
type textarea "hero.attack("Rig")"
click at [664, 108] on div "# Derrota a los ogros. # Recuerda que cada uno de ellos necesita dos golpes. he…" at bounding box center [786, 215] width 279 height 374
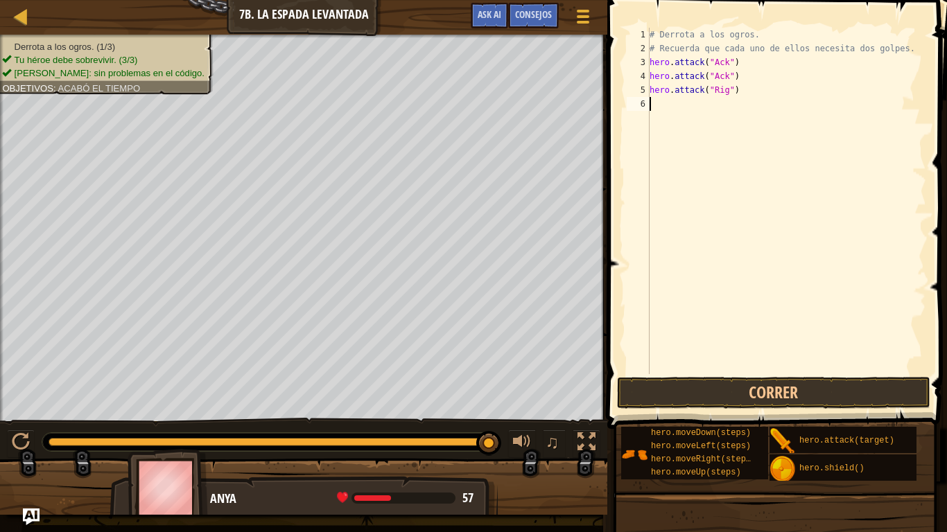
type textarea "h"
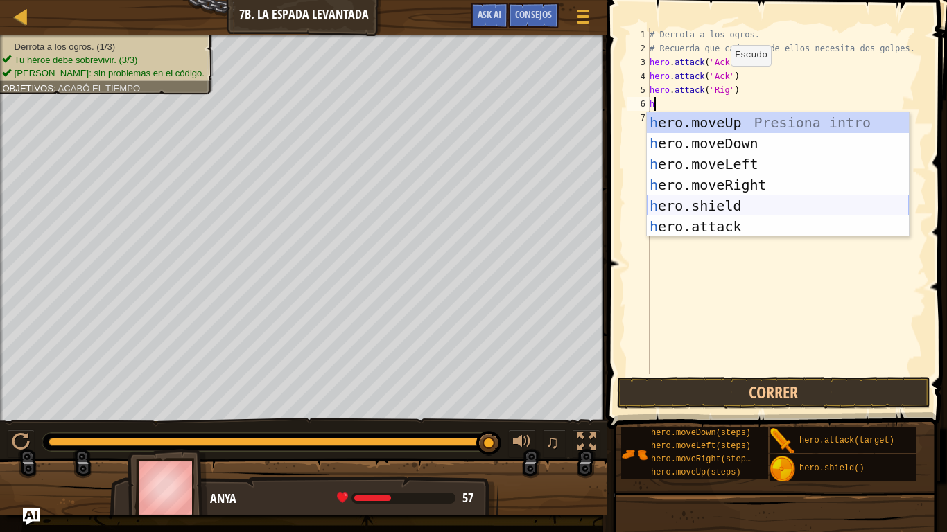
click at [703, 215] on div "h ero.moveUp Presiona intro h ero.moveDown Presiona intro h ero.moveLeft Presio…" at bounding box center [778, 195] width 262 height 166
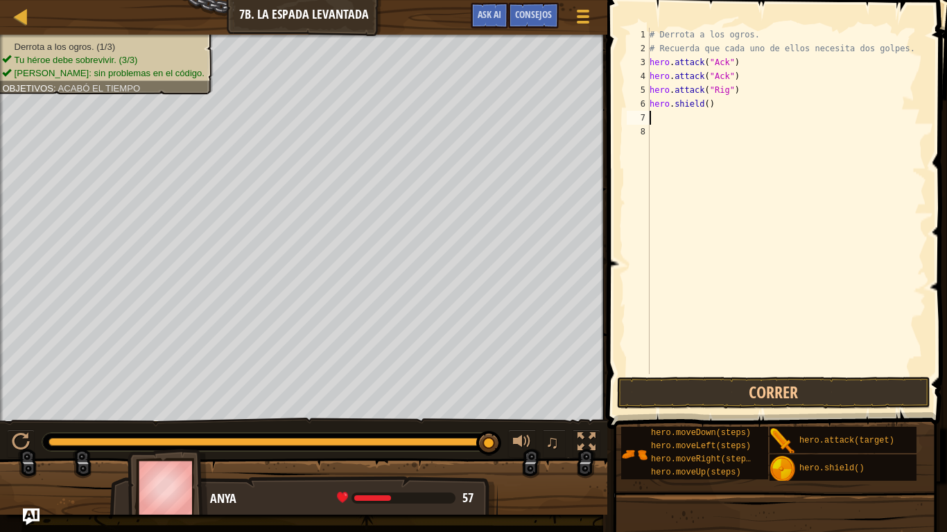
click at [731, 113] on div "# Derrota a los ogros. # Recuerda que cada uno de ellos necesita dos golpes. he…" at bounding box center [786, 215] width 279 height 374
click at [719, 100] on div "# Derrota a los ogros. # Recuerda que cada uno de ellos necesita dos golpes. he…" at bounding box center [786, 215] width 279 height 374
type textarea "h"
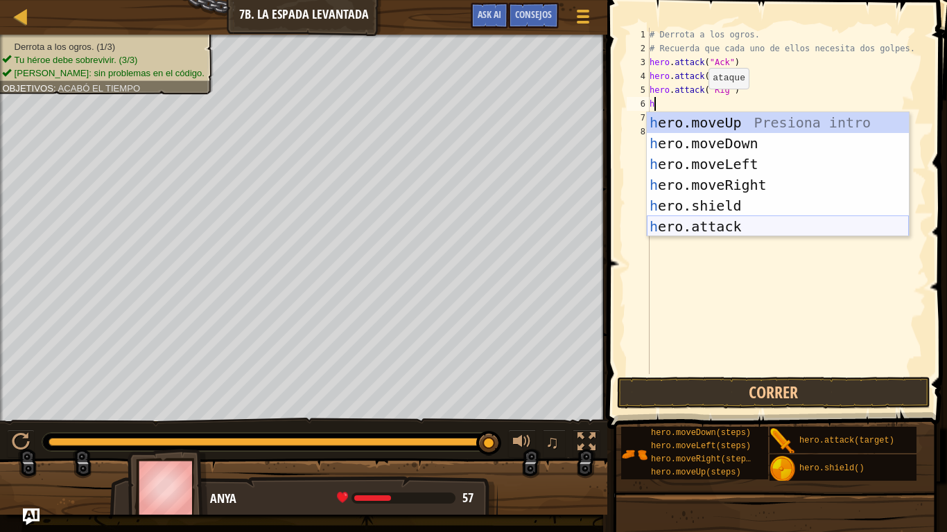
click at [732, 219] on div "h ero.moveUp Presiona intro h ero.moveDown Presiona intro h ero.moveLeft Presio…" at bounding box center [778, 195] width 262 height 166
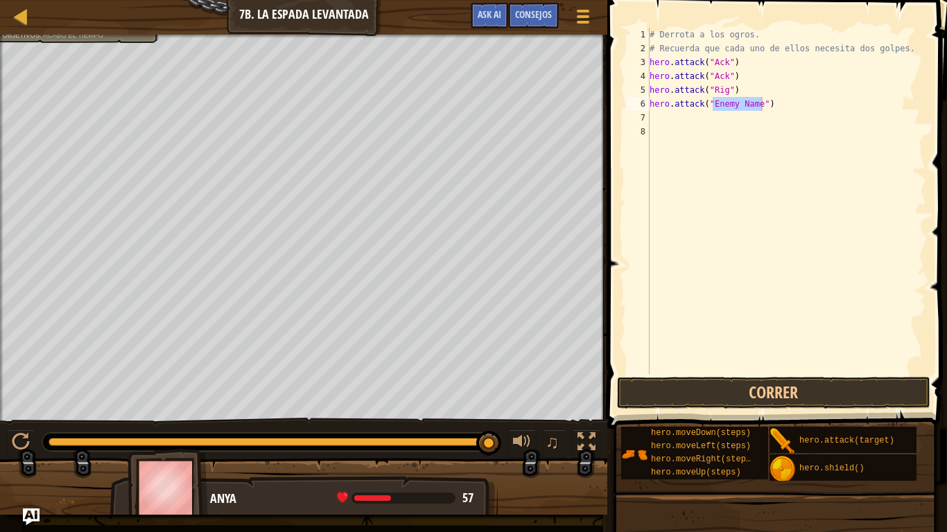
click at [69, 27] on div "Mapa Introducción a la Informática 7b. La espada levantada Menú del Juego Hecho…" at bounding box center [303, 17] width 607 height 35
click at [762, 106] on div "# Derrota a los ogros. # Recuerda que cada uno de ellos necesita dos golpes. he…" at bounding box center [786, 215] width 279 height 374
type textarea "hero.attack("Rig")"
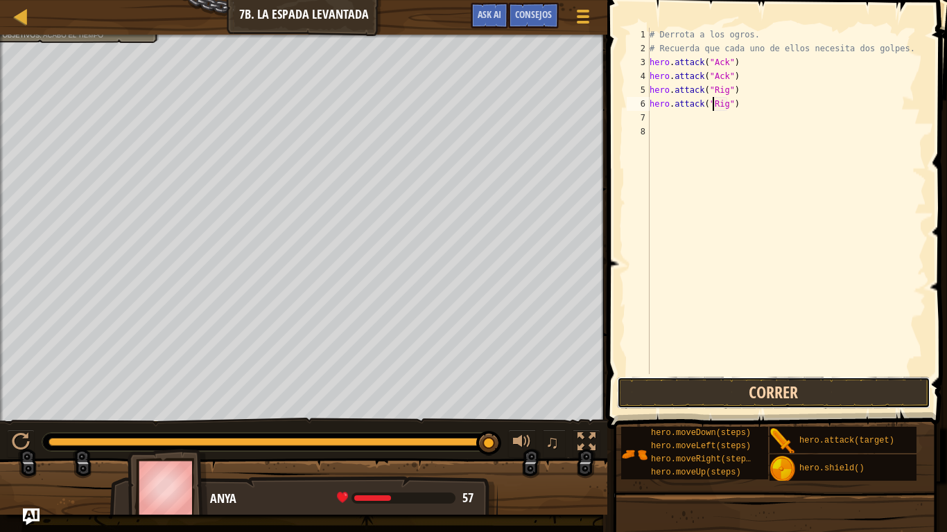
click at [698, 384] on button "Correr" at bounding box center [773, 393] width 313 height 32
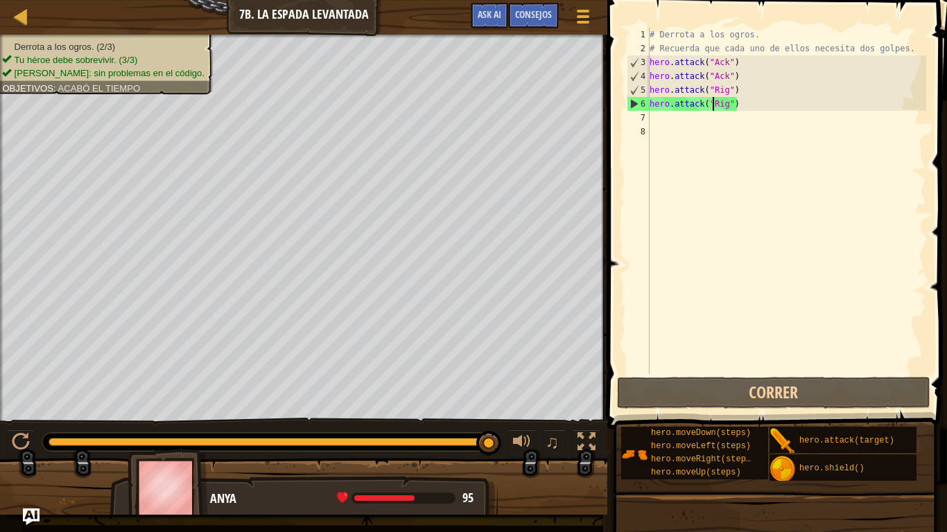
click at [651, 118] on div "# Derrota a los ogros. # Recuerda que cada uno de ellos necesita dos golpes. he…" at bounding box center [786, 215] width 279 height 374
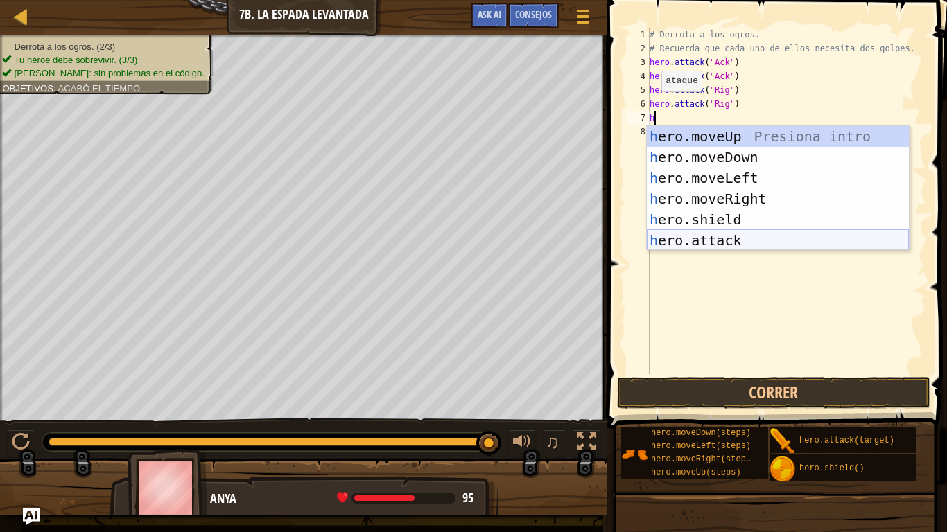
click at [711, 246] on div "h ero.moveUp Presiona intro h ero.moveDown Presiona intro h ero.moveLeft Presio…" at bounding box center [778, 209] width 262 height 166
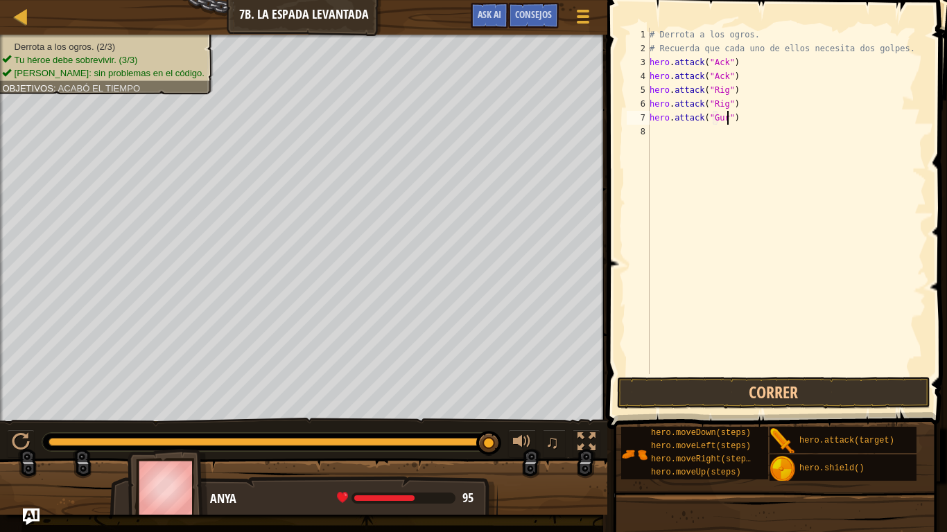
scroll to position [6, 12]
type textarea "hero.attack("Gurt")"
click at [754, 396] on button "Correr" at bounding box center [773, 393] width 313 height 32
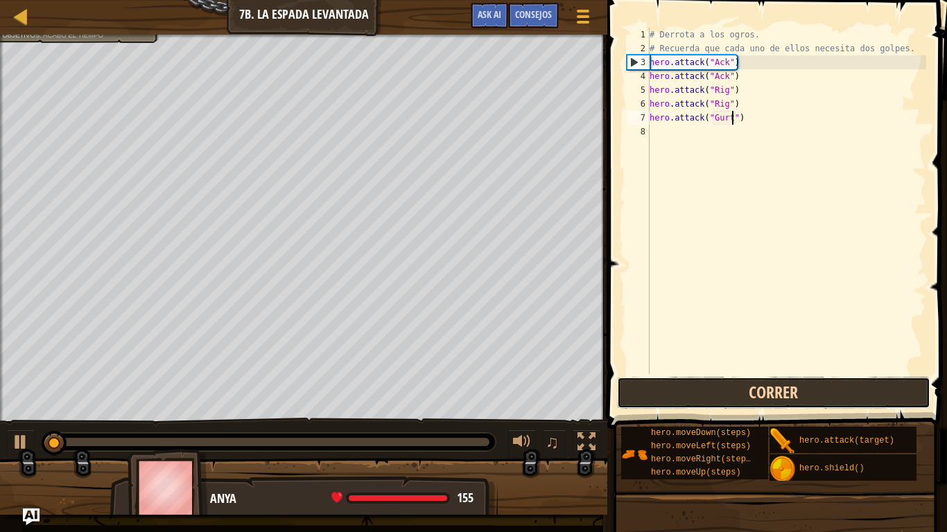
click at [754, 396] on button "Correr" at bounding box center [773, 393] width 313 height 32
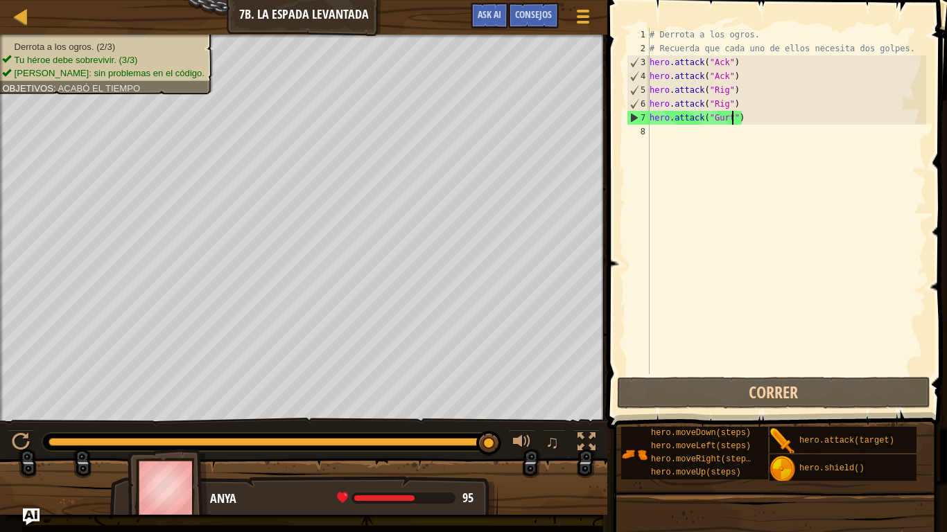
click at [652, 136] on div "# Derrota a los ogros. # Recuerda que cada uno de ellos necesita dos golpes. he…" at bounding box center [786, 215] width 279 height 374
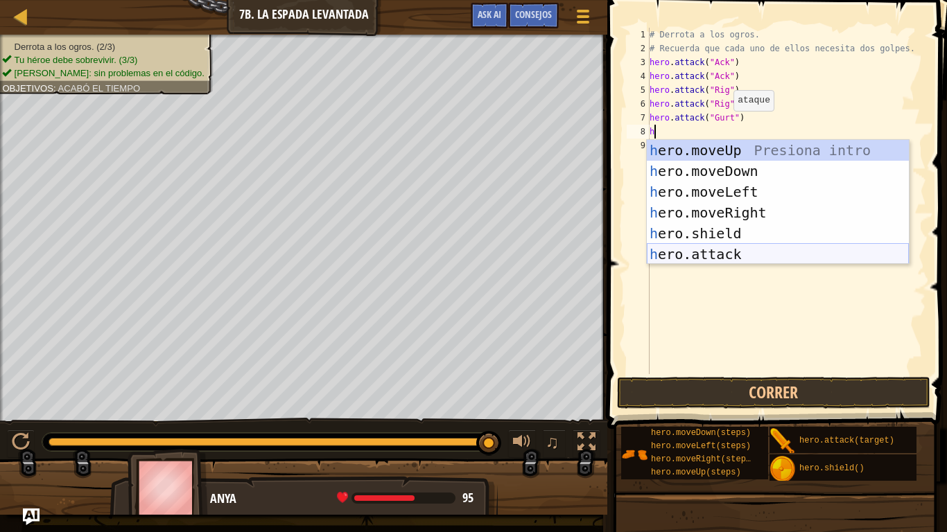
click at [670, 258] on div "h ero.moveUp Presiona intro h ero.moveDown Presiona intro h ero.moveLeft Presio…" at bounding box center [778, 223] width 262 height 166
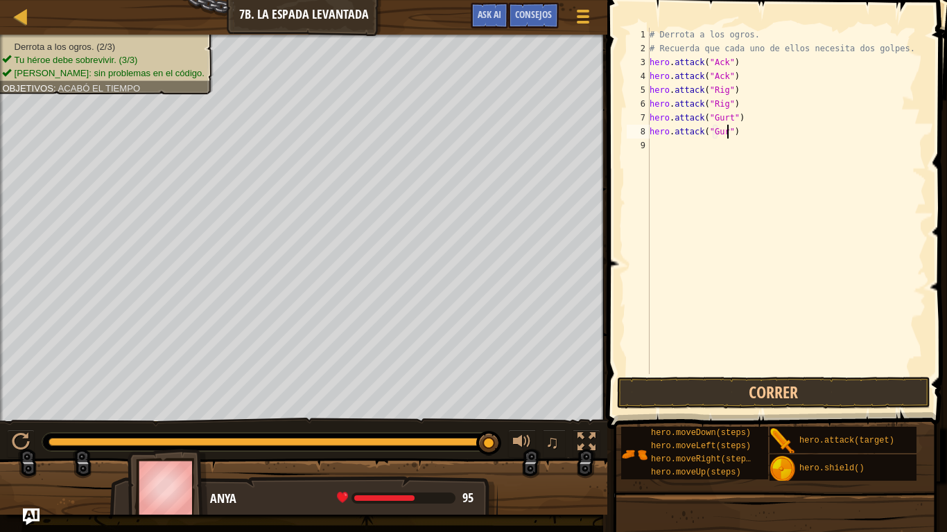
scroll to position [6, 12]
type textarea "hero.attack("Gurt")"
click at [690, 394] on button "Correr" at bounding box center [773, 393] width 313 height 32
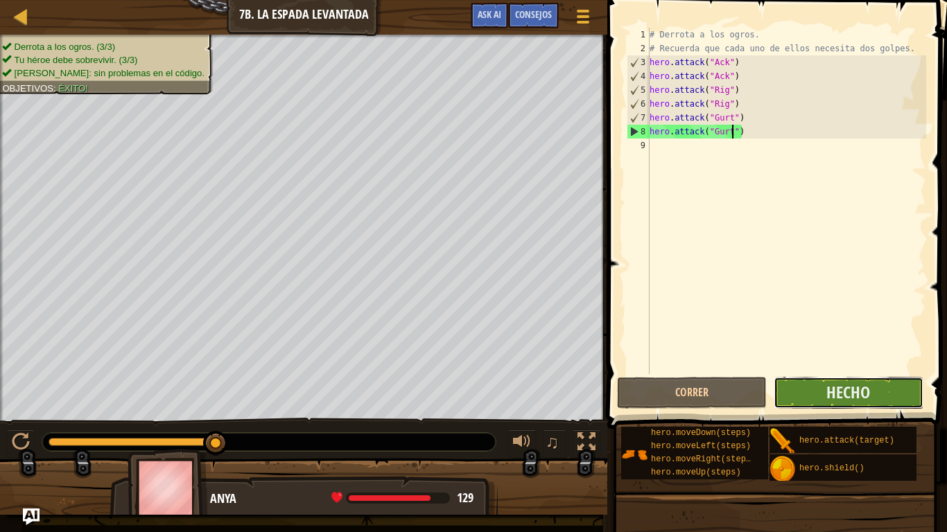
click at [811, 387] on button "Hecho" at bounding box center [848, 393] width 150 height 32
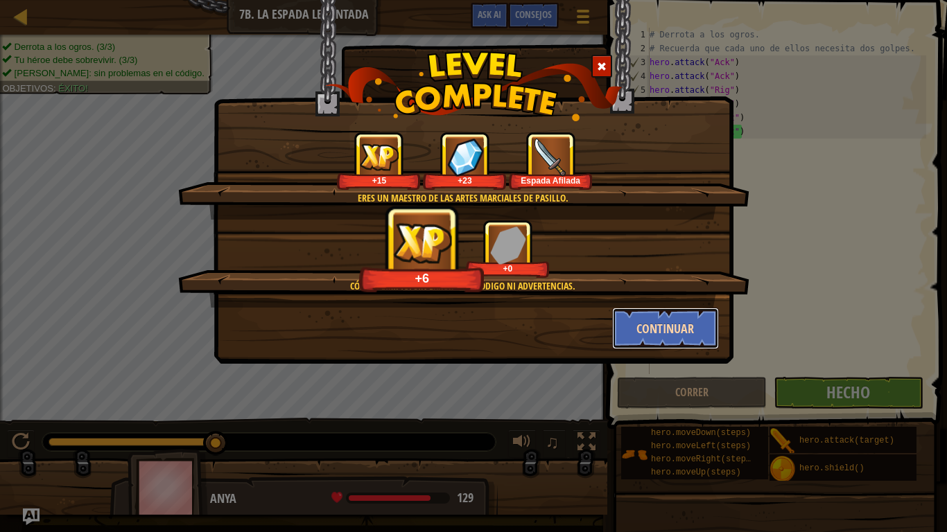
click at [684, 326] on button "Continuar" at bounding box center [665, 329] width 107 height 42
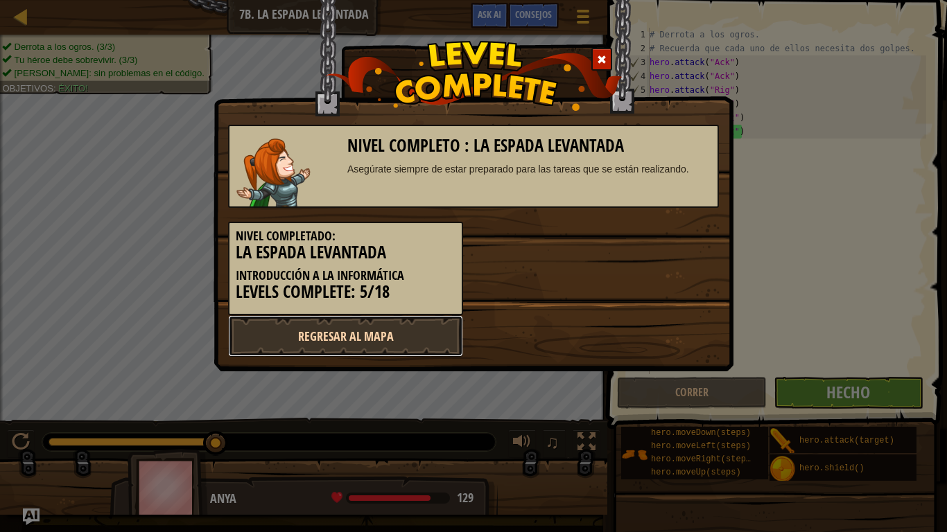
click at [401, 337] on link "Regresar al mapa" at bounding box center [345, 336] width 235 height 42
select select "es-ES"
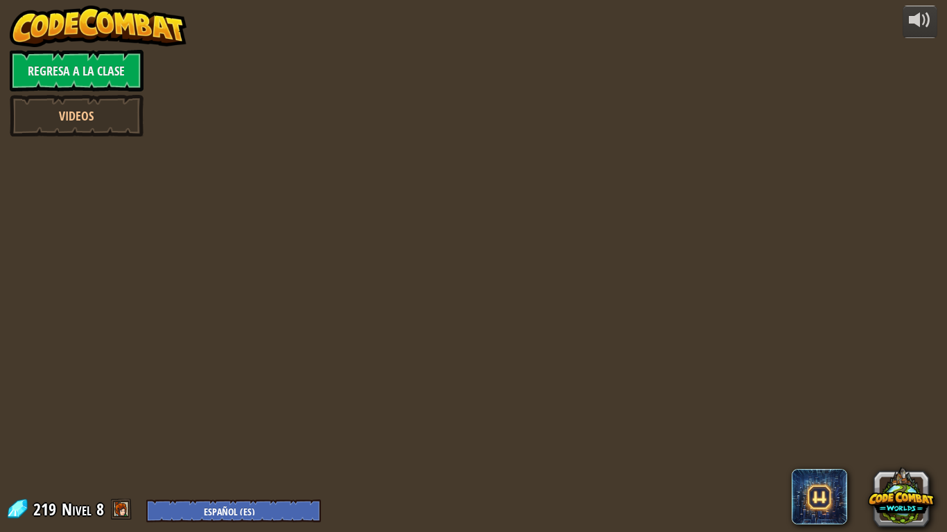
select select "es-ES"
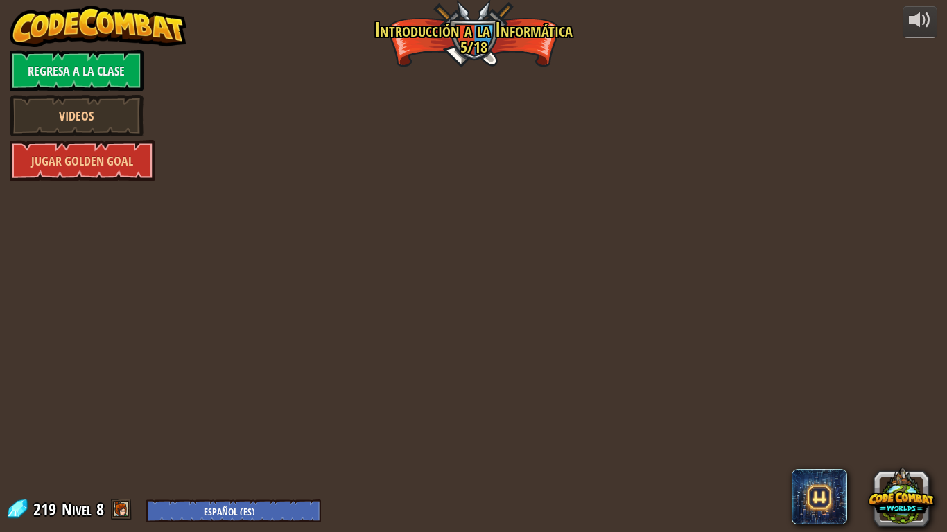
select select "es-ES"
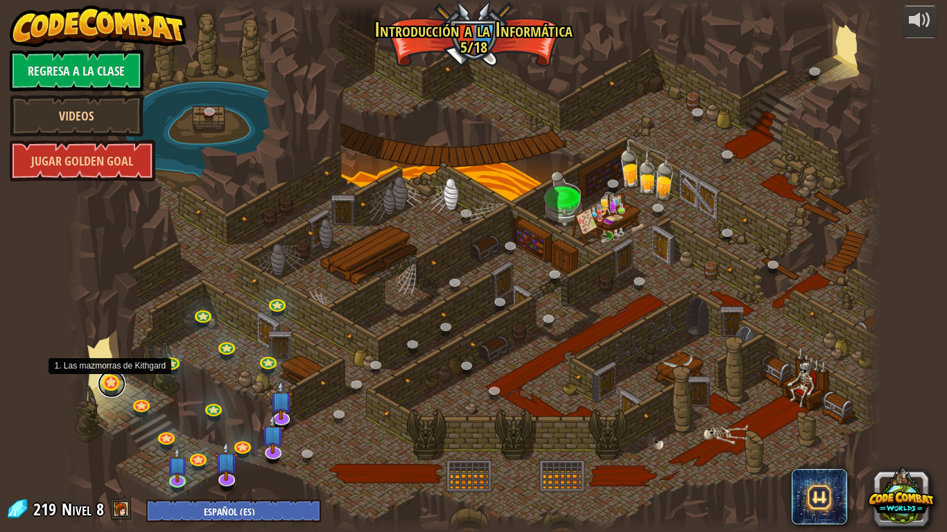
click at [114, 387] on link at bounding box center [112, 384] width 28 height 28
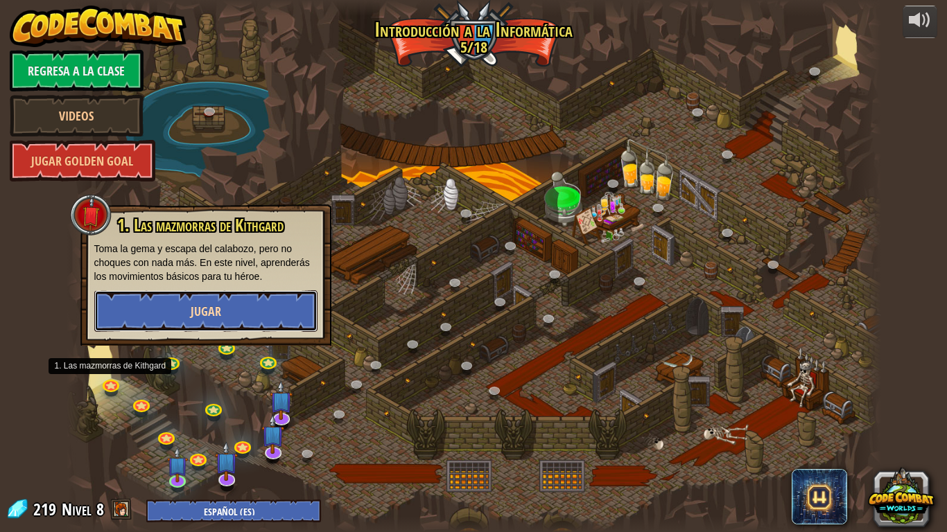
click at [161, 315] on button "Jugar" at bounding box center [205, 311] width 223 height 42
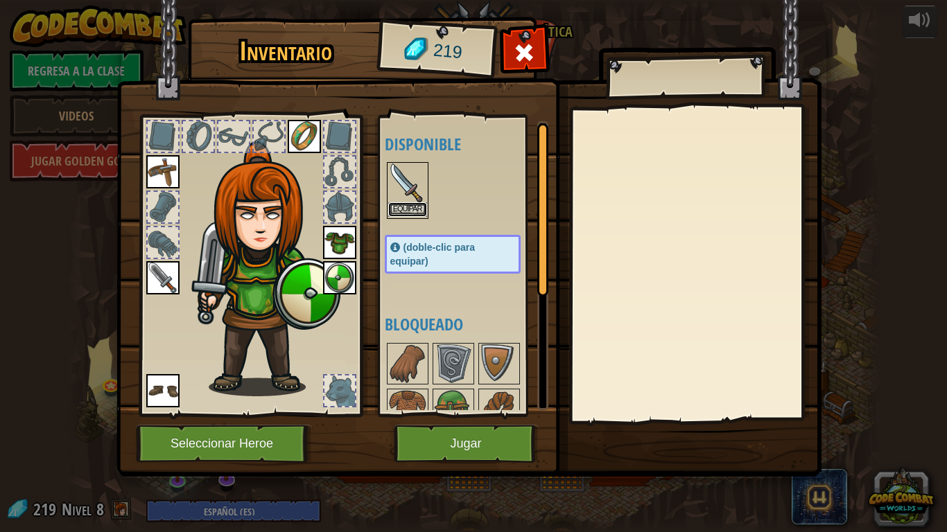
click at [405, 204] on button "Equipar" at bounding box center [407, 209] width 39 height 15
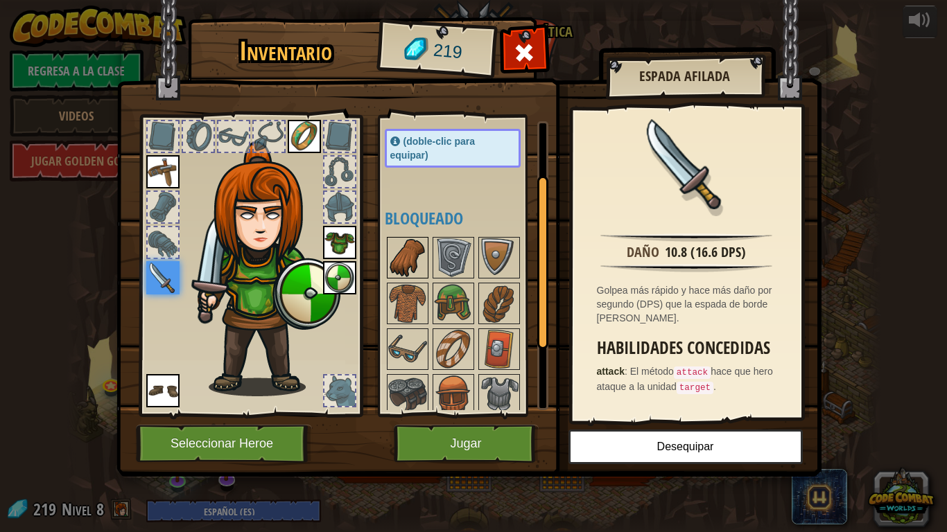
scroll to position [112, 0]
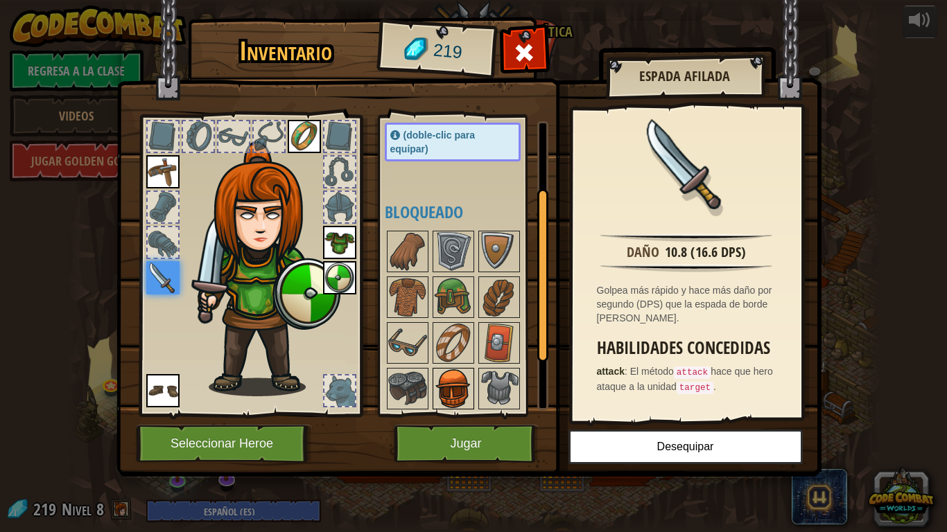
click at [448, 382] on img at bounding box center [453, 388] width 39 height 39
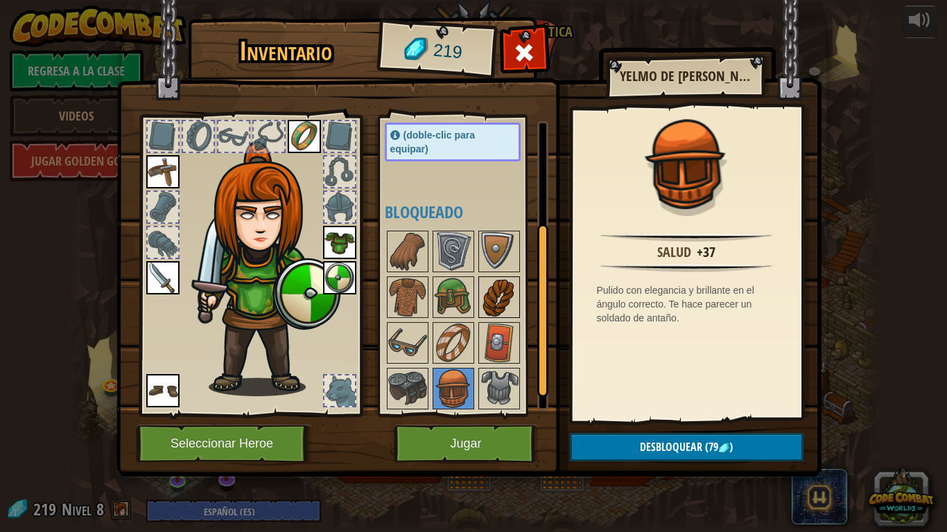
scroll to position [205, 0]
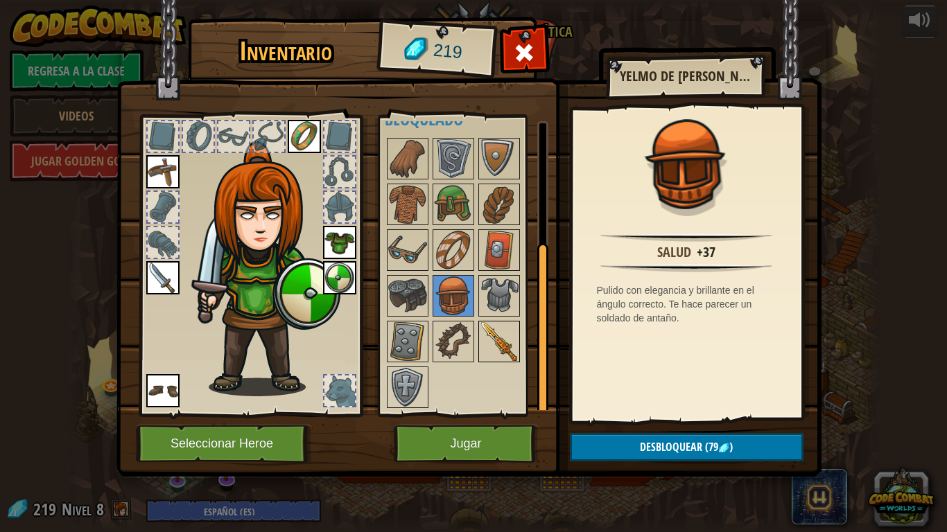
click at [493, 339] on img at bounding box center [499, 341] width 39 height 39
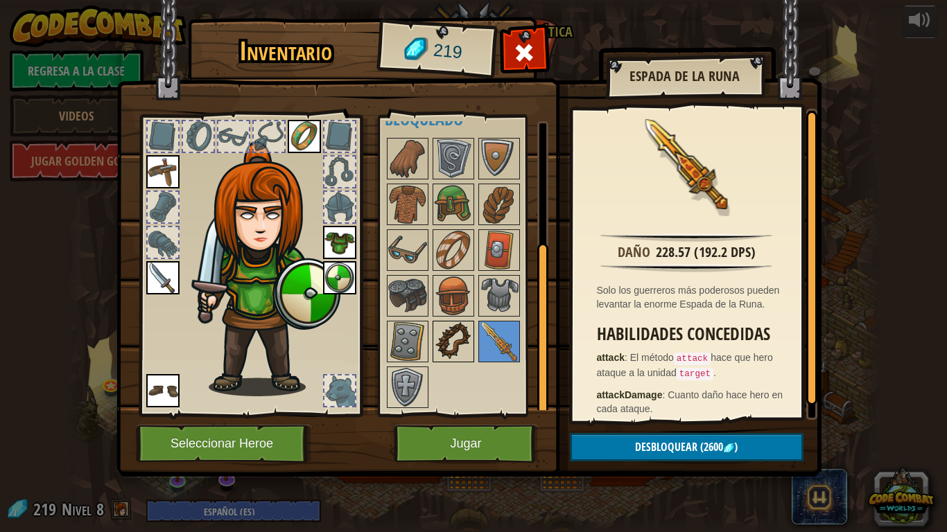
click at [456, 334] on img at bounding box center [453, 341] width 39 height 39
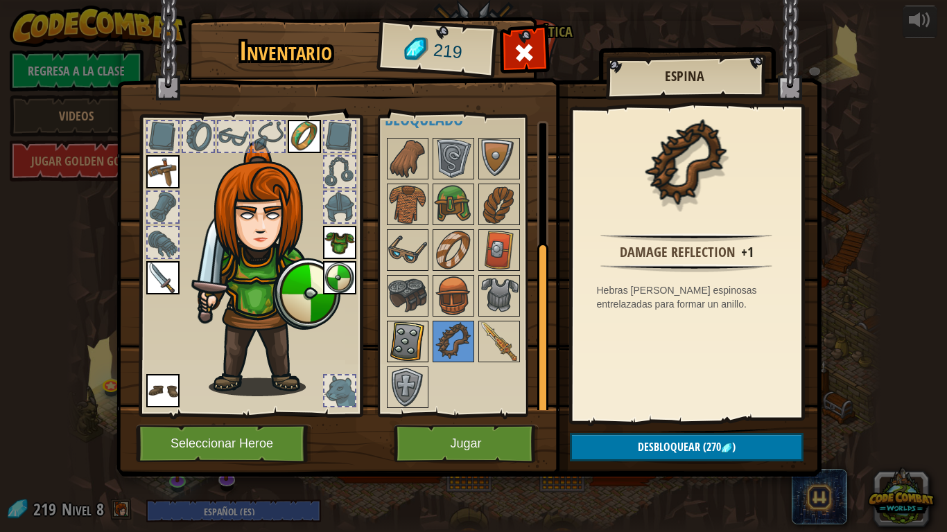
click at [401, 342] on img at bounding box center [407, 341] width 39 height 39
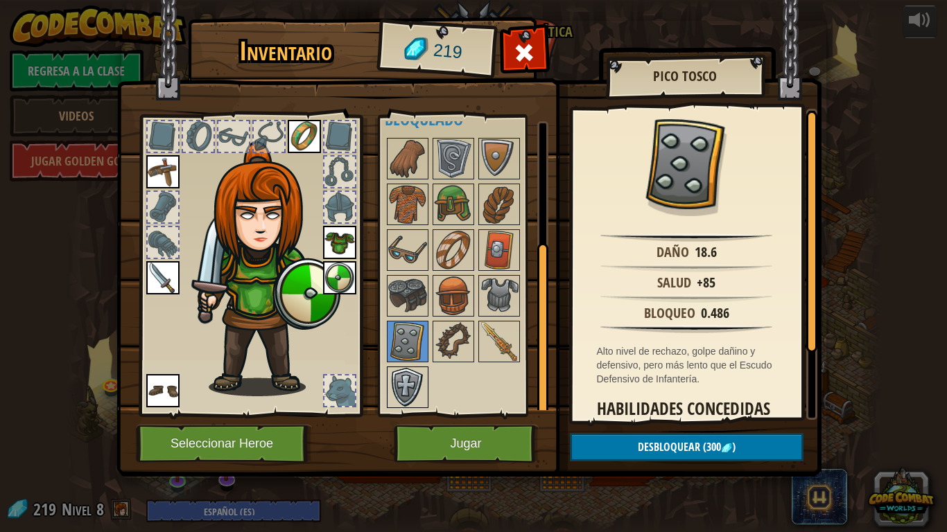
click at [405, 389] on img at bounding box center [407, 387] width 39 height 39
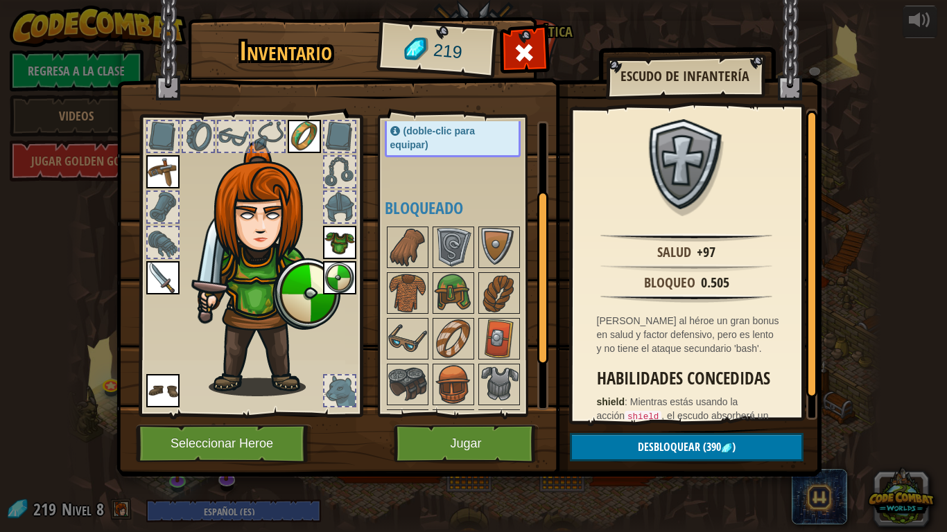
scroll to position [117, 0]
click at [488, 300] on img at bounding box center [499, 292] width 39 height 39
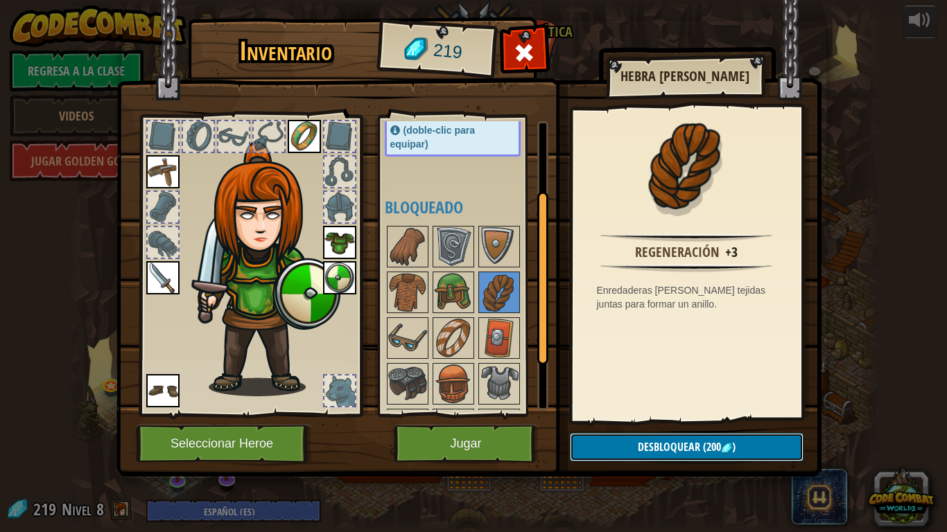
click at [674, 438] on span "Desbloquear" at bounding box center [669, 446] width 62 height 15
click at [674, 438] on button "Confirmar" at bounding box center [687, 447] width 234 height 28
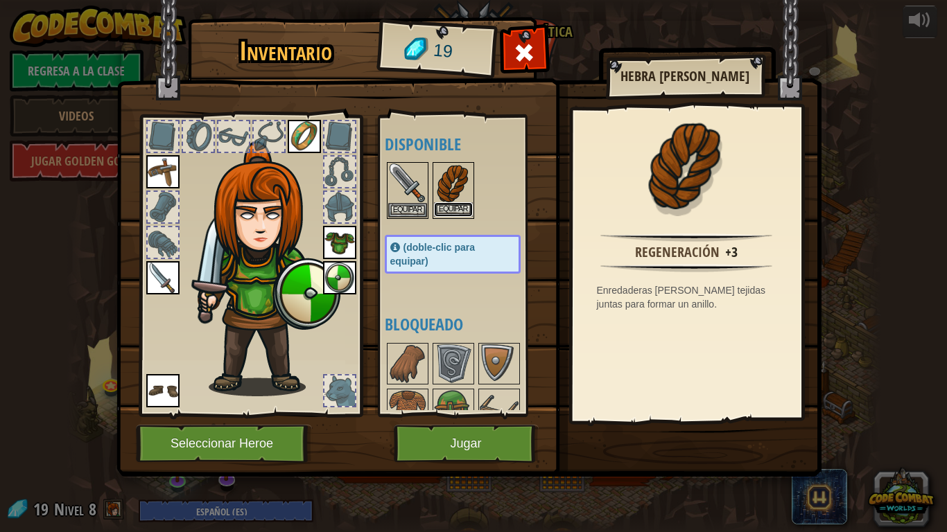
click at [448, 208] on button "Equipar" at bounding box center [453, 209] width 39 height 15
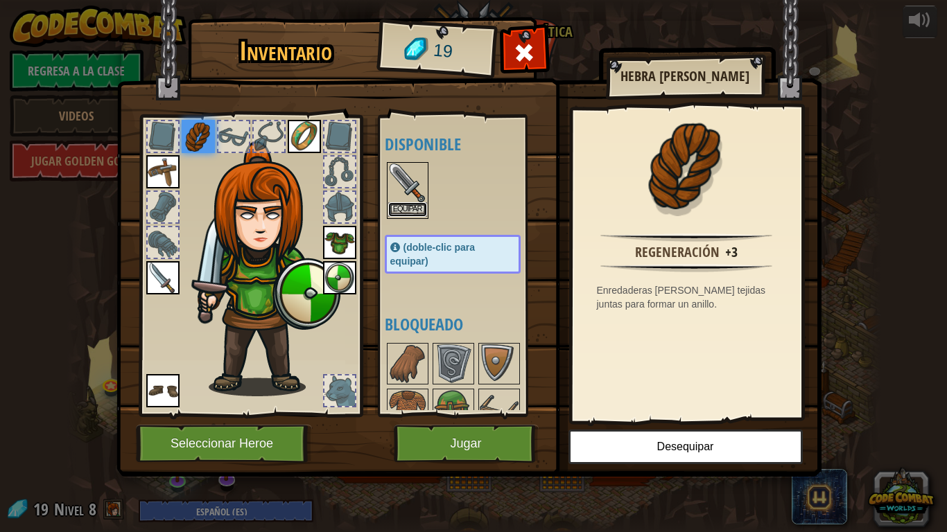
click at [394, 207] on button "Equipar" at bounding box center [407, 209] width 39 height 15
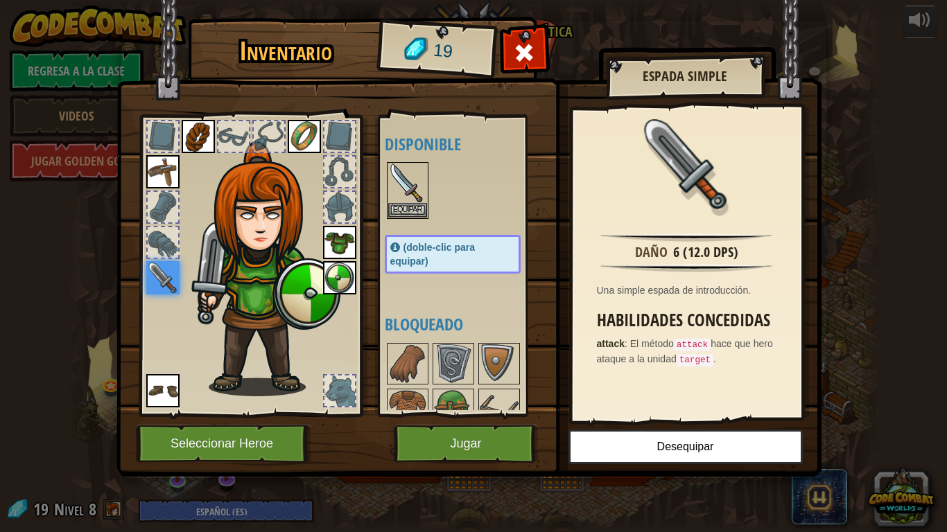
click at [191, 133] on img at bounding box center [198, 136] width 33 height 33
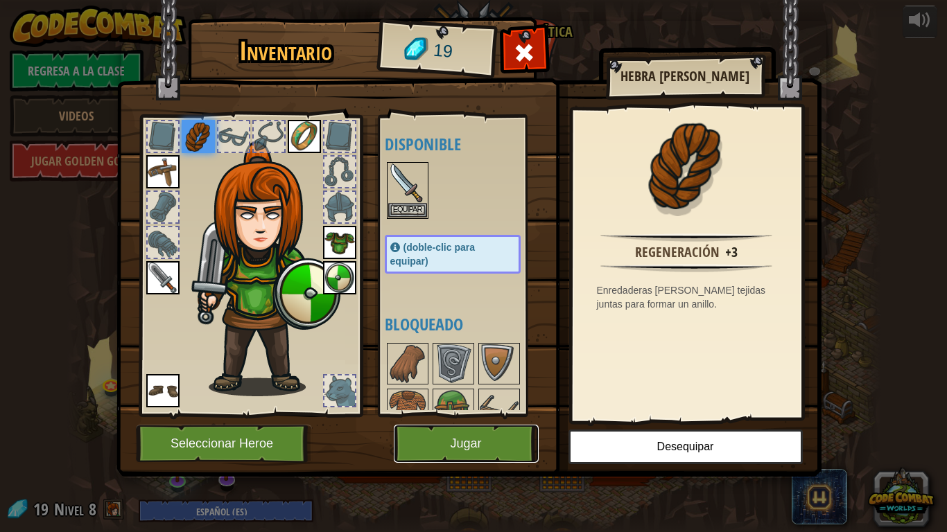
click at [444, 438] on button "Jugar" at bounding box center [466, 444] width 145 height 38
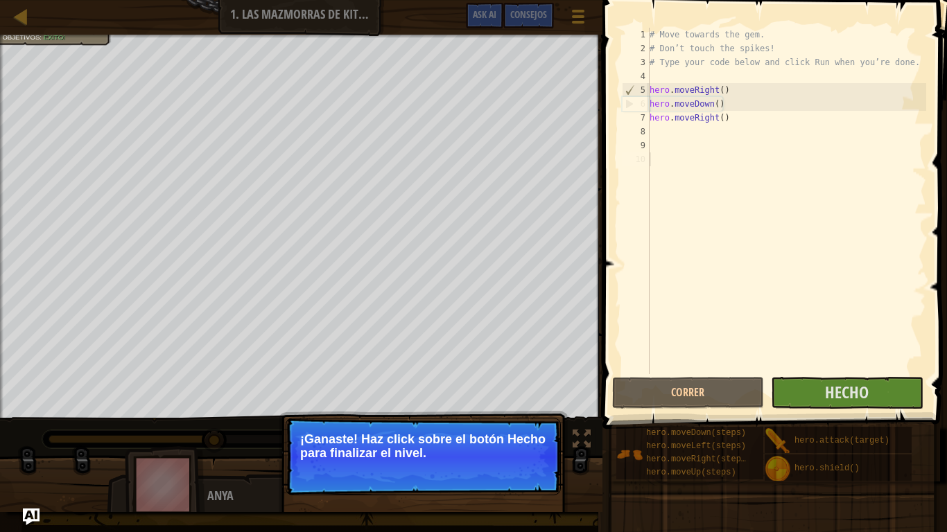
click at [444, 438] on p "¡Ganaste! Haz click sobre el botón Hecho para finalizar el nivel." at bounding box center [423, 446] width 246 height 28
click at [18, 19] on div at bounding box center [20, 16] width 17 height 17
select select "es-ES"
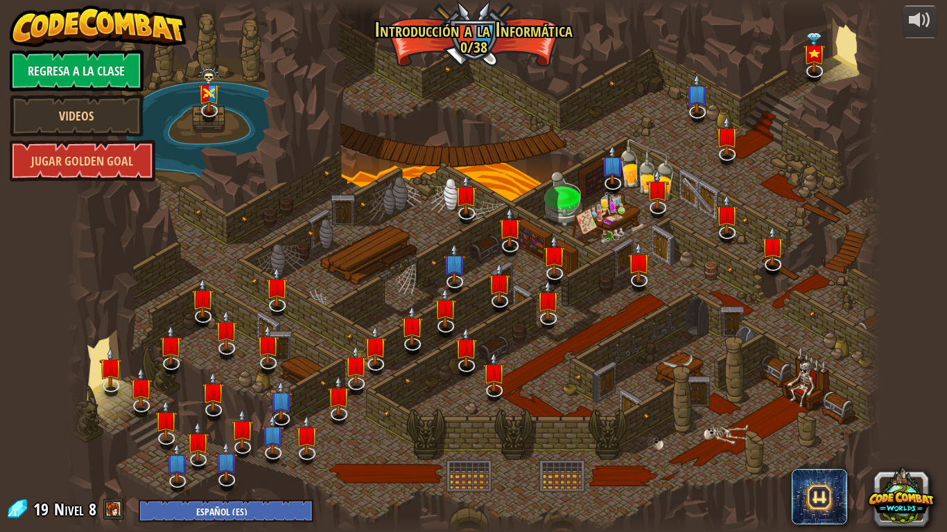
select select "es-ES"
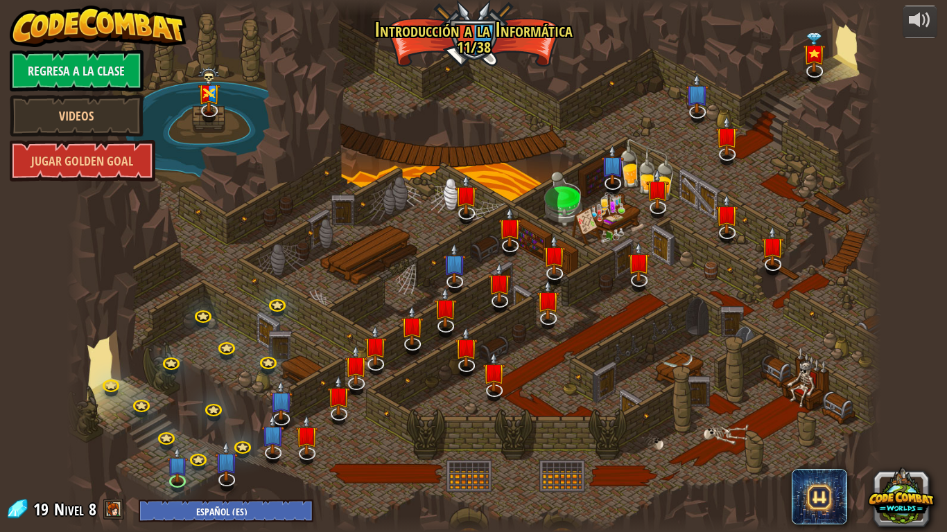
select select "es-ES"
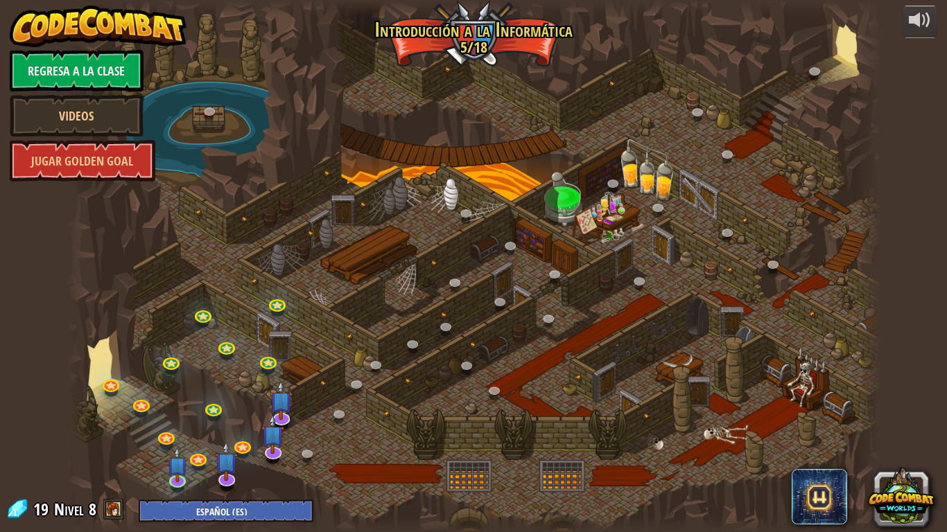
select select "es-ES"
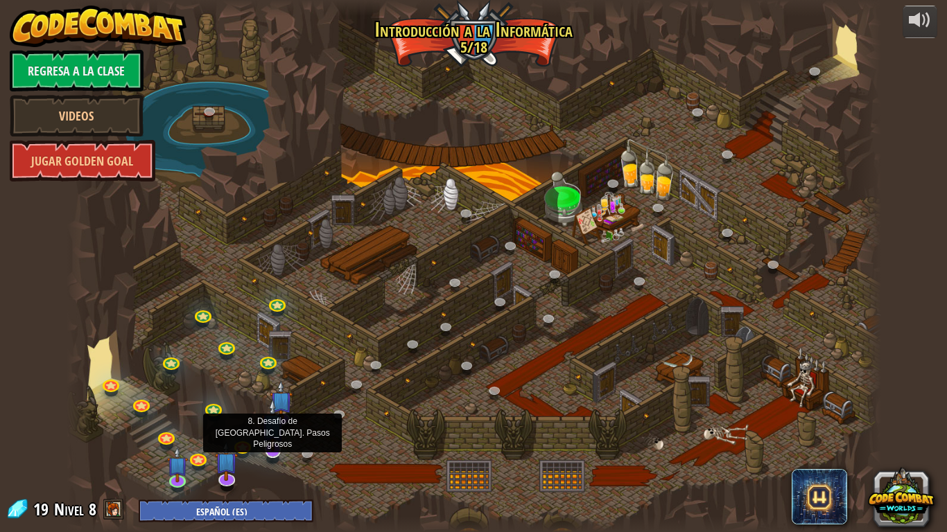
click at [276, 438] on img at bounding box center [272, 424] width 23 height 53
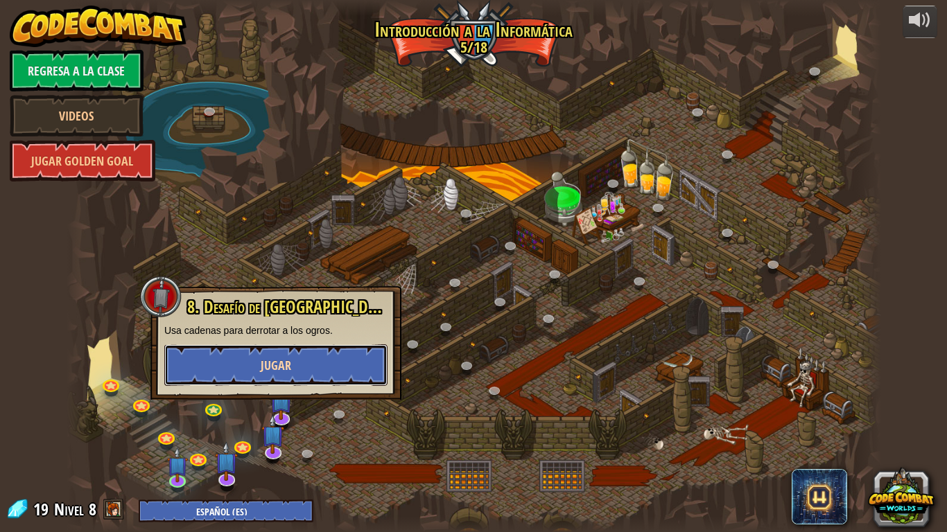
click at [247, 344] on button "Jugar" at bounding box center [275, 365] width 223 height 42
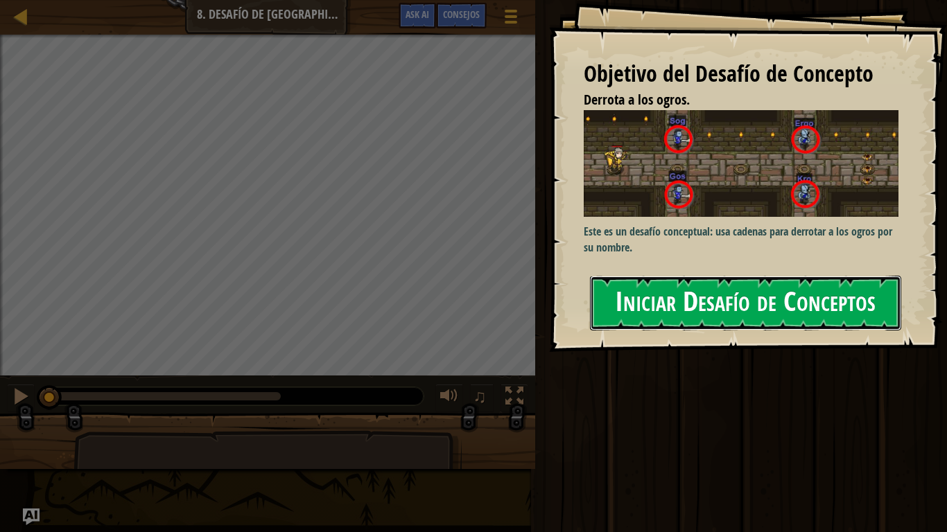
click at [615, 295] on button "Iniciar Desafío de Conceptos" at bounding box center [745, 303] width 311 height 55
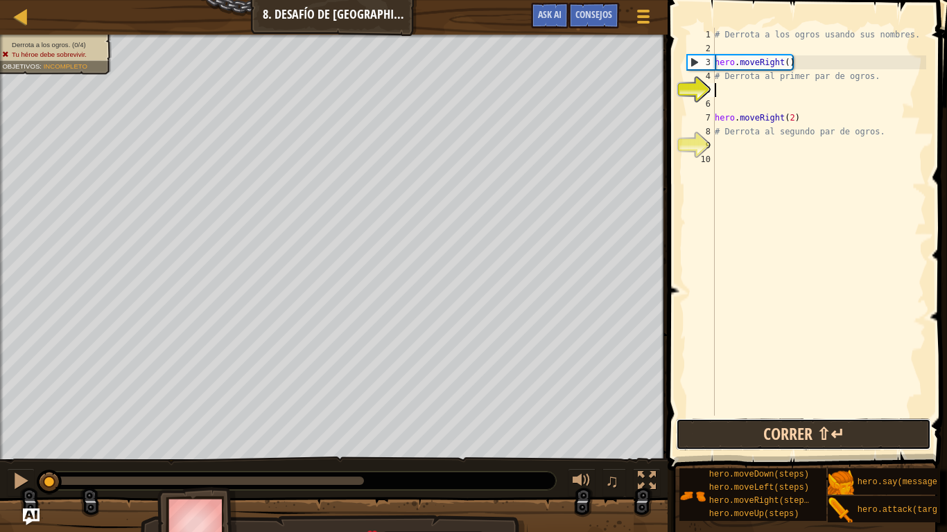
click at [760, 438] on button "Correr ⇧↵" at bounding box center [803, 435] width 255 height 32
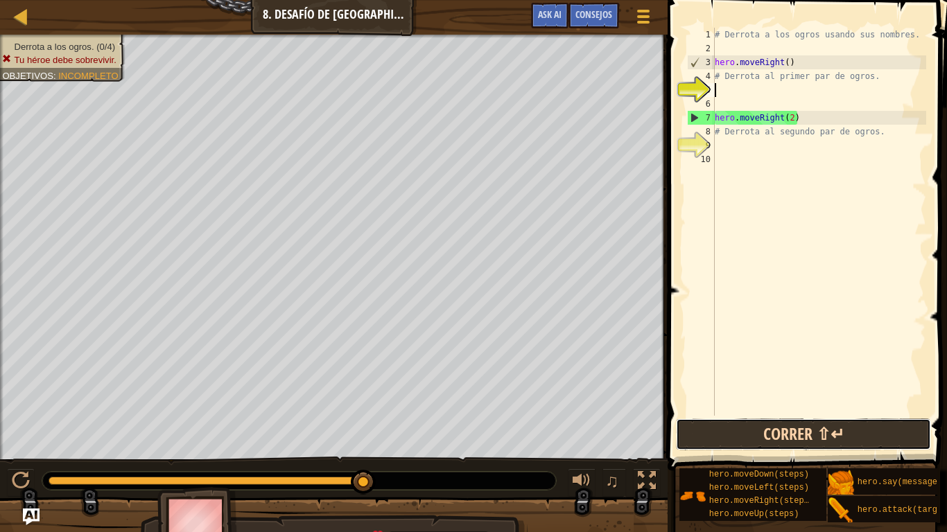
click at [807, 430] on button "Correr ⇧↵" at bounding box center [803, 435] width 255 height 32
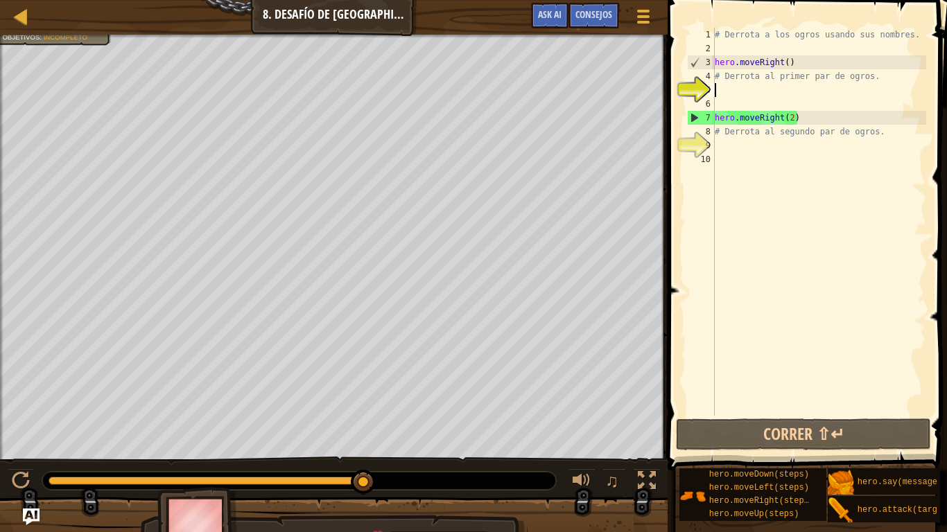
click at [445, 438] on div at bounding box center [298, 481] width 513 height 18
drag, startPoint x: 367, startPoint y: 478, endPoint x: 438, endPoint y: 477, distance: 71.4
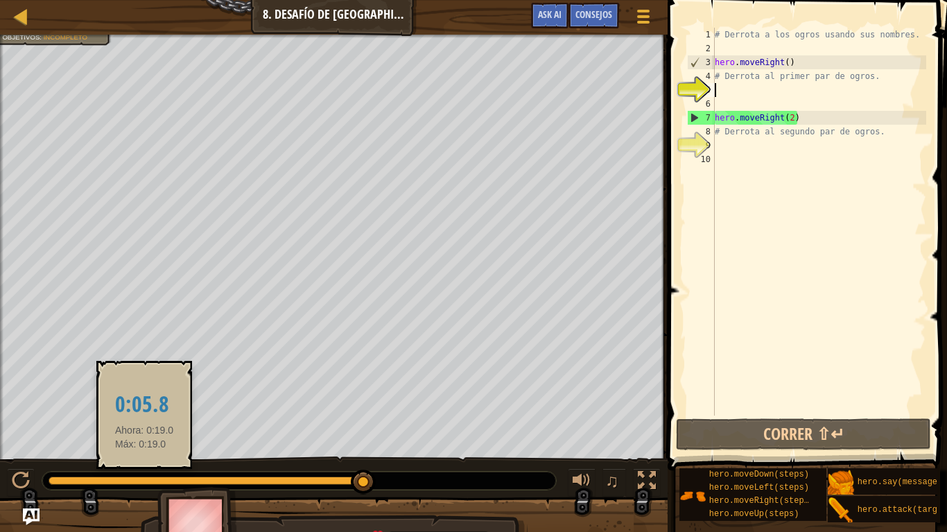
click at [145, 438] on div at bounding box center [206, 481] width 315 height 8
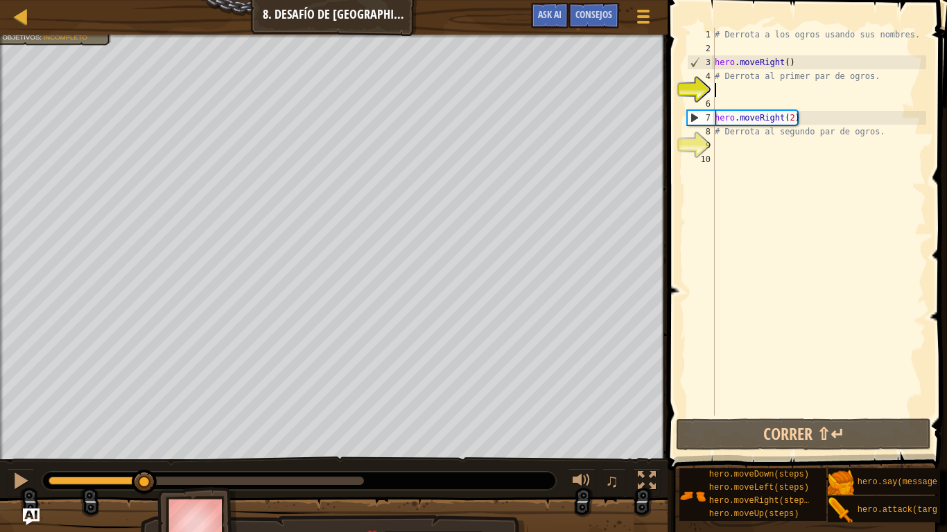
click at [346, 438] on div at bounding box center [206, 481] width 315 height 8
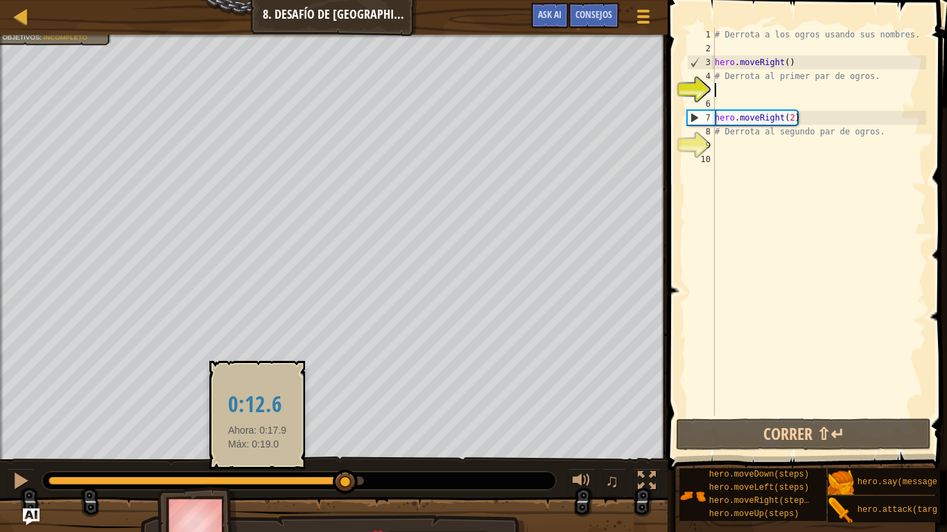
click at [258, 438] on div at bounding box center [197, 481] width 297 height 8
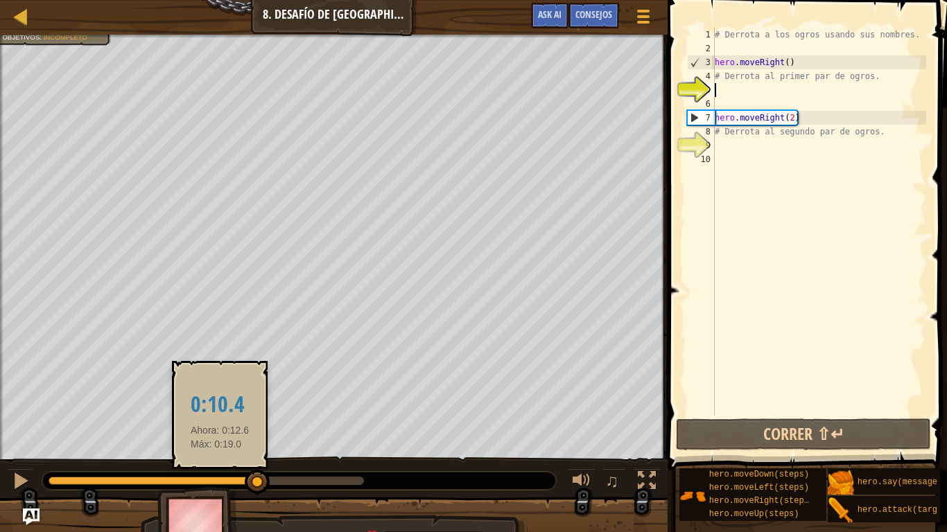
click at [220, 438] on div at bounding box center [153, 481] width 209 height 8
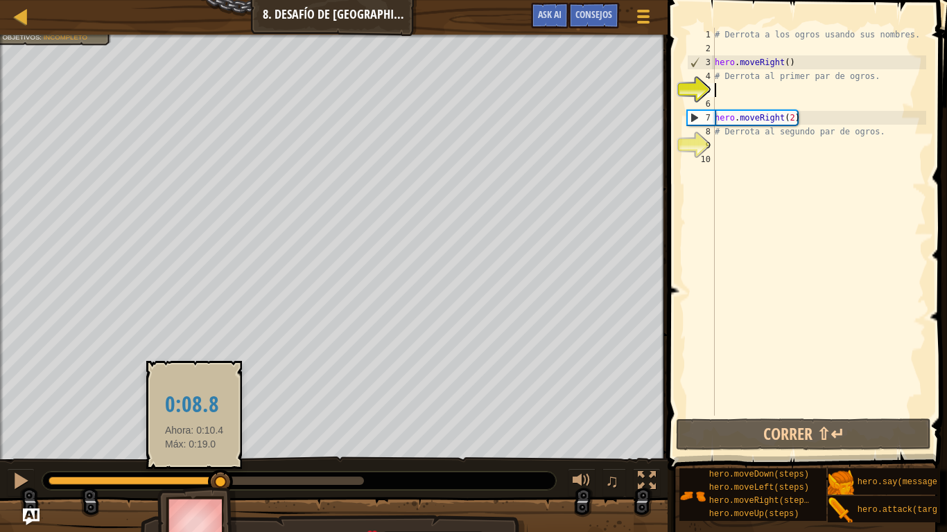
click at [195, 438] on div at bounding box center [135, 481] width 173 height 8
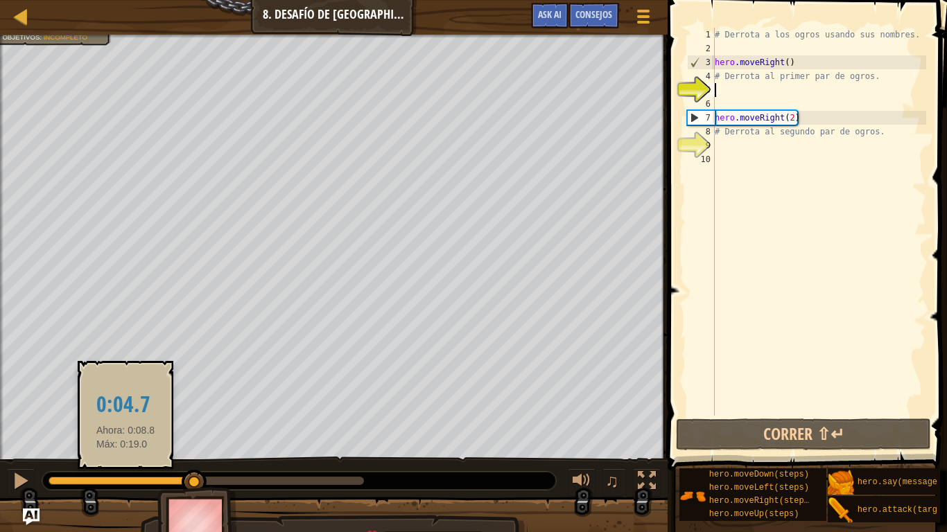
click at [126, 438] on div at bounding box center [122, 481] width 146 height 8
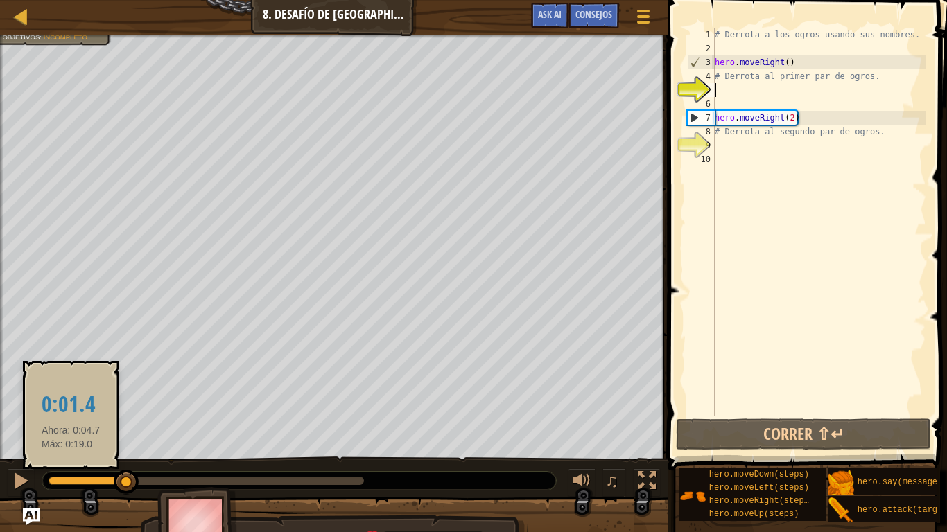
click at [71, 438] on div at bounding box center [88, 481] width 78 height 8
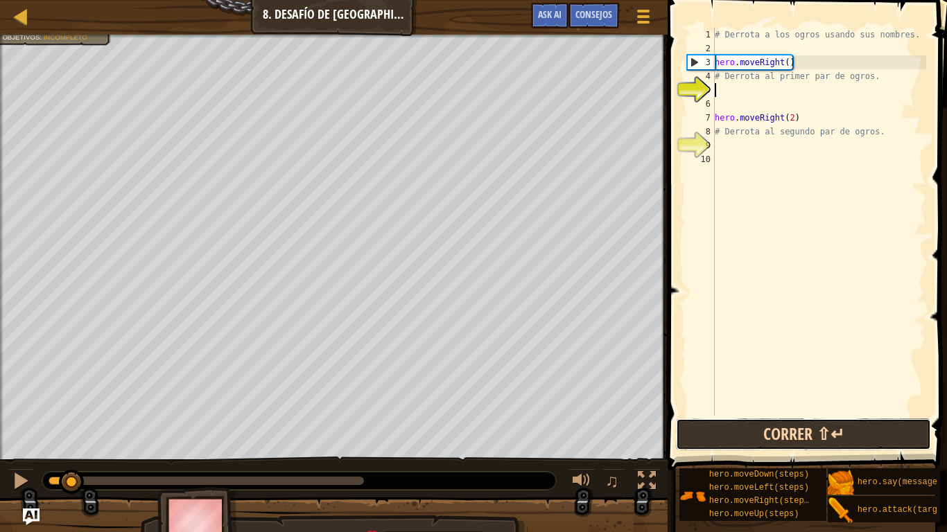
click at [759, 423] on button "Correr ⇧↵" at bounding box center [803, 435] width 255 height 32
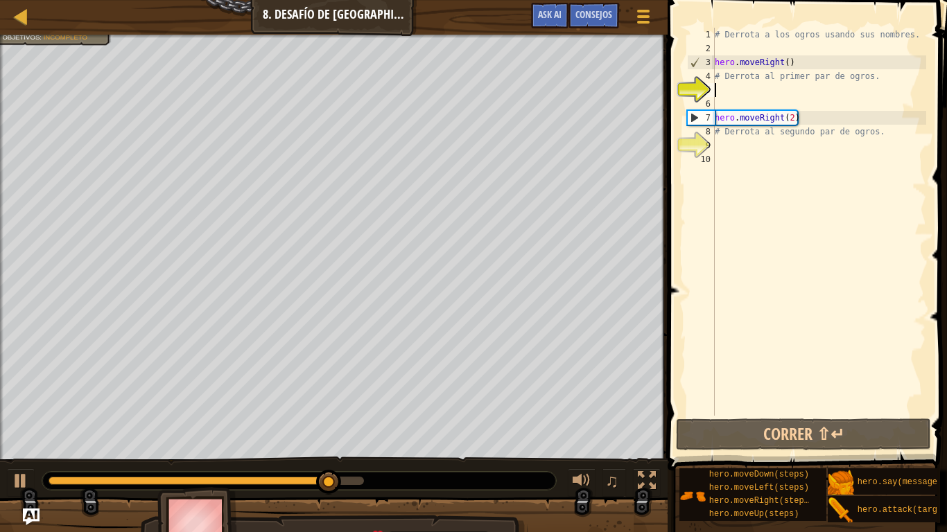
click at [280, 438] on div "♫" at bounding box center [333, 478] width 667 height 42
click at [272, 438] on div at bounding box center [193, 481] width 289 height 8
click at [720, 92] on div "# Derrota a los ogros usando sus nombres. hero . moveRight ( ) # Derrota al pri…" at bounding box center [819, 236] width 214 height 416
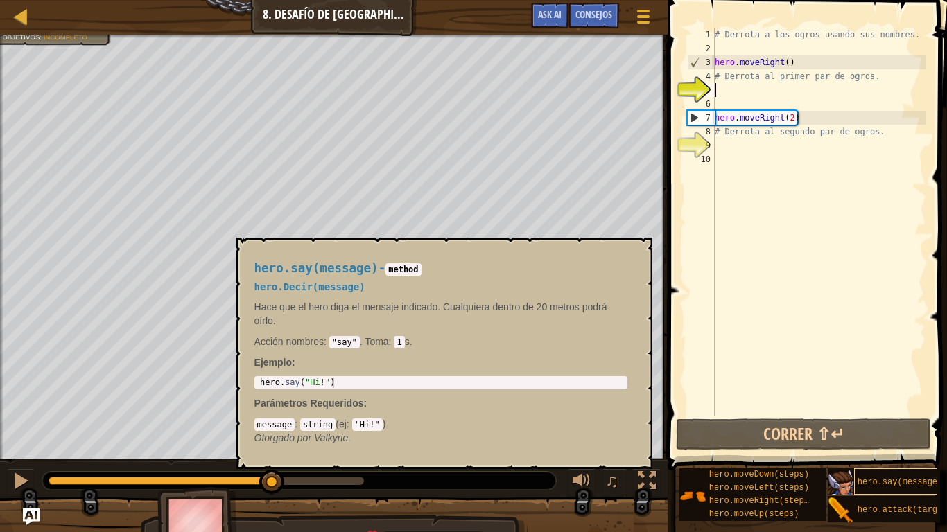
click at [867, 438] on span "hero.say(message)" at bounding box center [899, 482] width 85 height 10
click at [841, 415] on div "# Derrota a los ogros usando sus nombres. hero . moveRight ( ) # Derrota al pri…" at bounding box center [819, 236] width 214 height 416
click at [838, 369] on div "# Derrota a los ogros usando sus nombres. hero . moveRight ( ) # Derrota al pri…" at bounding box center [819, 236] width 214 height 416
click at [636, 249] on button "×" at bounding box center [636, 253] width 11 height 19
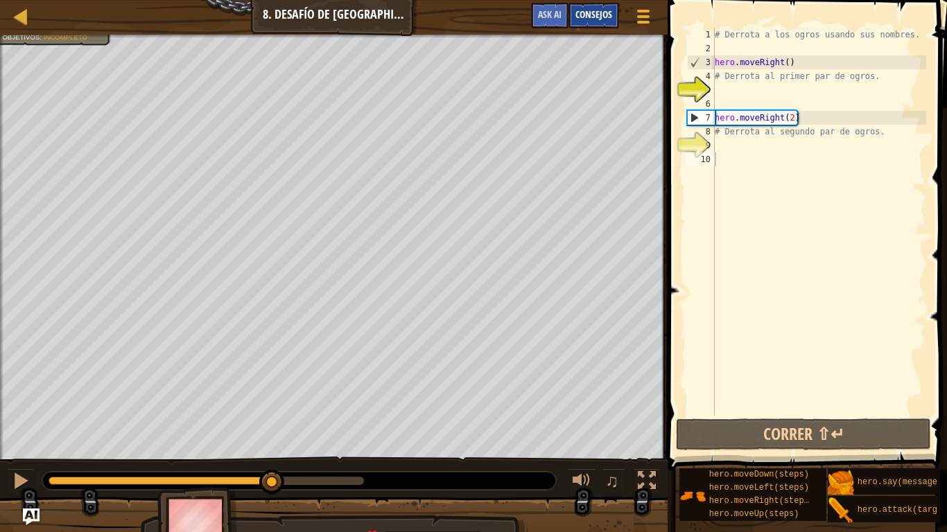
click at [596, 13] on span "Consejos" at bounding box center [593, 14] width 37 height 13
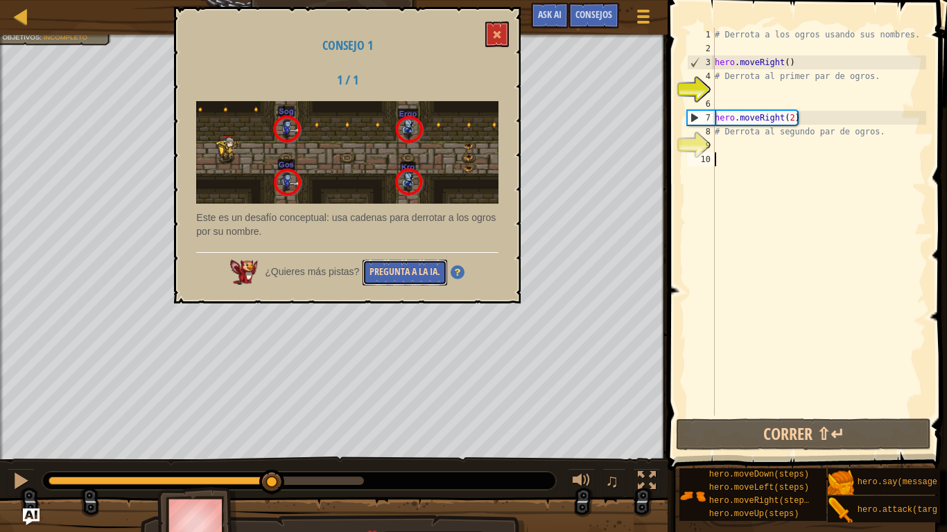
click at [405, 274] on button "Pregunta a la IA." at bounding box center [404, 273] width 85 height 26
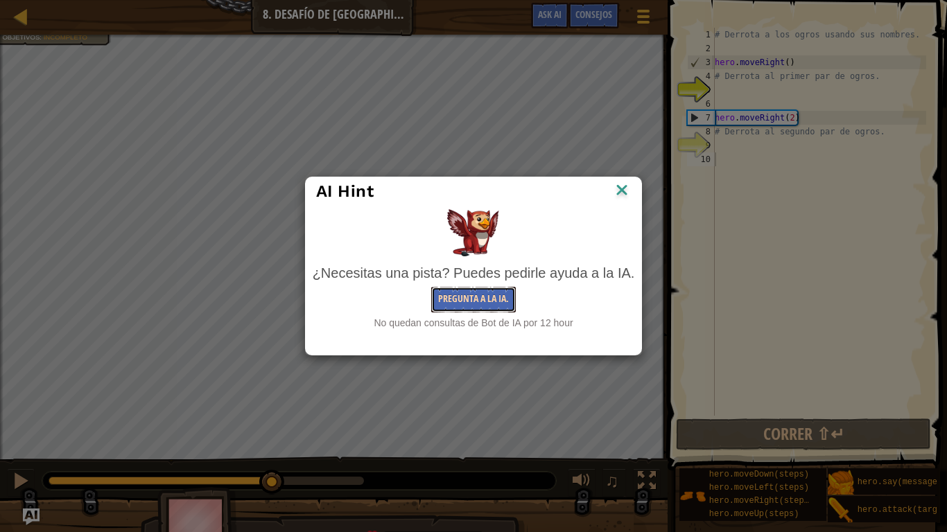
click at [466, 297] on button "Pregunta a la IA." at bounding box center [473, 300] width 85 height 26
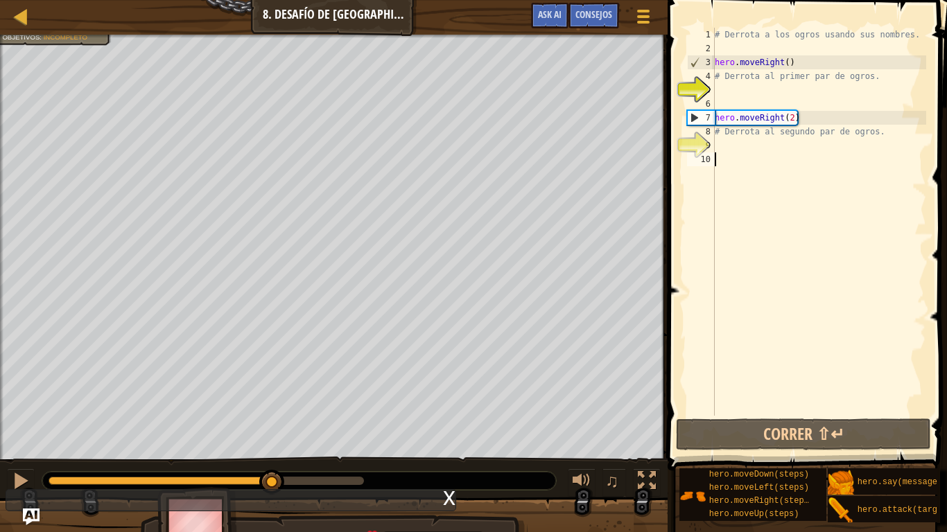
click at [719, 103] on div "# Derrota a los ogros usando sus nombres. hero . moveRight ( ) # Derrota al pri…" at bounding box center [819, 236] width 214 height 416
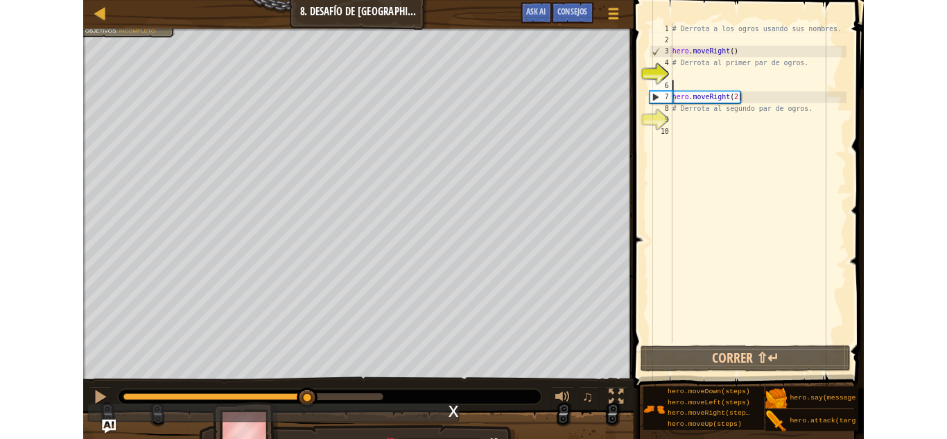
scroll to position [6, 0]
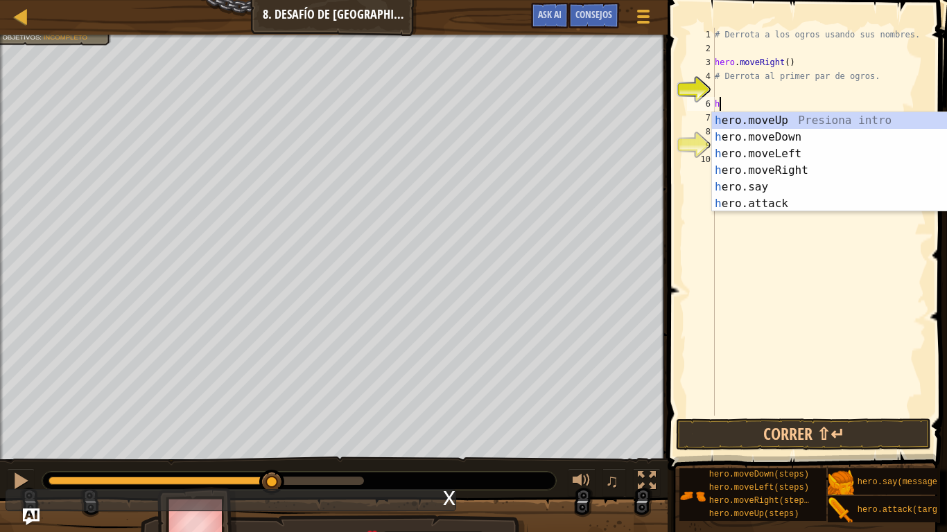
type textarea "h"
click at [737, 0] on body "Mapa Introducción a la Informática 8. Desafío de [GEOGRAPHIC_DATA]. Pasos Pelig…" at bounding box center [473, 0] width 947 height 0
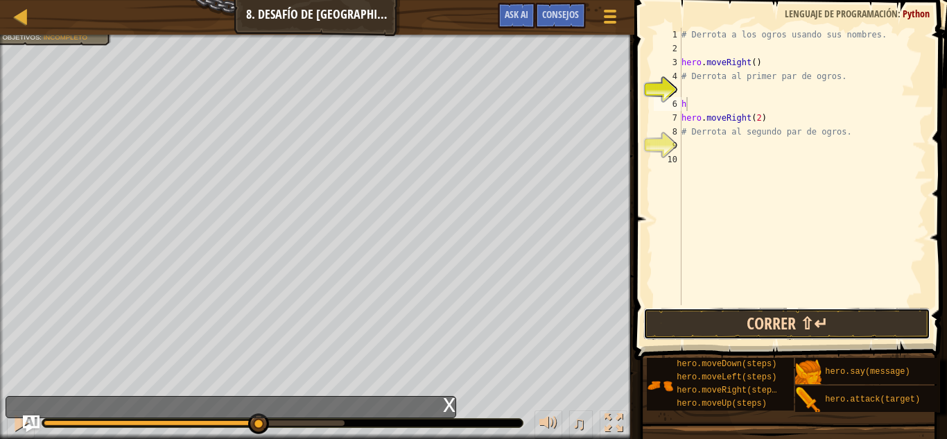
click at [759, 324] on button "Correr ⇧↵" at bounding box center [787, 324] width 288 height 32
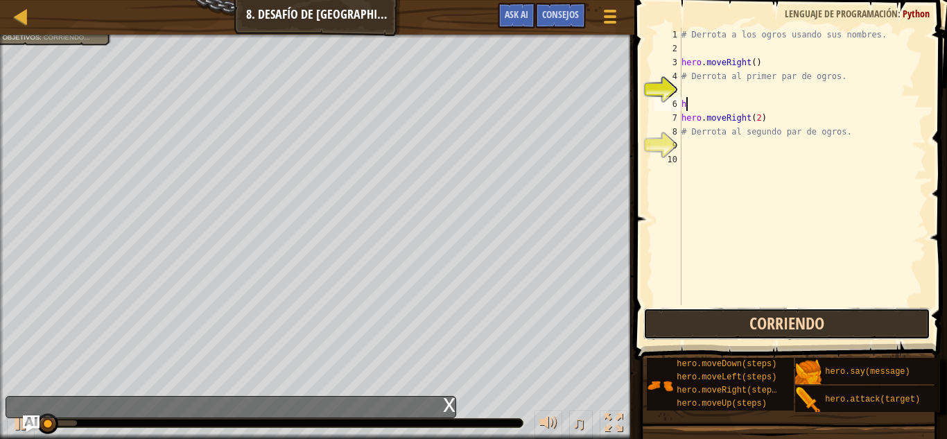
click at [759, 324] on button "Corriendo" at bounding box center [787, 324] width 288 height 32
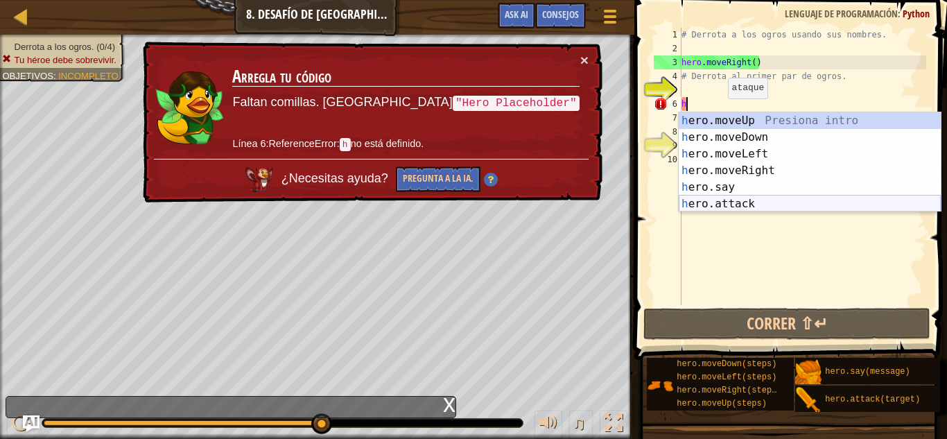
click at [755, 202] on div "h ero.moveUp Presiona intro h ero.moveDown Presiona intro h ero.moveLeft Presio…" at bounding box center [809, 178] width 262 height 133
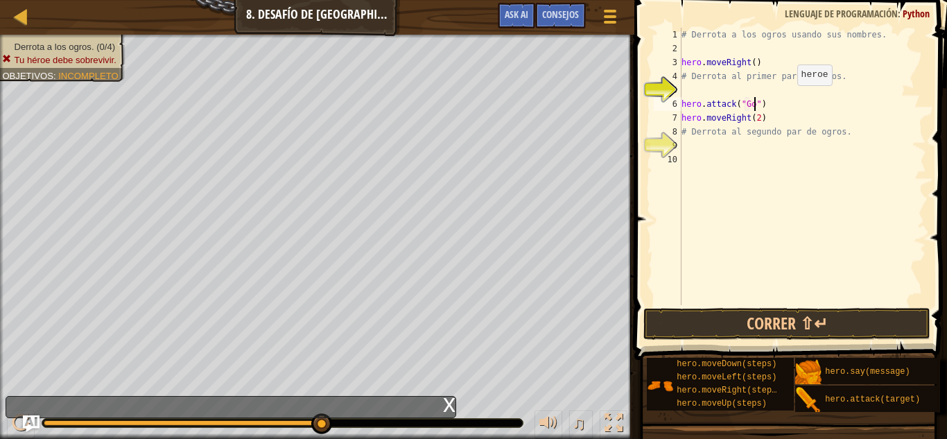
scroll to position [6, 11]
click at [817, 306] on span at bounding box center [792, 160] width 324 height 401
click at [816, 312] on button "Correr ⇧↵" at bounding box center [787, 324] width 288 height 32
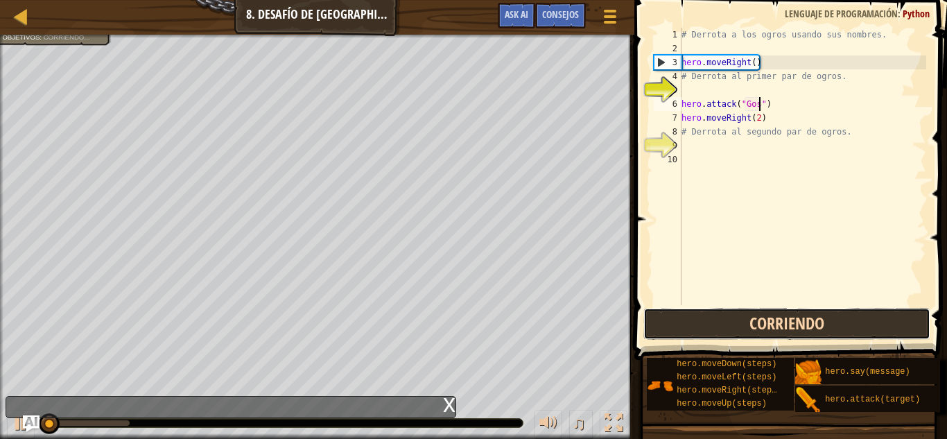
click at [816, 312] on button "Corriendo" at bounding box center [787, 324] width 288 height 32
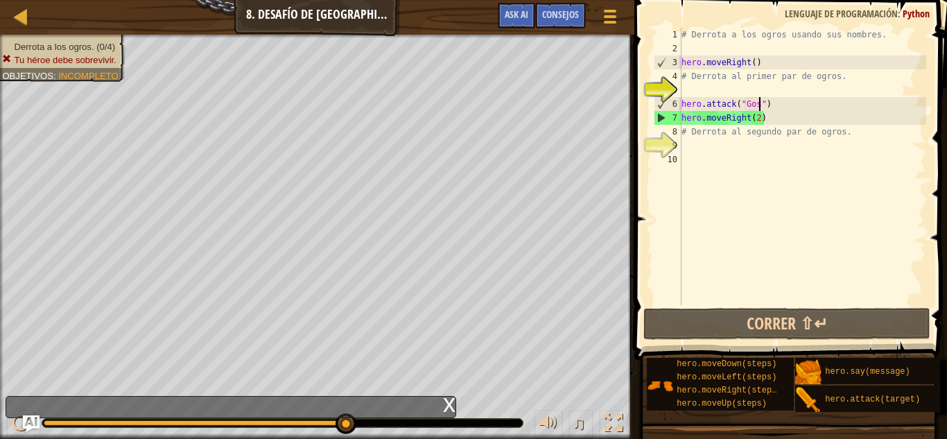
click at [784, 64] on div "# Derrota a los ogros usando sus nombres. hero . moveRight ( ) # Derrota al pri…" at bounding box center [801, 180] width 247 height 305
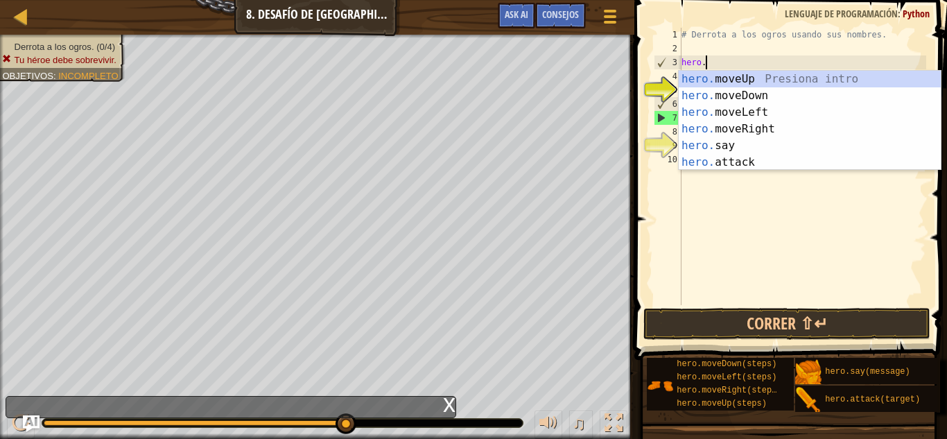
scroll to position [6, 0]
type textarea "h"
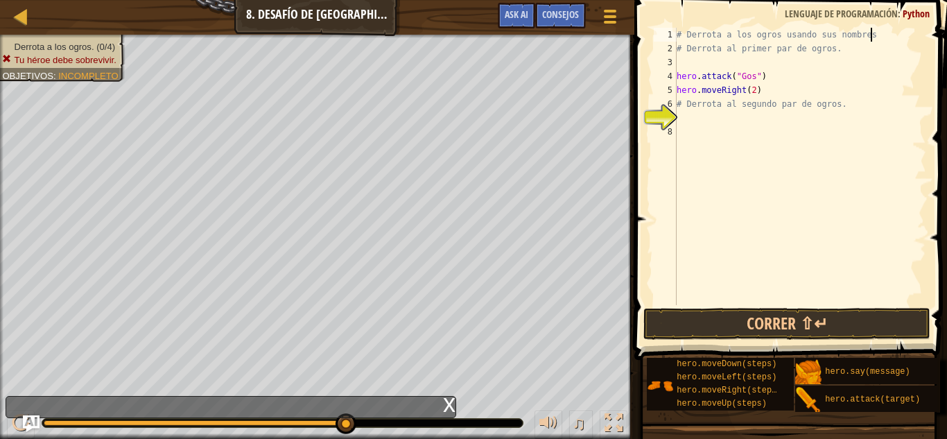
click at [783, 73] on div "# Derrota a los ogros usando sus nombres # Derrota al primer par de [PERSON_NAM…" at bounding box center [800, 180] width 252 height 305
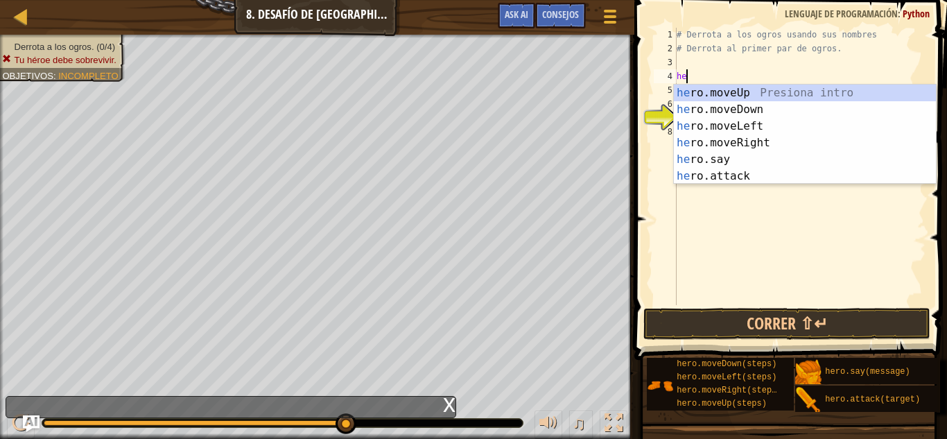
type textarea "h"
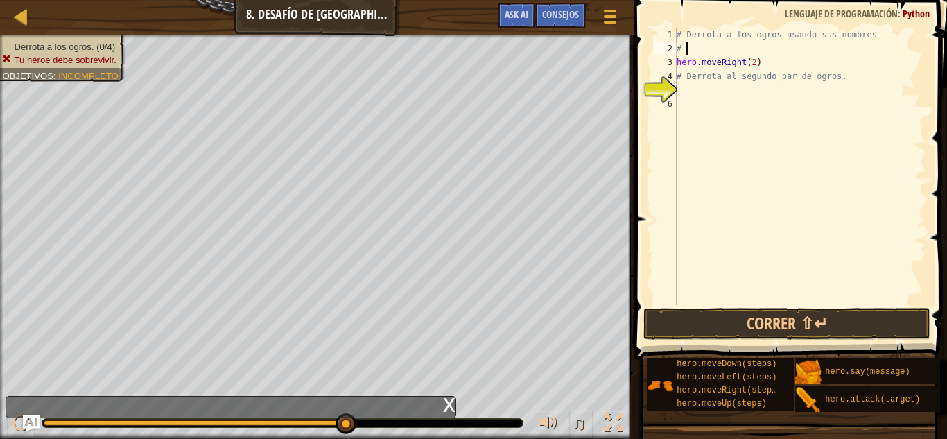
type textarea "#"
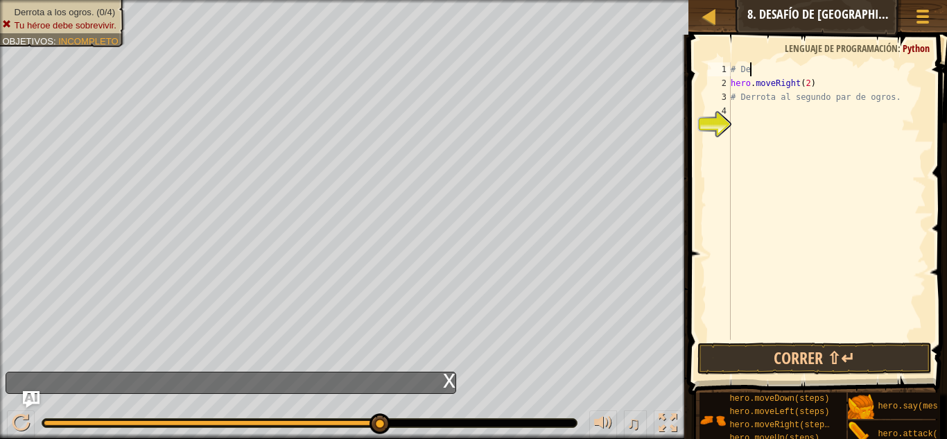
type textarea "#"
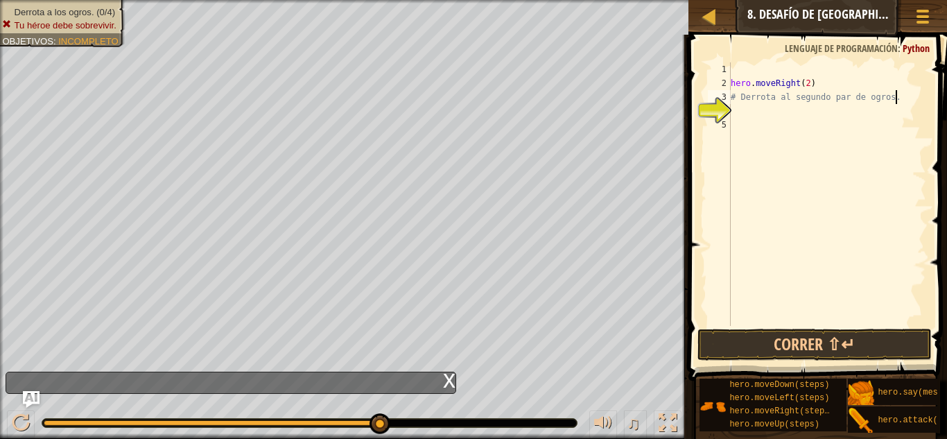
click at [911, 98] on div "hero . moveRight ( 2 ) # Derrota al segundo par de [PERSON_NAME]." at bounding box center [827, 207] width 198 height 291
type textarea "#"
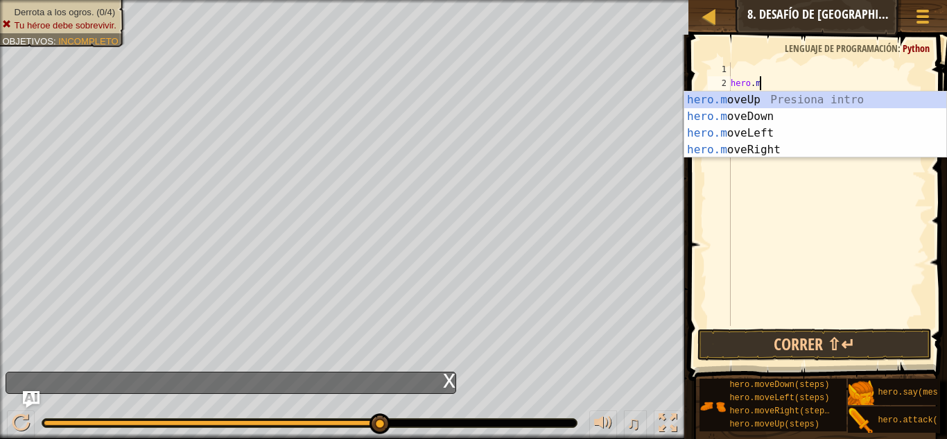
type textarea "h"
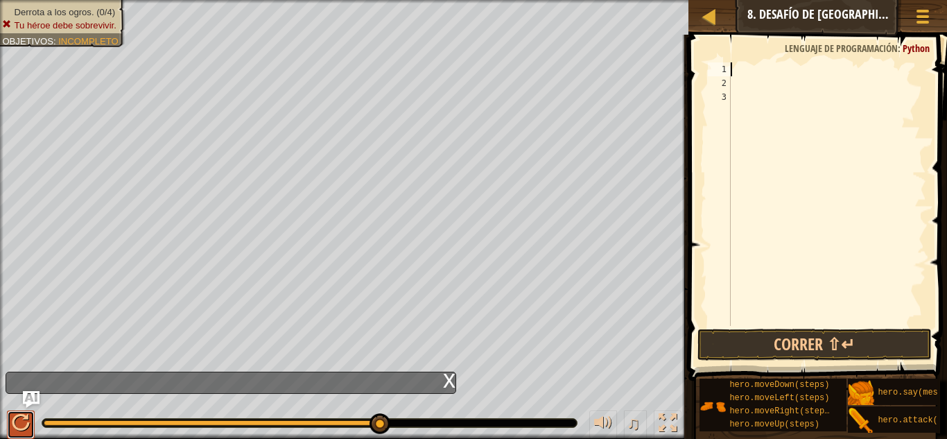
click at [22, 423] on div at bounding box center [21, 423] width 18 height 18
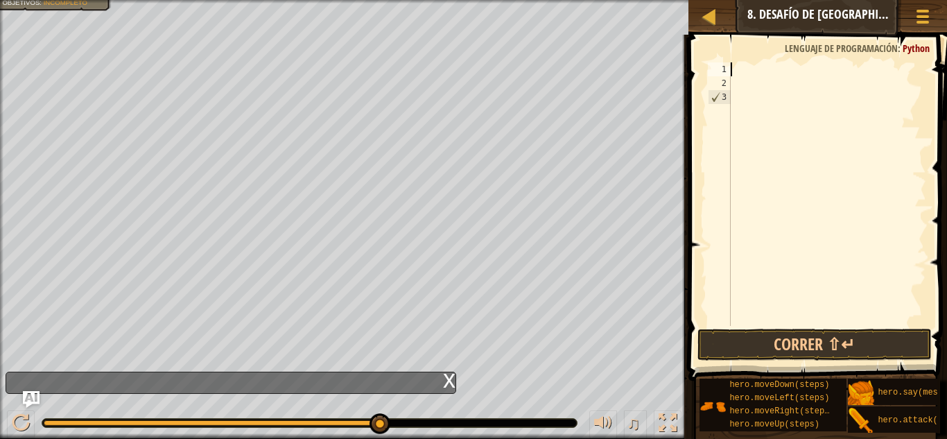
type textarea "h"
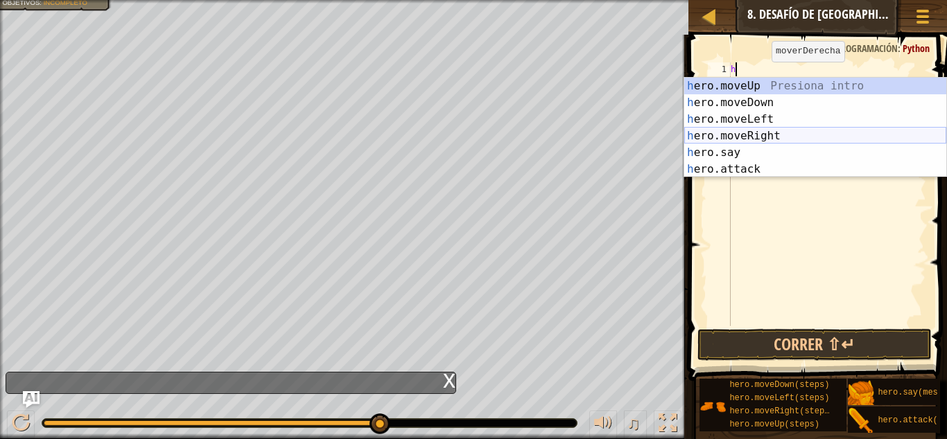
click at [748, 133] on div "h ero.moveUp Presiona intro h ero.moveDown Presiona intro h ero.moveLeft Presio…" at bounding box center [815, 144] width 262 height 133
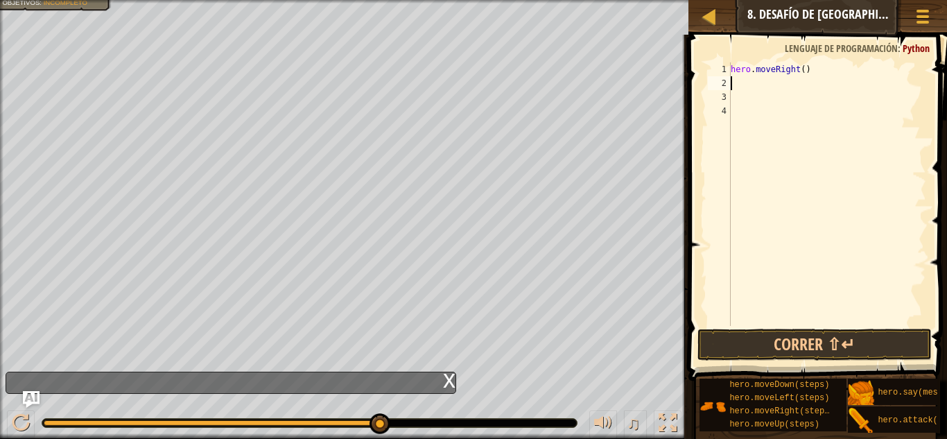
click at [736, 78] on div "hero . moveRight ( )" at bounding box center [827, 207] width 198 height 291
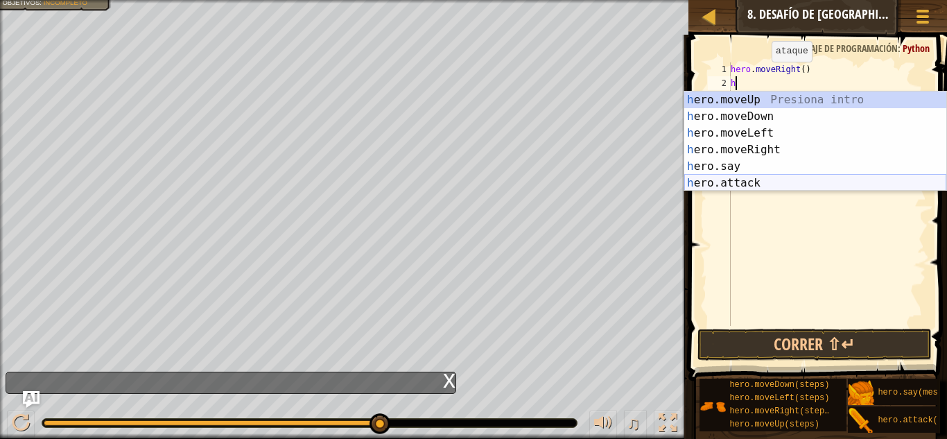
click at [734, 184] on div "h ero.moveUp Presiona intro h ero.moveDown Presiona intro h ero.moveLeft Presio…" at bounding box center [815, 157] width 262 height 133
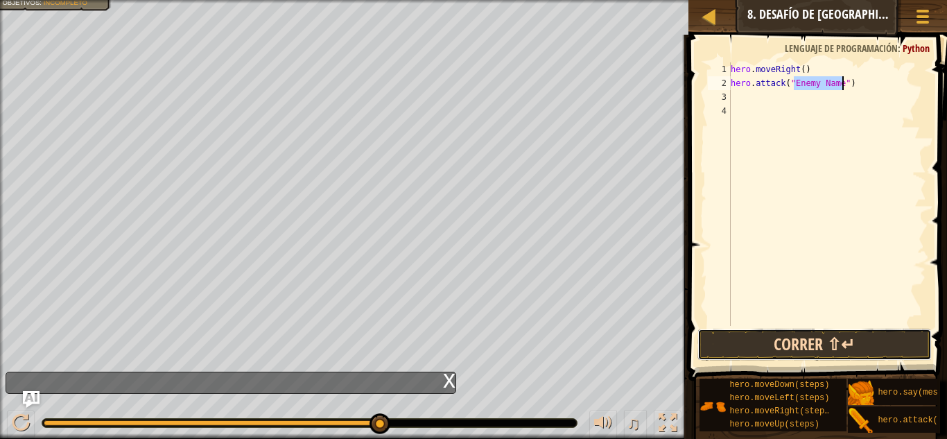
click at [792, 355] on button "Correr ⇧↵" at bounding box center [814, 344] width 234 height 32
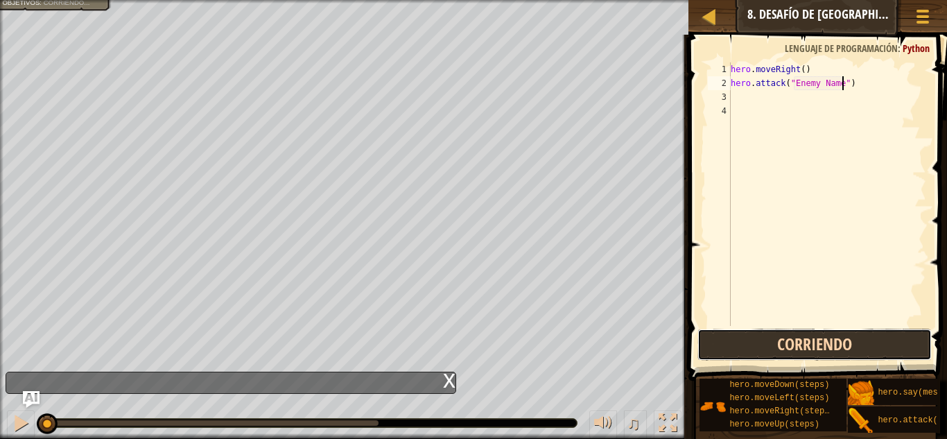
click at [792, 355] on button "Corriendo" at bounding box center [814, 344] width 234 height 32
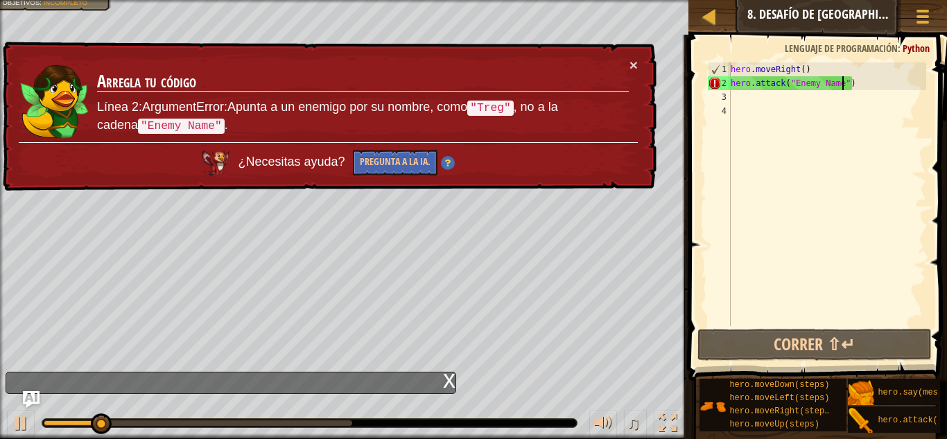
click at [642, 60] on div "× Arregla tu código Línea 2:ArgumentError:Apunta a un enemigo por su nombre, co…" at bounding box center [328, 117] width 656 height 150
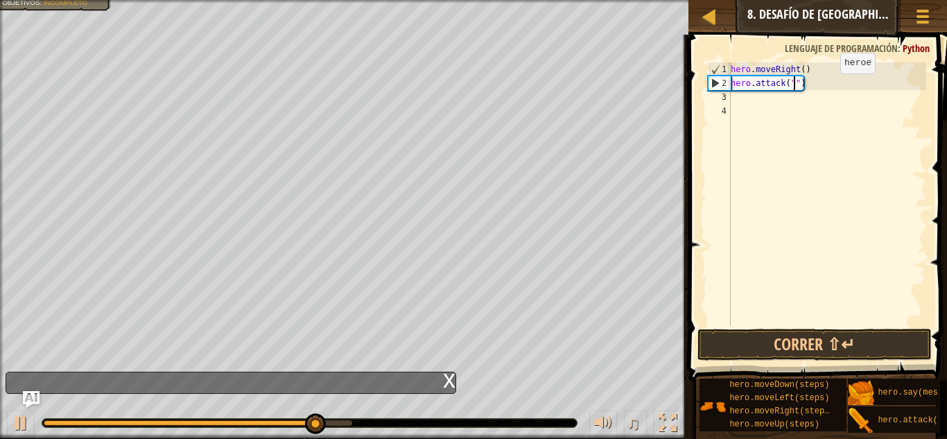
scroll to position [6, 10]
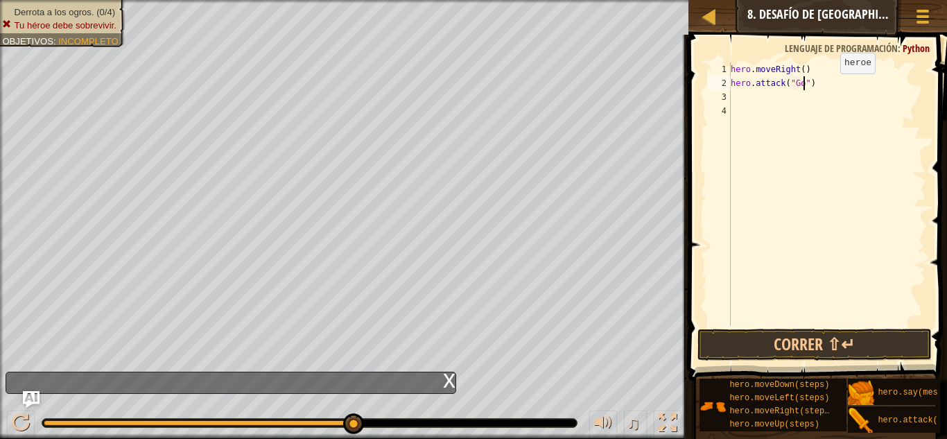
type textarea "hero.attack("Gos")"
click at [734, 90] on div "hero . moveRight ( ) hero . attack ( "Gos" )" at bounding box center [827, 207] width 198 height 291
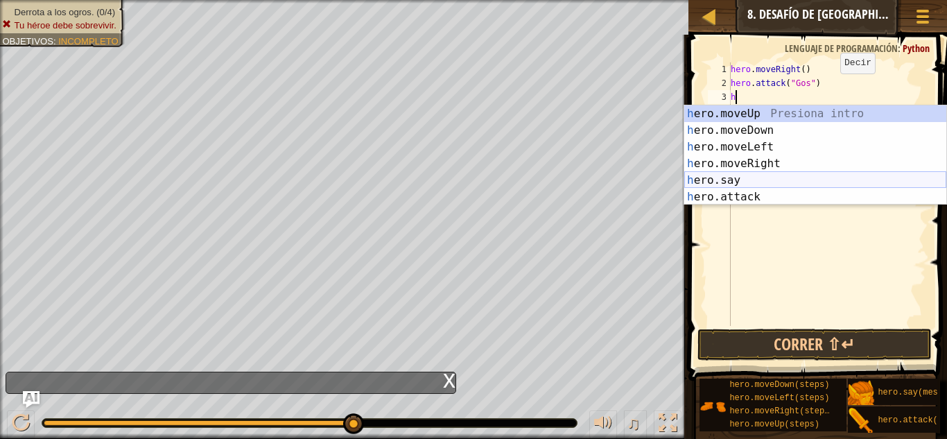
click at [770, 178] on div "h ero.moveUp Presiona intro h ero.moveDown Presiona intro h ero.moveLeft Presio…" at bounding box center [815, 171] width 262 height 133
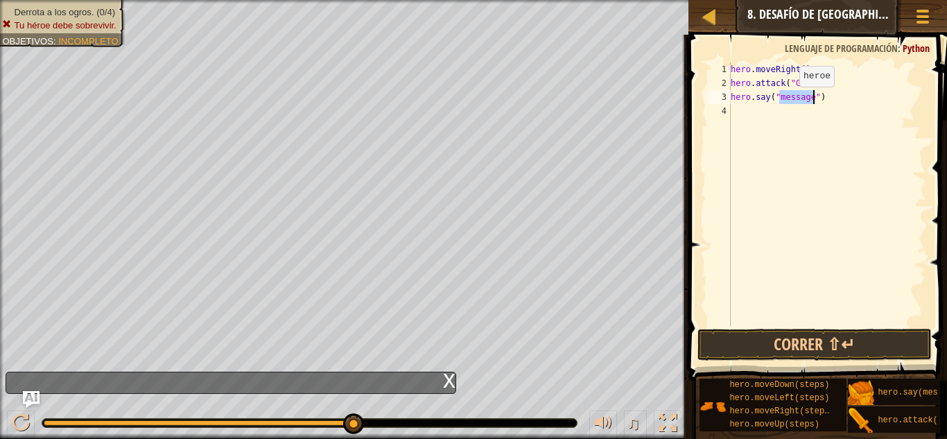
click at [787, 100] on div "hero . moveRight ( ) hero . attack ( "Gos" ) hero . say ( "message" )" at bounding box center [827, 193] width 198 height 263
click at [812, 99] on div "hero . moveRight ( ) hero . attack ( "Gos" ) hero . say ( "message" )" at bounding box center [827, 207] width 198 height 291
type textarea "hero.say("Gos")"
click at [796, 333] on button "Correr ⇧↵" at bounding box center [814, 344] width 234 height 32
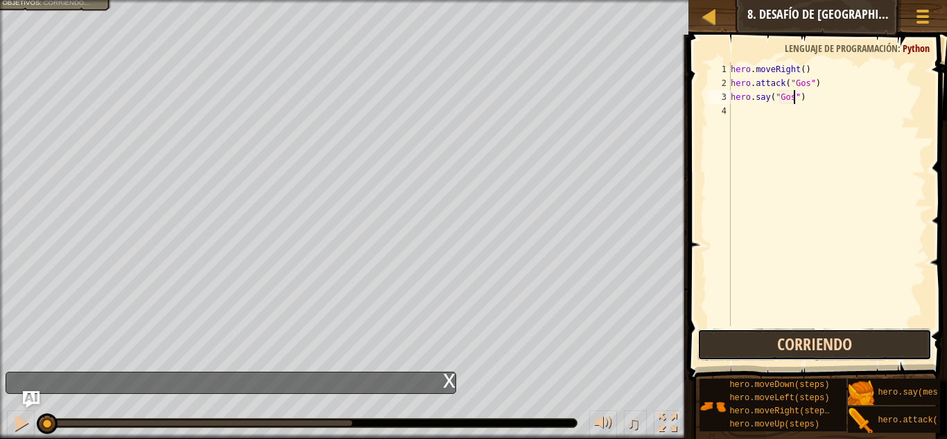
click at [796, 333] on button "Corriendo" at bounding box center [814, 344] width 234 height 32
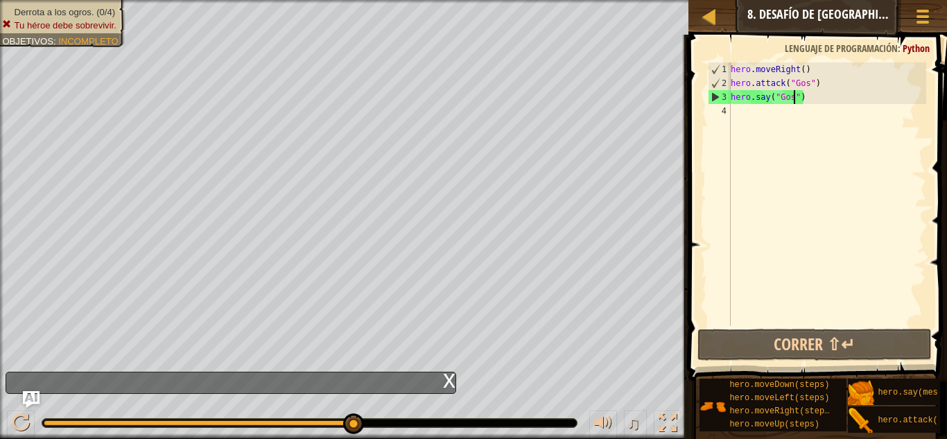
click at [735, 116] on div "hero . moveRight ( ) hero . attack ( "Gos" ) hero . say ( "Gos" )" at bounding box center [827, 207] width 198 height 291
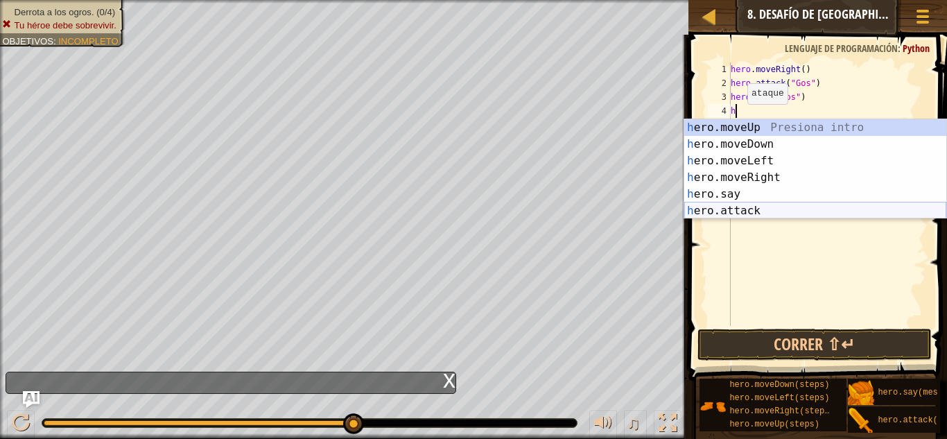
click at [737, 214] on div "h ero.moveUp Presiona intro h ero.moveDown Presiona intro h ero.moveLeft Presio…" at bounding box center [815, 185] width 262 height 133
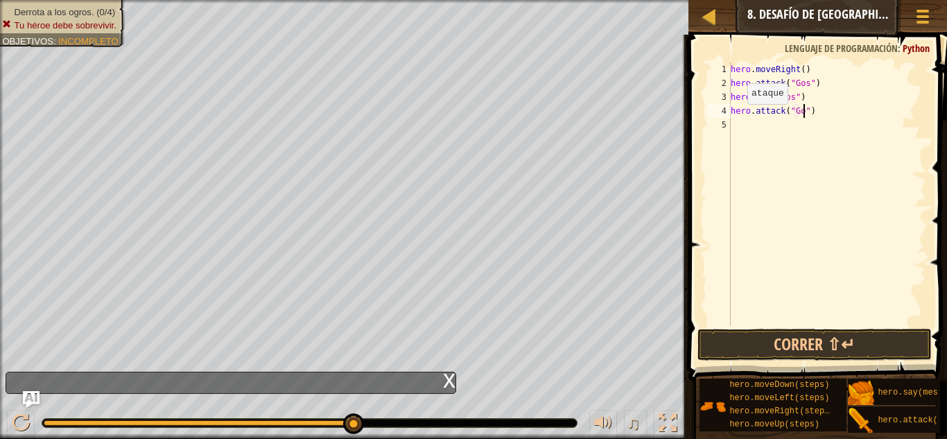
scroll to position [6, 12]
type textarea "hero.attack("Gos")"
click at [766, 341] on button "Correr ⇧↵" at bounding box center [814, 344] width 234 height 32
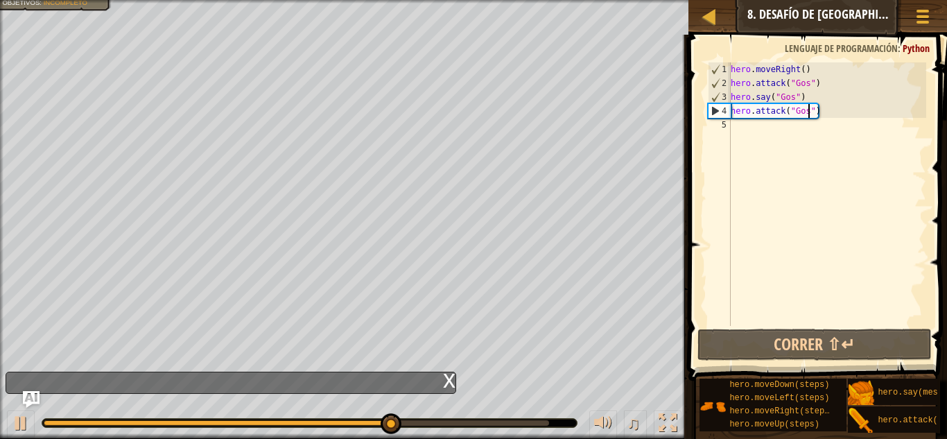
click at [735, 128] on div "hero . moveRight ( ) hero . attack ( "Gos" ) hero . say ( "Gos" ) hero . attack…" at bounding box center [827, 207] width 198 height 291
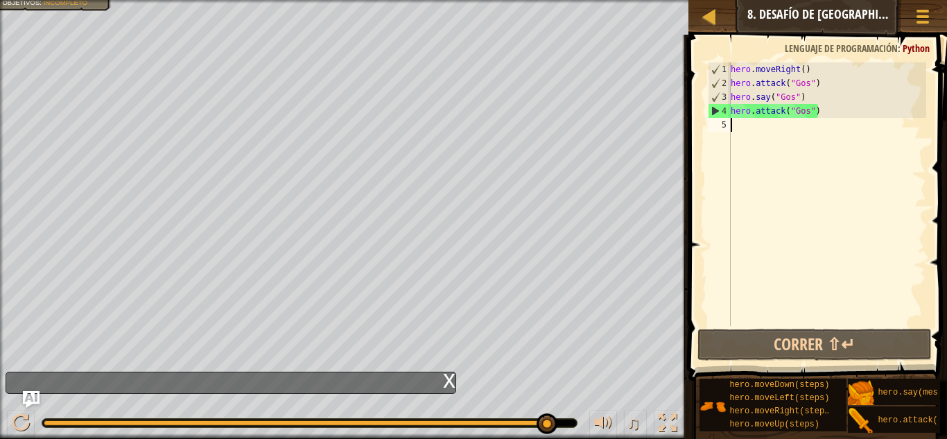
type textarea "h"
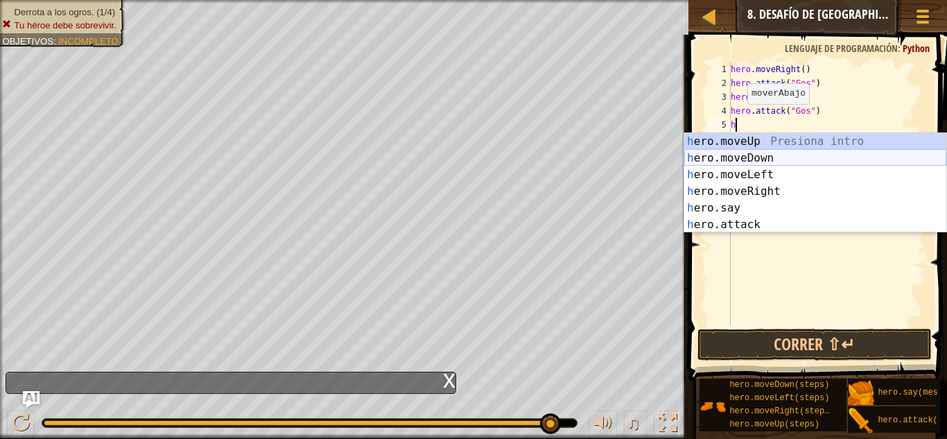
click at [735, 162] on div "h ero.moveUp Presiona intro h ero.moveDown Presiona intro h ero.moveLeft Presio…" at bounding box center [815, 199] width 262 height 133
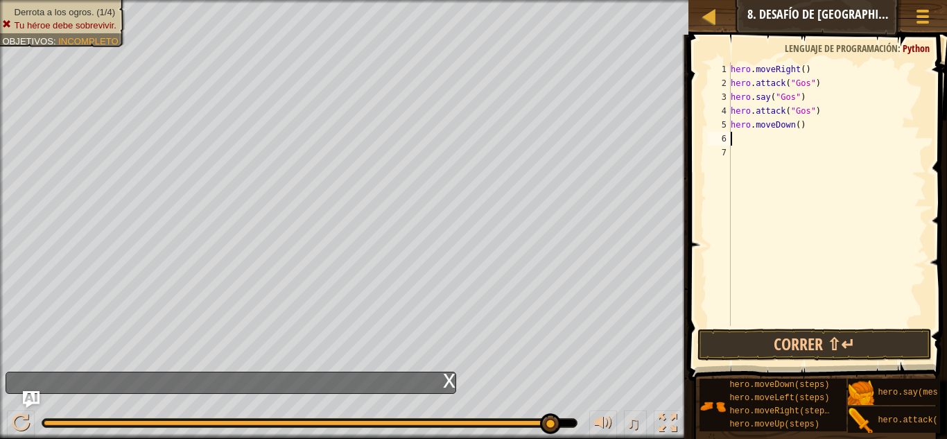
click at [733, 141] on div "hero . moveRight ( ) hero . attack ( "Gos" ) hero . say ( "Gos" ) hero . attack…" at bounding box center [827, 207] width 198 height 291
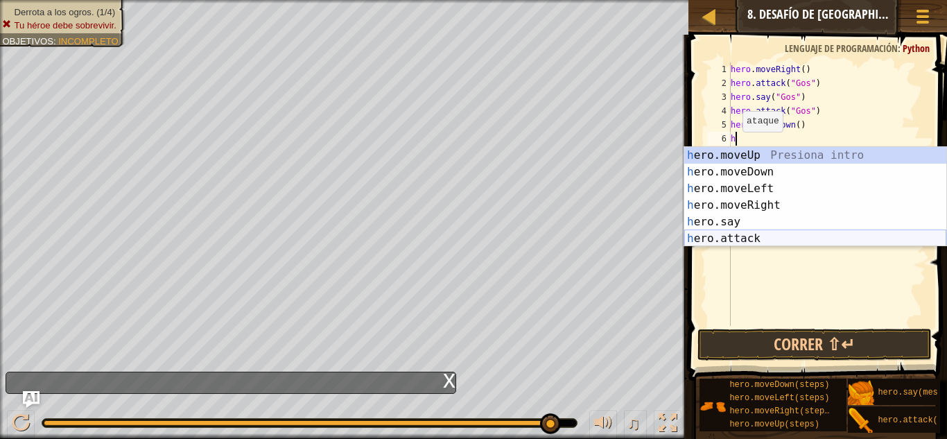
click at [738, 236] on div "h ero.moveUp Presiona intro h ero.moveDown Presiona intro h ero.moveLeft Presio…" at bounding box center [815, 213] width 262 height 133
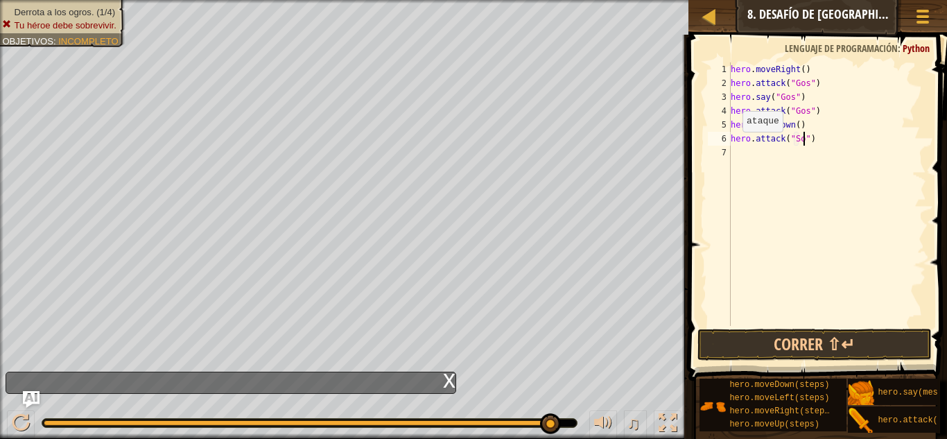
scroll to position [6, 12]
click at [782, 342] on button "Correr ⇧↵" at bounding box center [814, 344] width 234 height 32
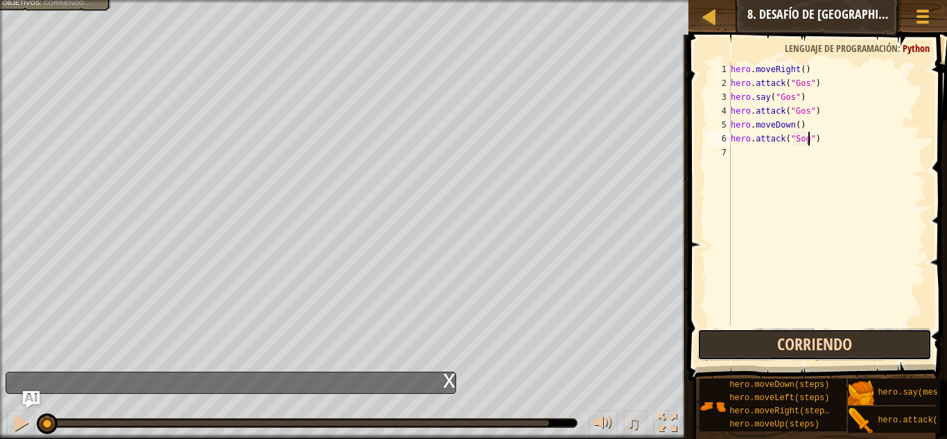
click at [782, 342] on button "Corriendo" at bounding box center [814, 344] width 234 height 32
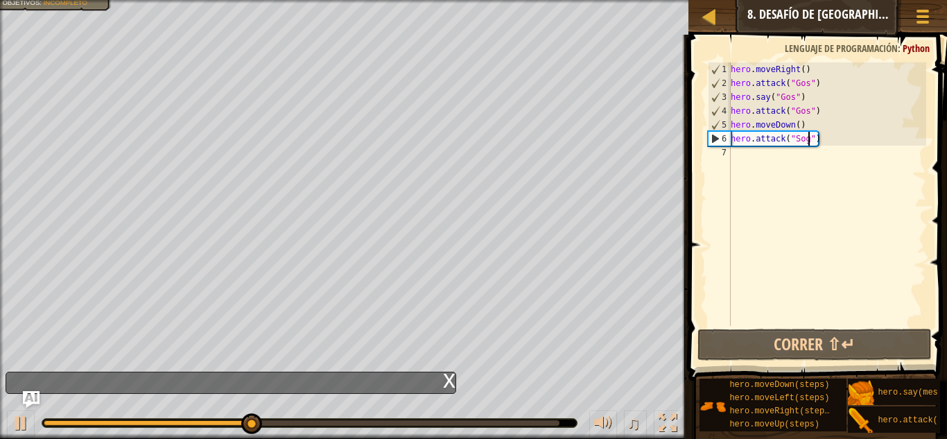
scroll to position [6, 12]
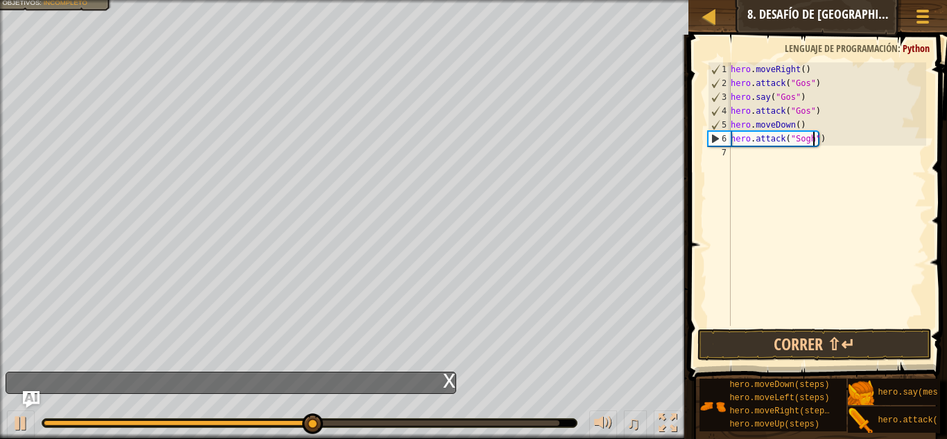
type textarea "hero.attack("Sog")"
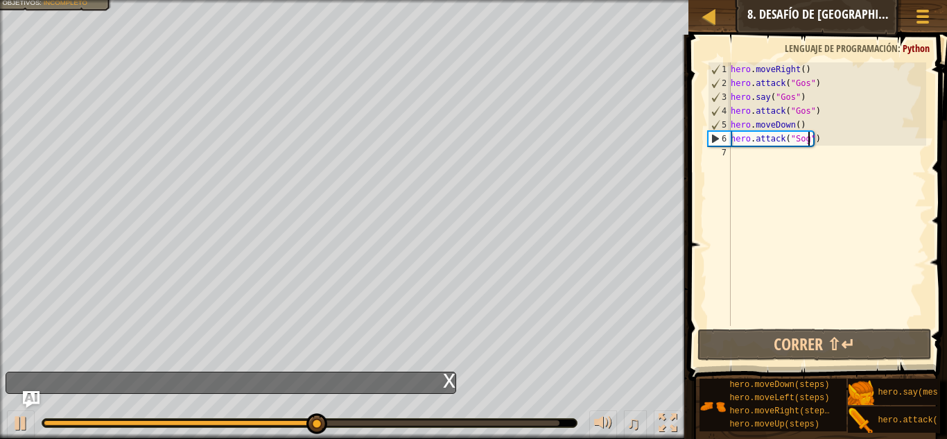
scroll to position [6, 12]
click at [737, 155] on div "hero . moveRight ( ) hero . attack ( "Gos" ) hero . say ( "Gos" ) hero . attack…" at bounding box center [827, 207] width 198 height 291
type textarea "g"
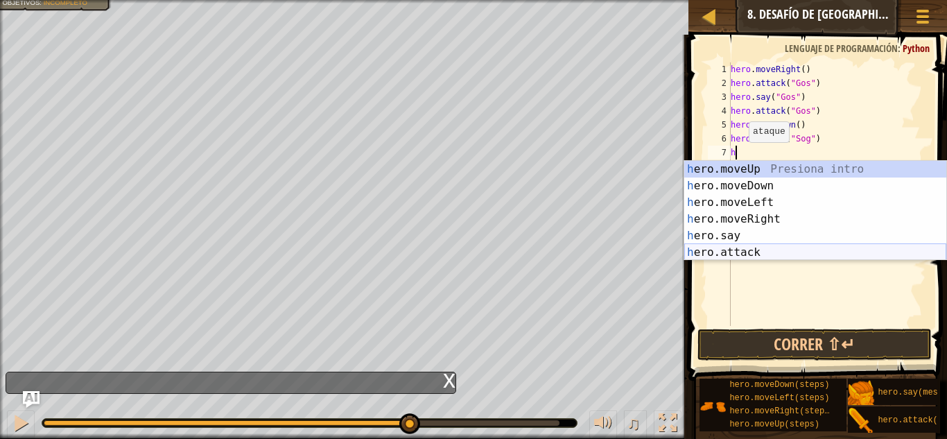
click at [752, 247] on div "h ero.moveUp Presiona intro h ero.moveDown Presiona intro h ero.moveLeft Presio…" at bounding box center [815, 227] width 262 height 133
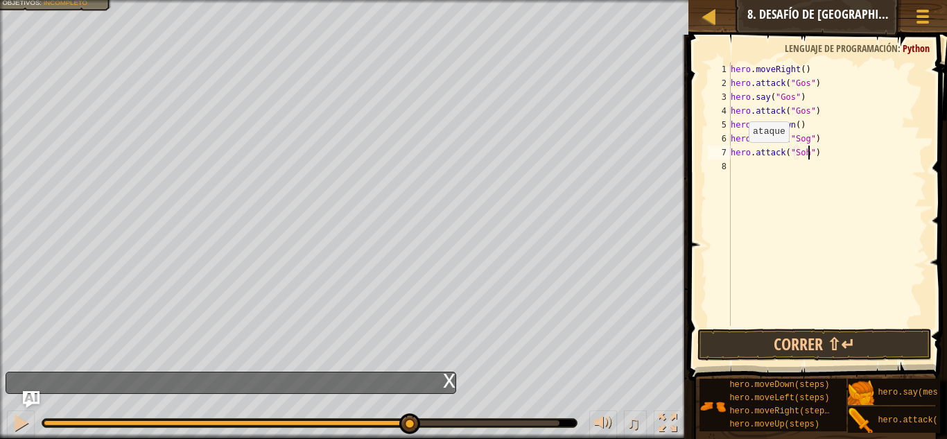
scroll to position [6, 11]
type textarea "hero.attack("Sog")"
click at [758, 342] on button "Correr ⇧↵" at bounding box center [814, 344] width 234 height 32
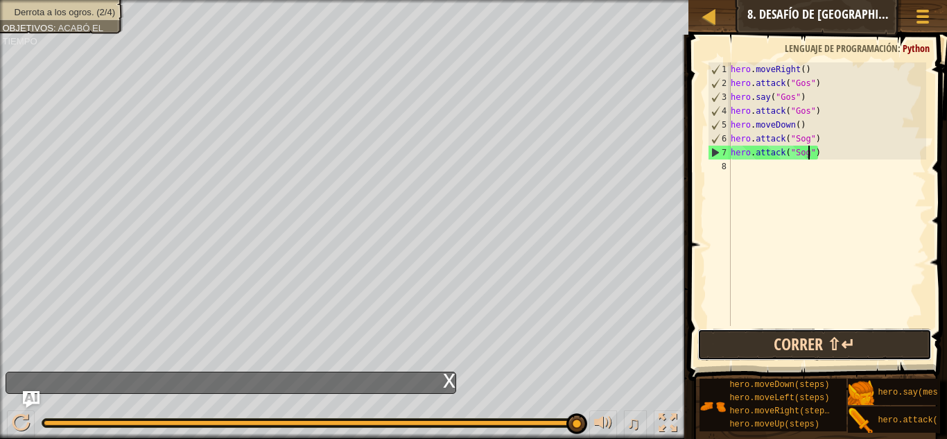
click at [796, 330] on button "Correr ⇧↵" at bounding box center [814, 344] width 234 height 32
